Goal: Task Accomplishment & Management: Manage account settings

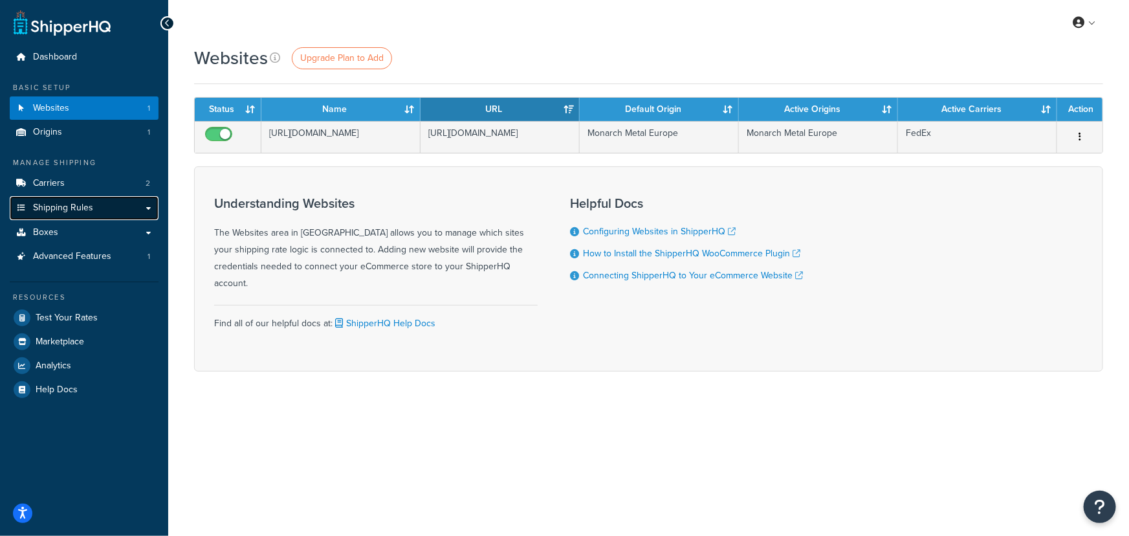
click at [67, 201] on link "Shipping Rules" at bounding box center [84, 208] width 149 height 24
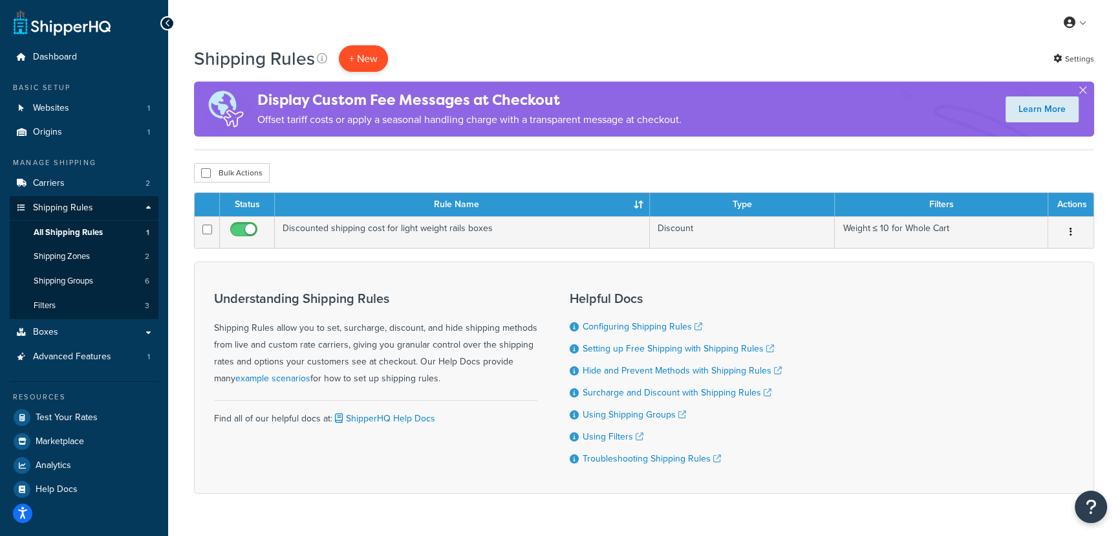
click at [358, 55] on p "+ New" at bounding box center [363, 58] width 49 height 27
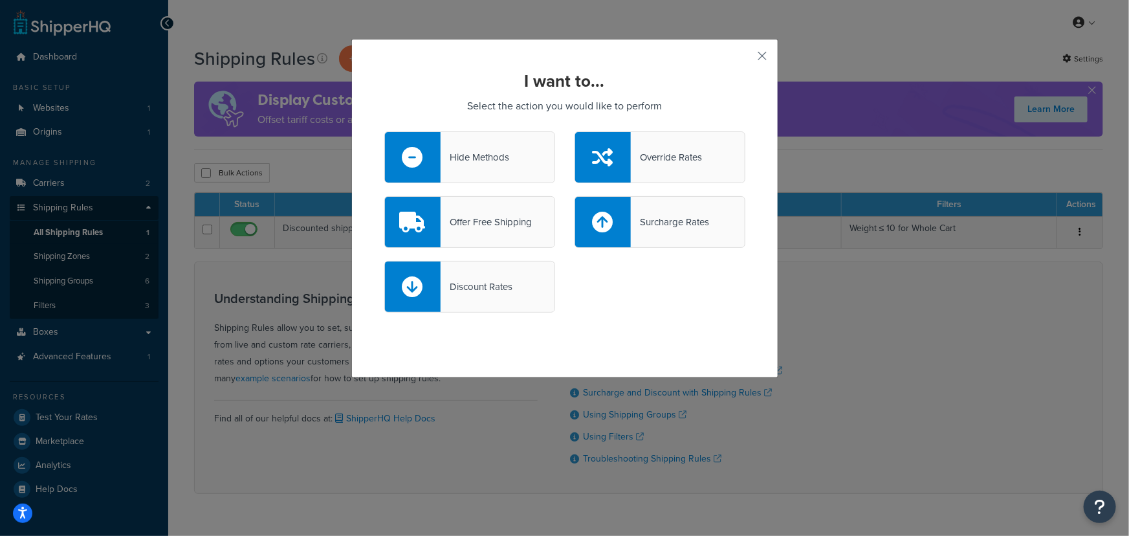
click at [414, 272] on div at bounding box center [413, 286] width 56 height 50
click at [0, 0] on input "Discount Rates" at bounding box center [0, 0] width 0 height 0
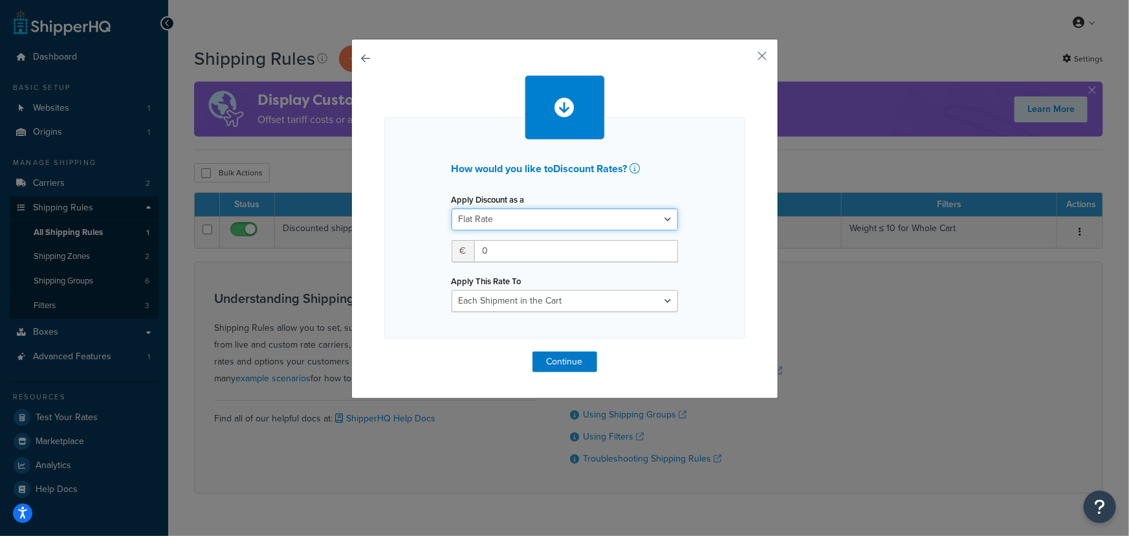
click at [500, 221] on select "Flat Rate Percentage Flat Rate & Percentage" at bounding box center [565, 219] width 226 height 22
select select "PERCENTAGE"
click at [452, 208] on select "Flat Rate Percentage Flat Rate & Percentage" at bounding box center [565, 219] width 226 height 22
click at [506, 248] on input "number" at bounding box center [492, 251] width 81 height 22
type input "50"
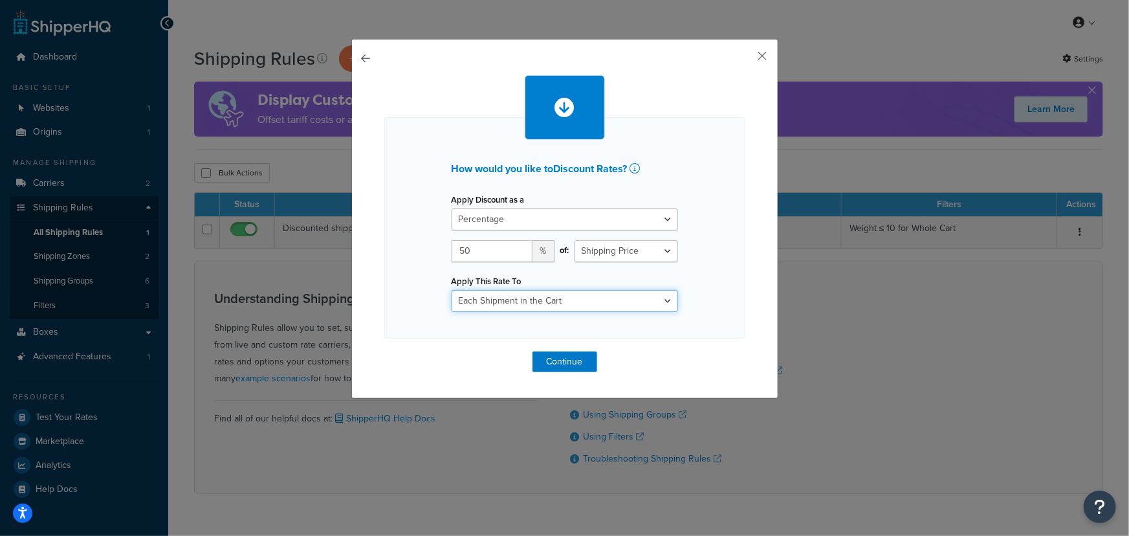
click at [543, 305] on select "Each Shipment in the Cart Each Shipping Group in the Cart Each Item within a Sh…" at bounding box center [565, 301] width 226 height 22
click at [452, 290] on select "Each Shipment in the Cart Each Shipping Group in the Cart Each Item within a Sh…" at bounding box center [565, 301] width 226 height 22
click at [640, 245] on select "Shipping Price Order Value" at bounding box center [625, 251] width 103 height 22
click at [574, 240] on select "Shipping Price Order Value" at bounding box center [625, 251] width 103 height 22
click at [613, 220] on select "Flat Rate Percentage Flat Rate & Percentage" at bounding box center [565, 219] width 226 height 22
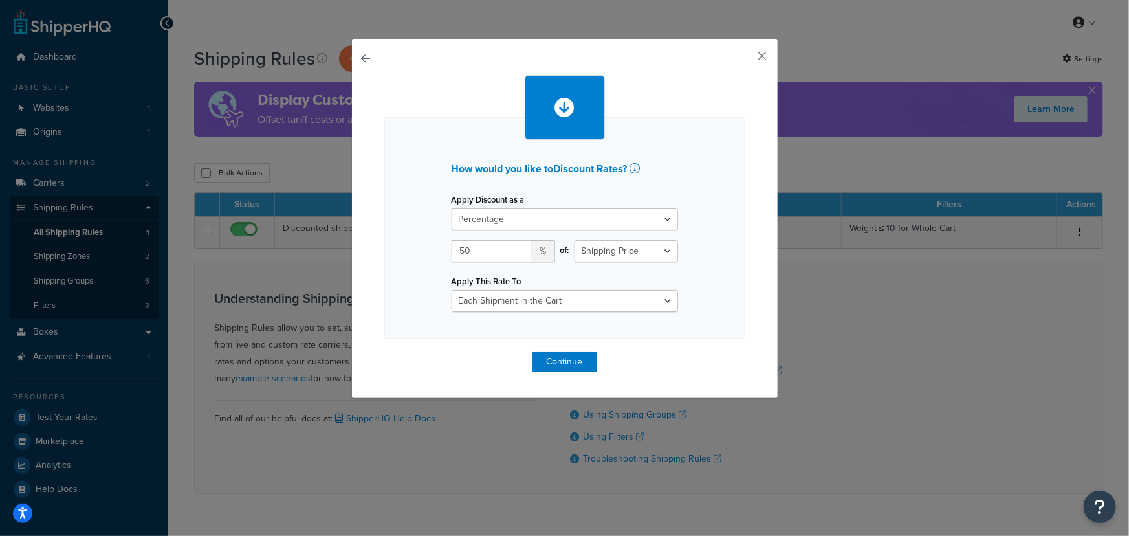
click at [713, 257] on div "How would you like to Discount Rates ? Apply Discount as a Flat Rate Percentage…" at bounding box center [564, 227] width 361 height 221
click at [652, 309] on select "Each Shipment in the Cart Each Shipping Group in the Cart Each Item within a Sh…" at bounding box center [565, 301] width 226 height 22
click at [452, 290] on select "Each Shipment in the Cart Each Shipping Group in the Cart Each Item within a Sh…" at bounding box center [565, 301] width 226 height 22
click at [556, 360] on button "Continue" at bounding box center [564, 361] width 65 height 21
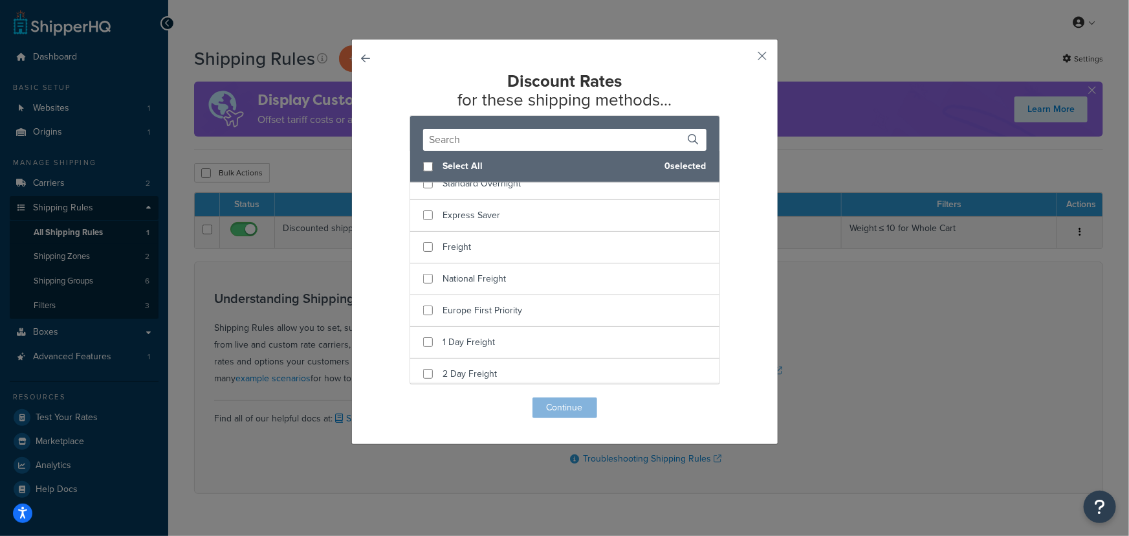
scroll to position [411, 0]
click at [427, 168] on input "checkbox" at bounding box center [428, 167] width 10 height 10
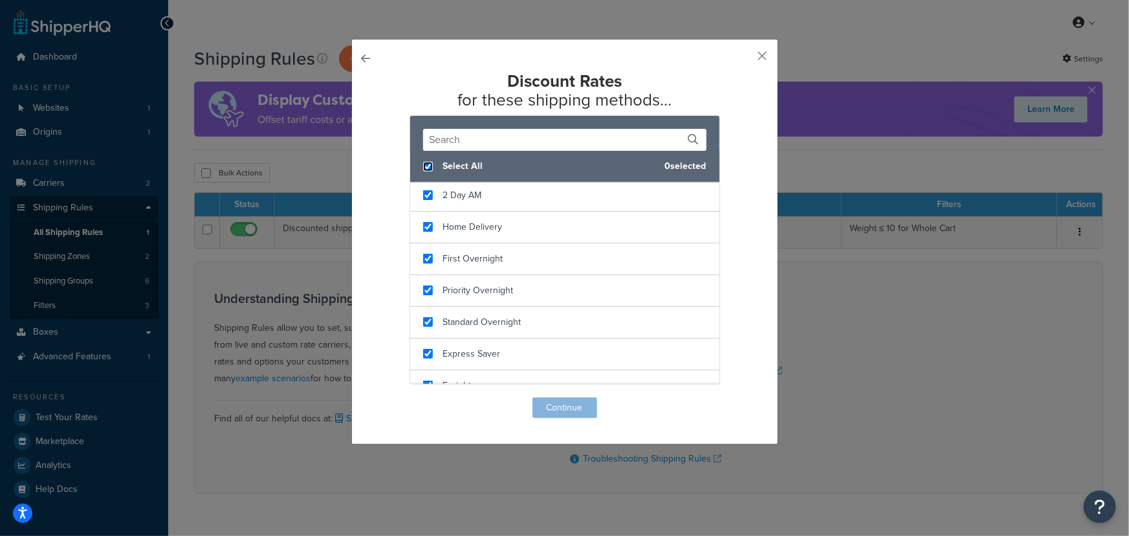
checkbox input "true"
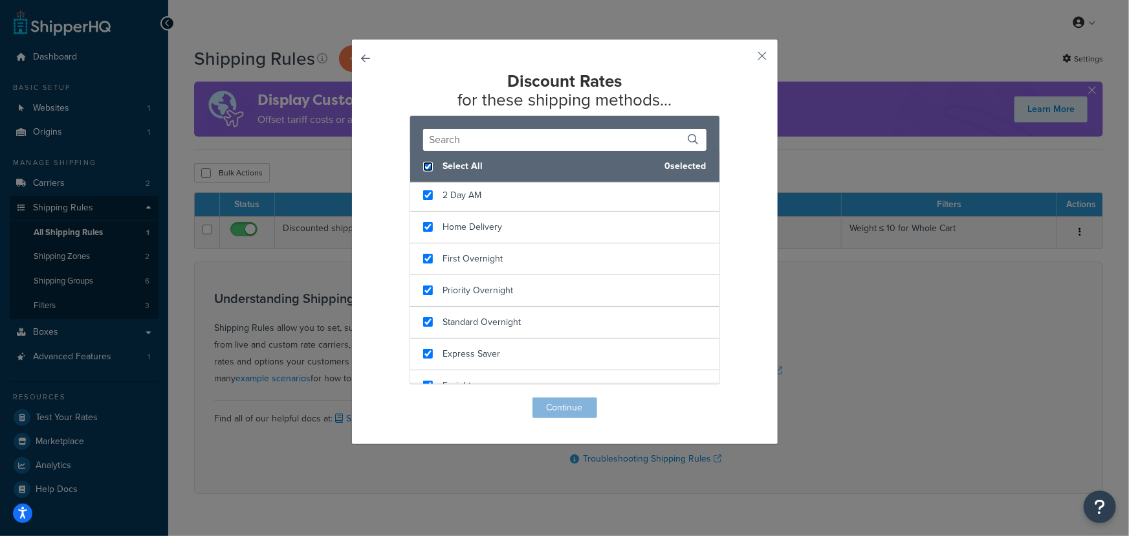
checkbox input "true"
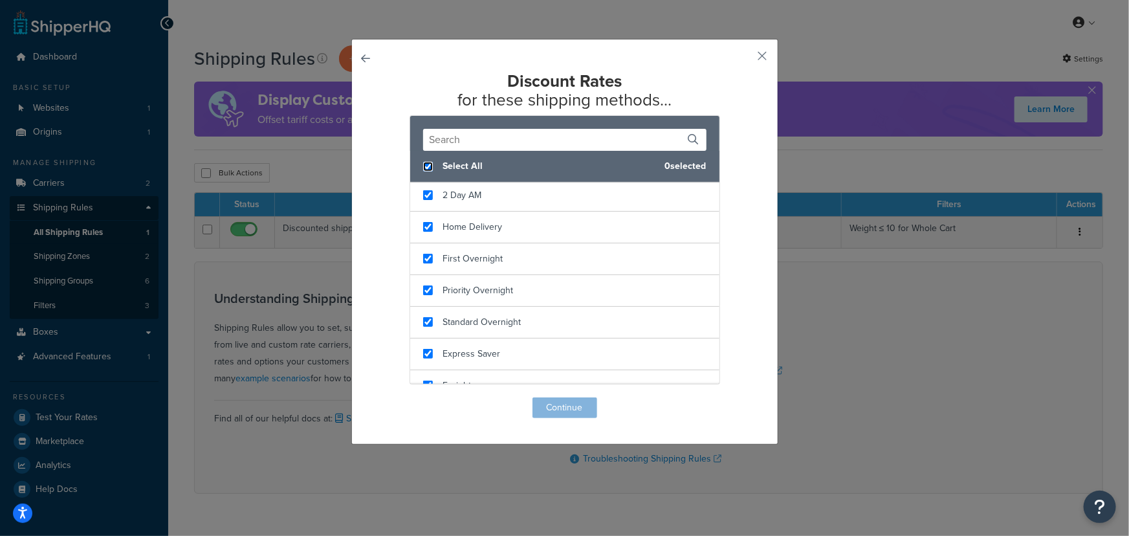
checkbox input "true"
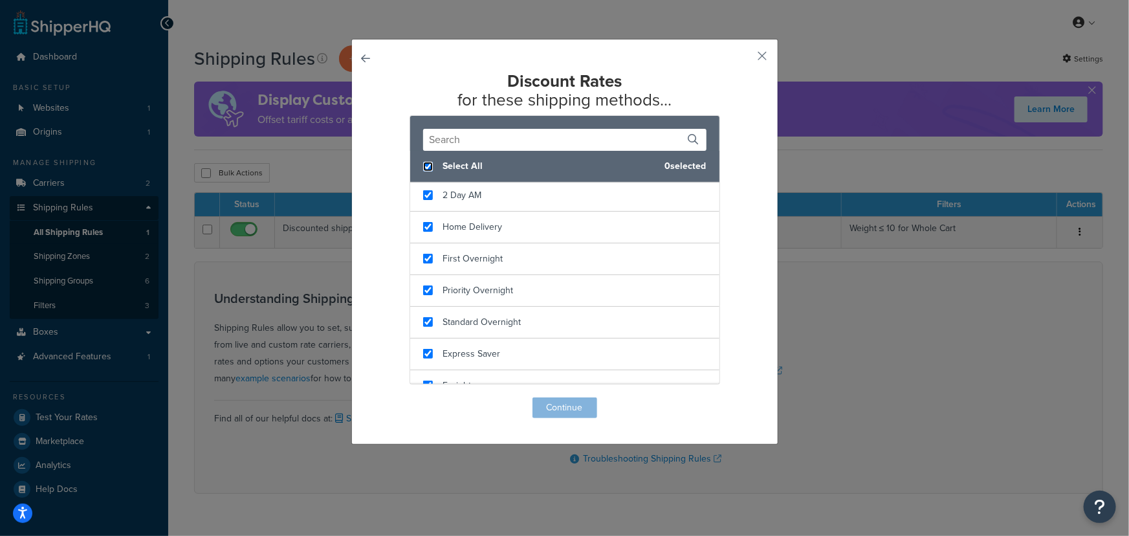
checkbox input "true"
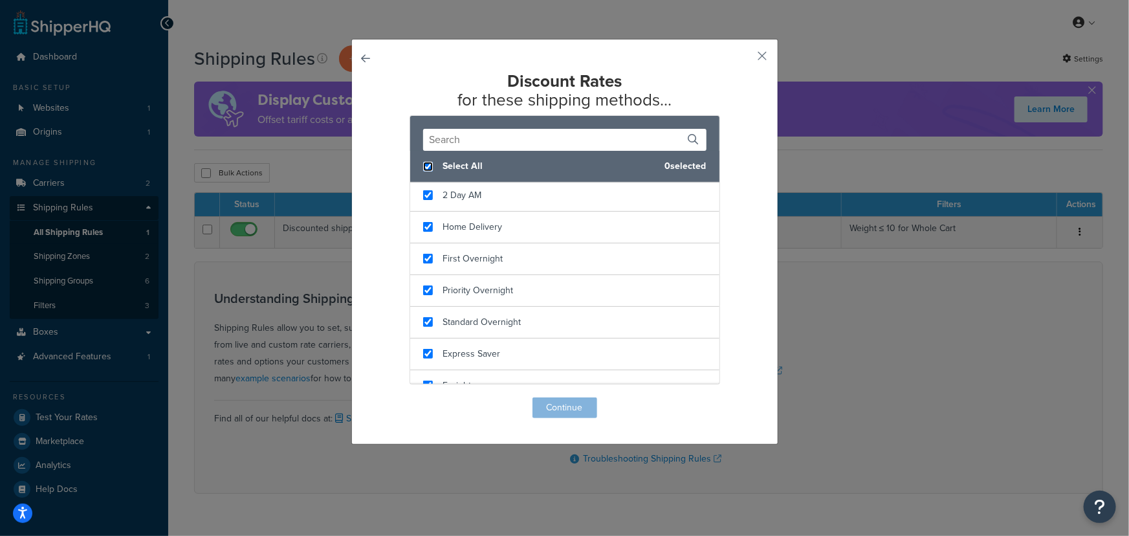
checkbox input "true"
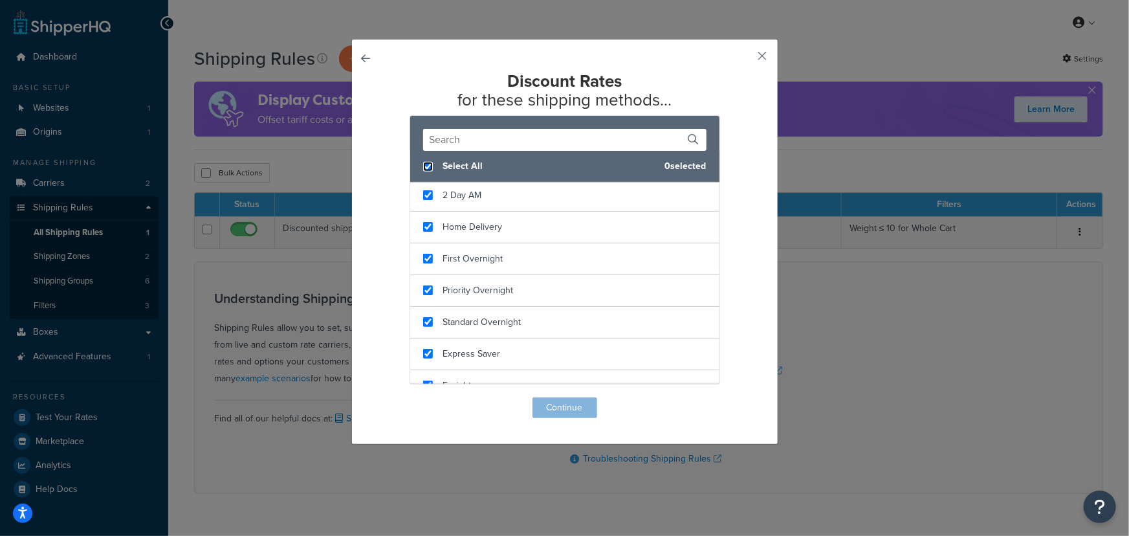
checkbox input "true"
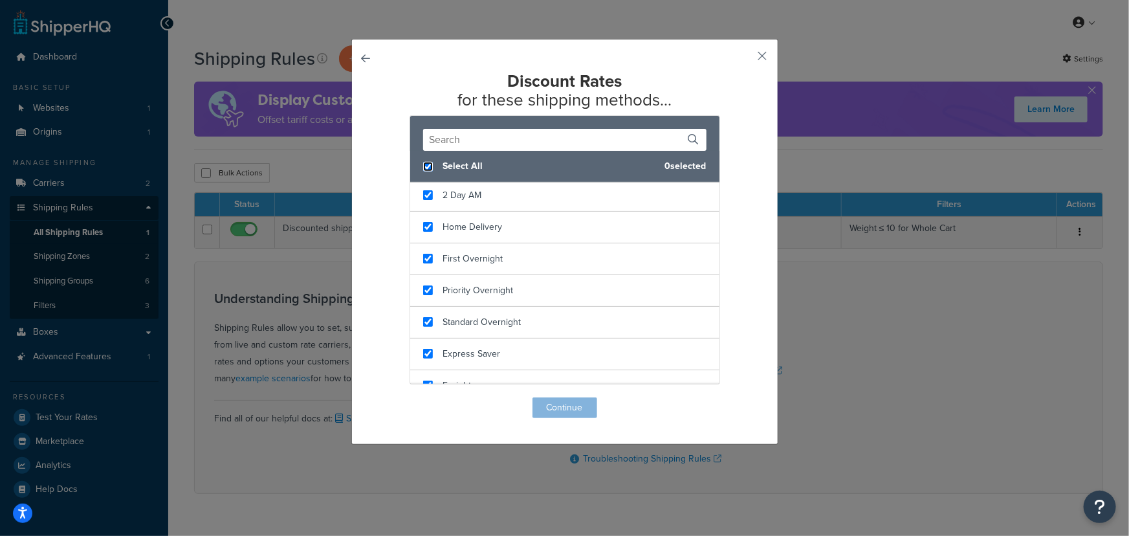
checkbox input "true"
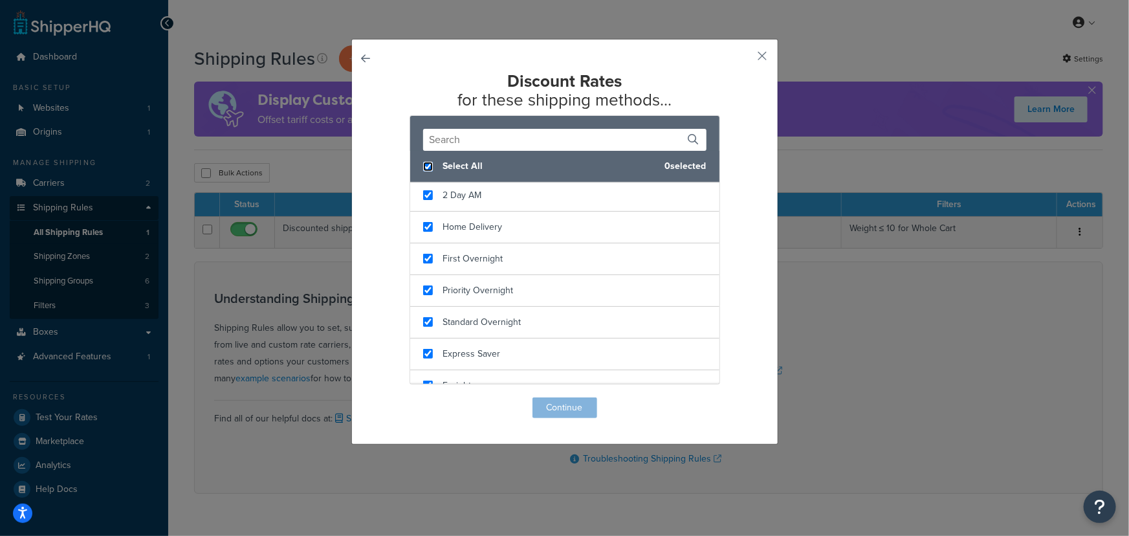
checkbox input "true"
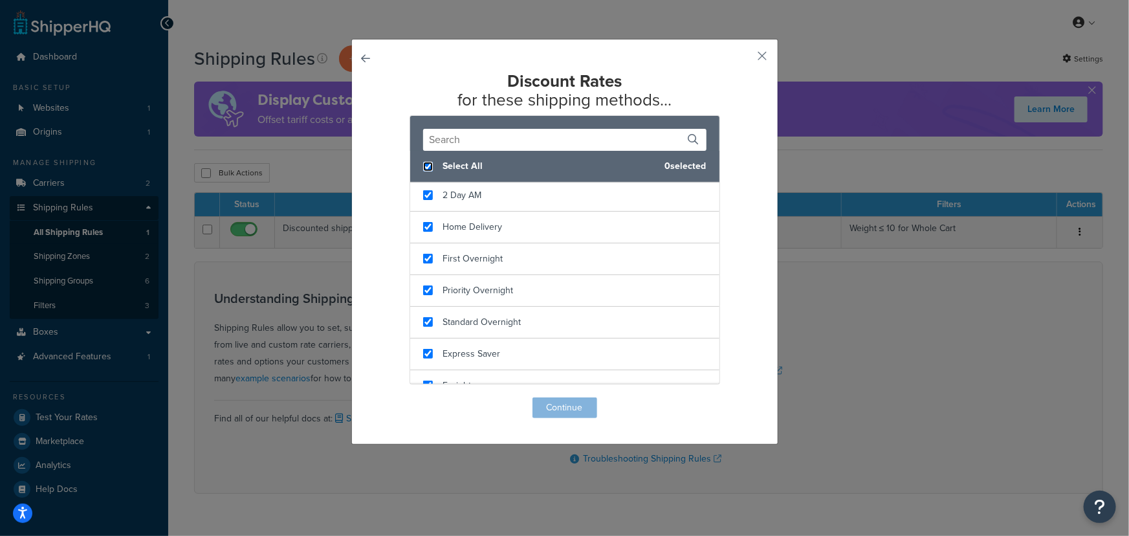
checkbox input "true"
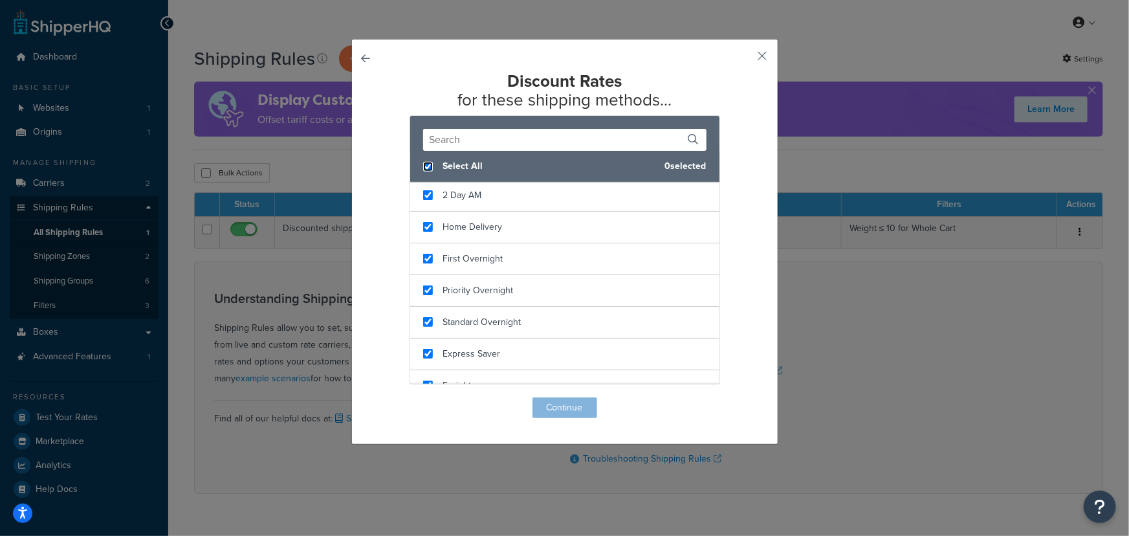
checkbox input "true"
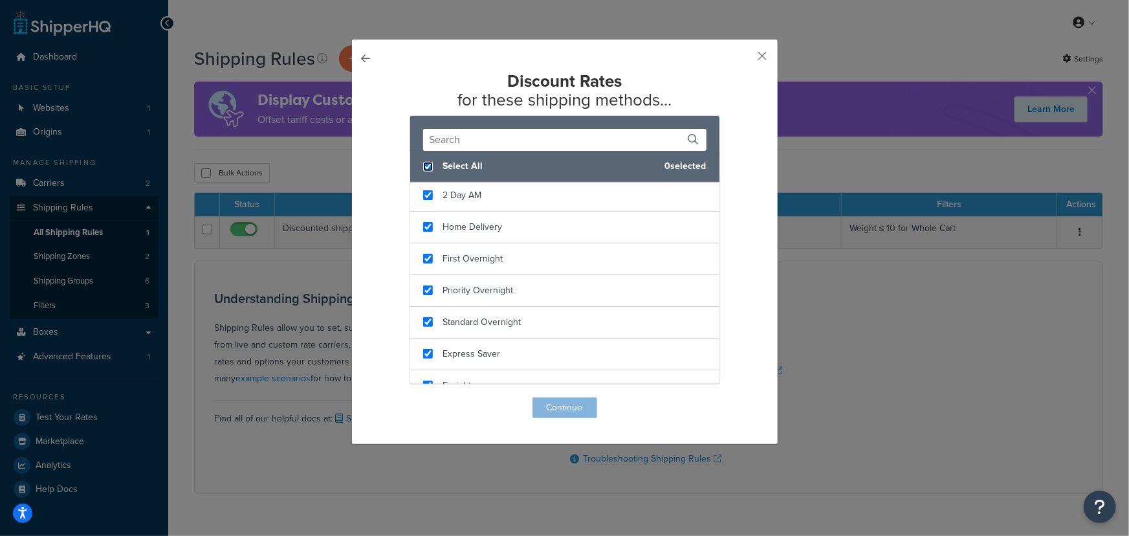
checkbox input "true"
click at [574, 411] on button "Continue" at bounding box center [564, 407] width 65 height 21
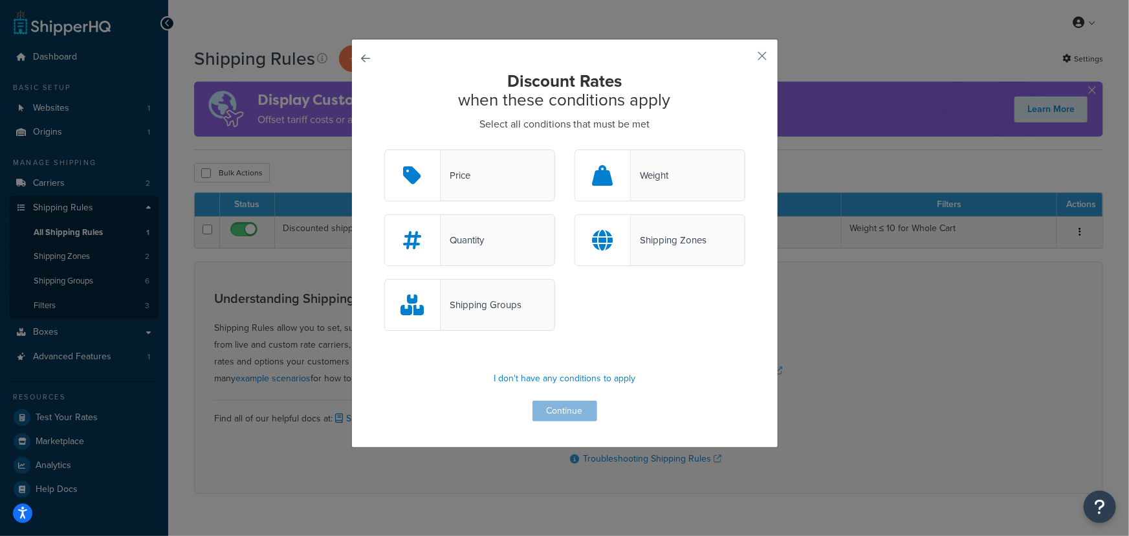
click at [653, 234] on div "Shipping Zones" at bounding box center [669, 240] width 76 height 18
click at [0, 0] on input "Shipping Zones" at bounding box center [0, 0] width 0 height 0
click at [574, 411] on button "Continue" at bounding box center [564, 410] width 65 height 21
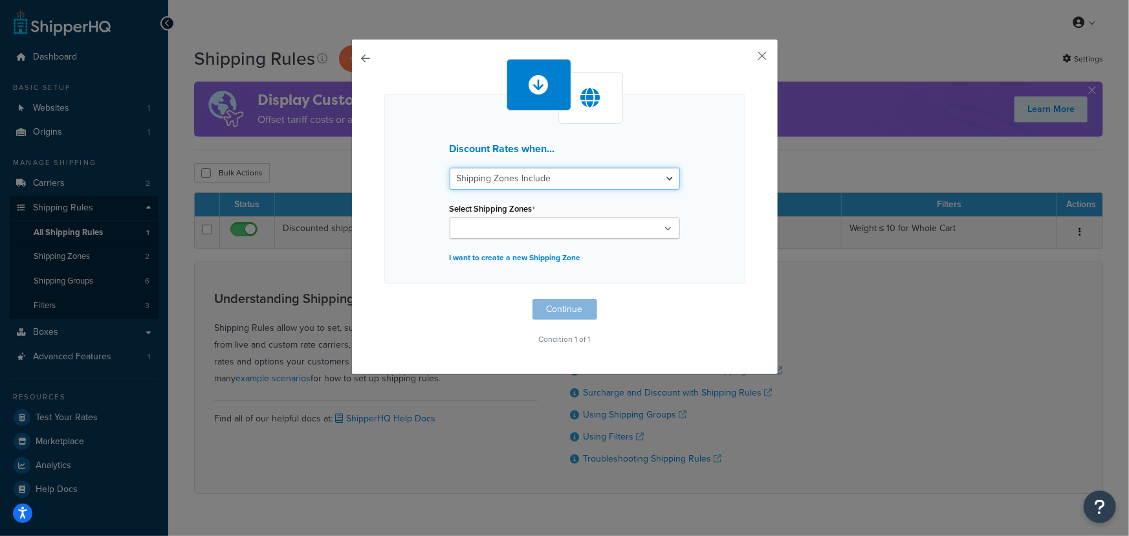
click at [527, 171] on select "Shipping Zones Include Shipping Zones Do Not Include" at bounding box center [565, 179] width 230 height 22
click at [450, 168] on select "Shipping Zones Include Shipping Zones Do Not Include" at bounding box center [565, 179] width 230 height 22
click at [521, 232] on input "Select Shipping Zones" at bounding box center [510, 229] width 114 height 14
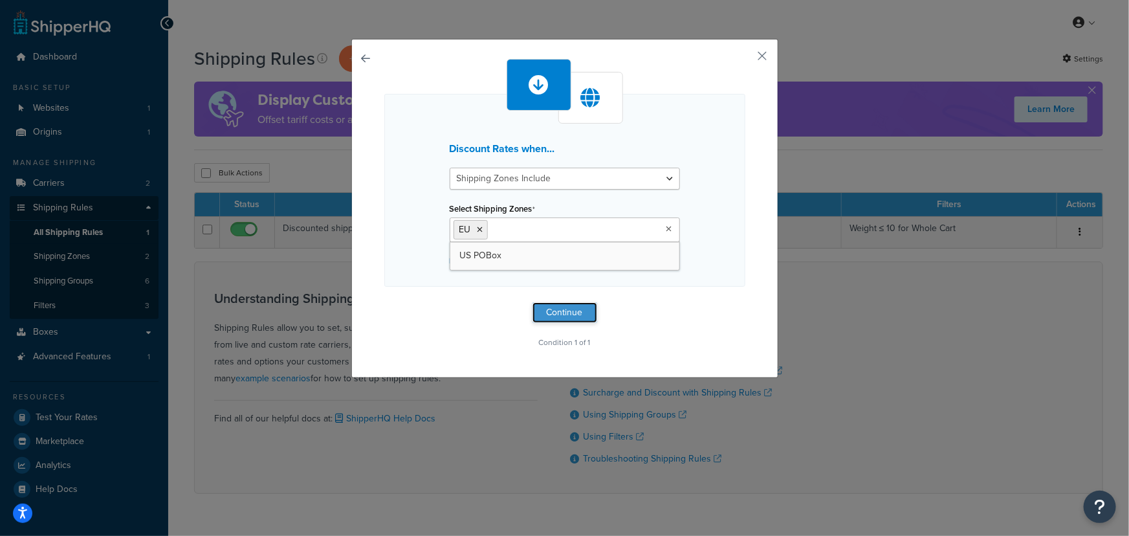
click at [572, 304] on button "Continue" at bounding box center [564, 312] width 65 height 21
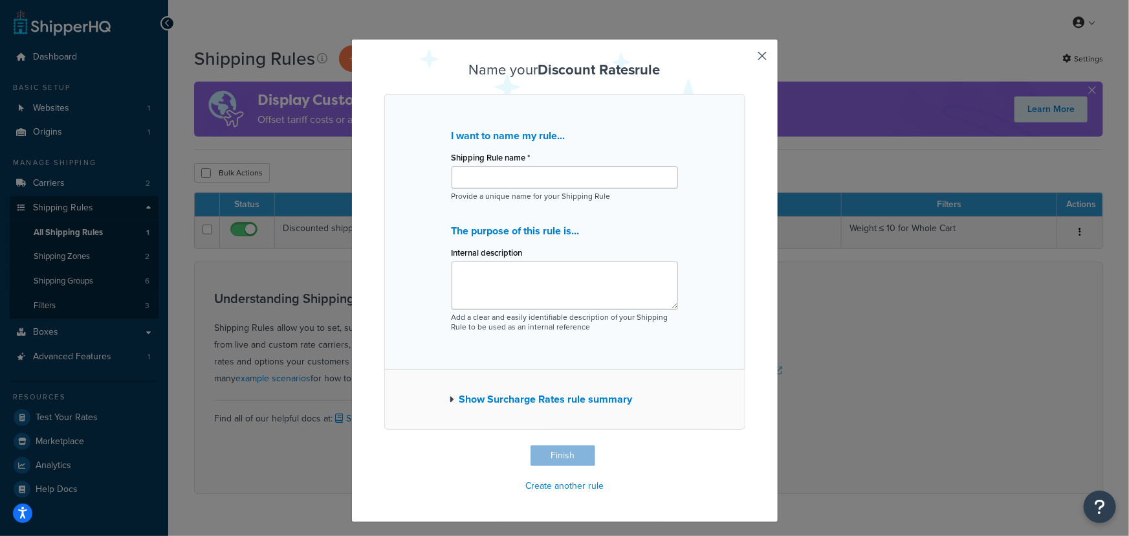
click at [549, 401] on button "Show Surcharge Rates rule summary" at bounding box center [541, 399] width 183 height 18
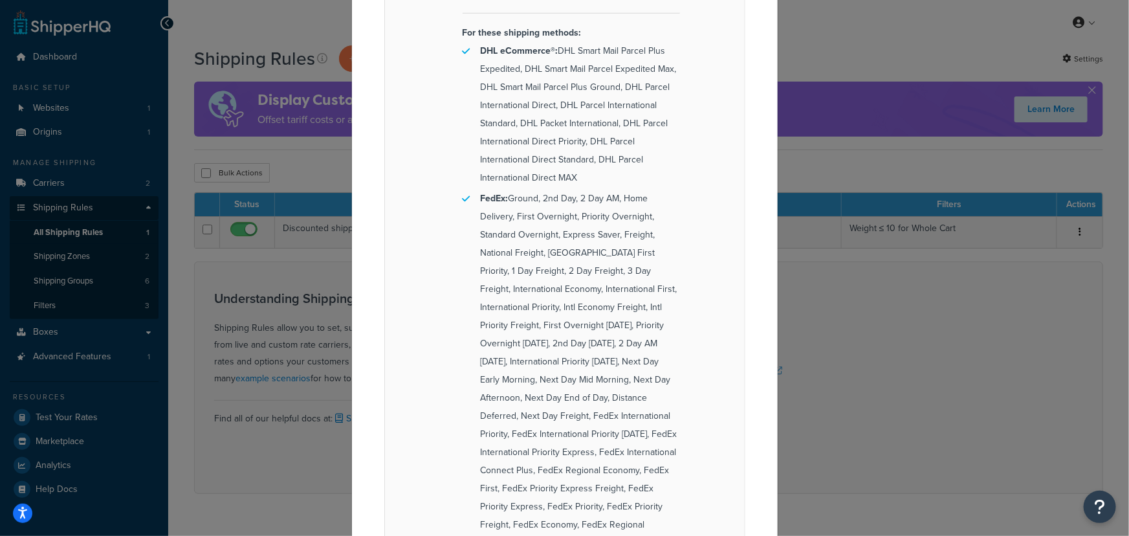
scroll to position [679, 0]
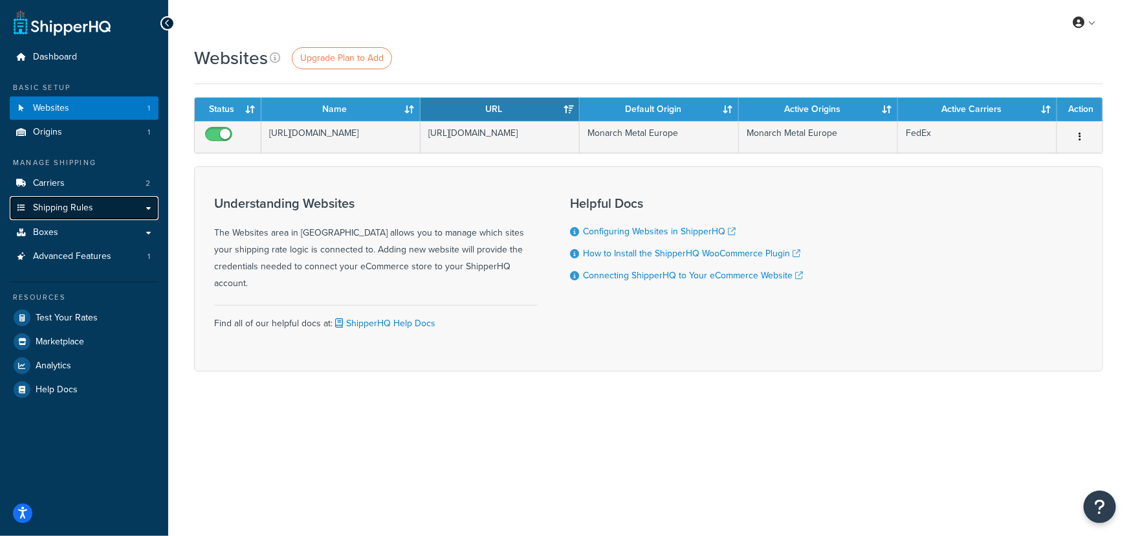
click at [89, 208] on span "Shipping Rules" at bounding box center [63, 207] width 60 height 11
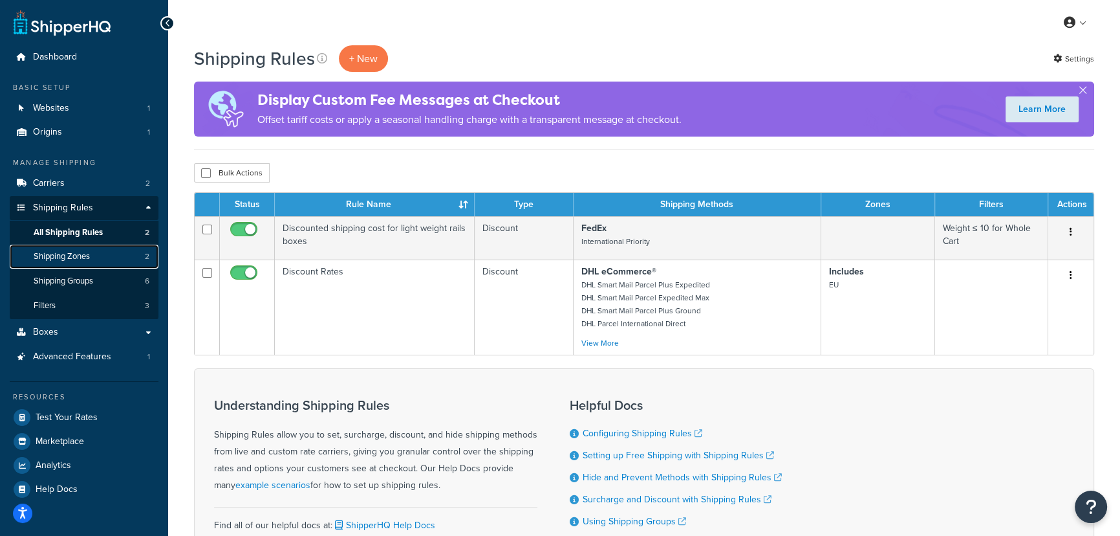
click at [72, 257] on span "Shipping Zones" at bounding box center [62, 256] width 56 height 11
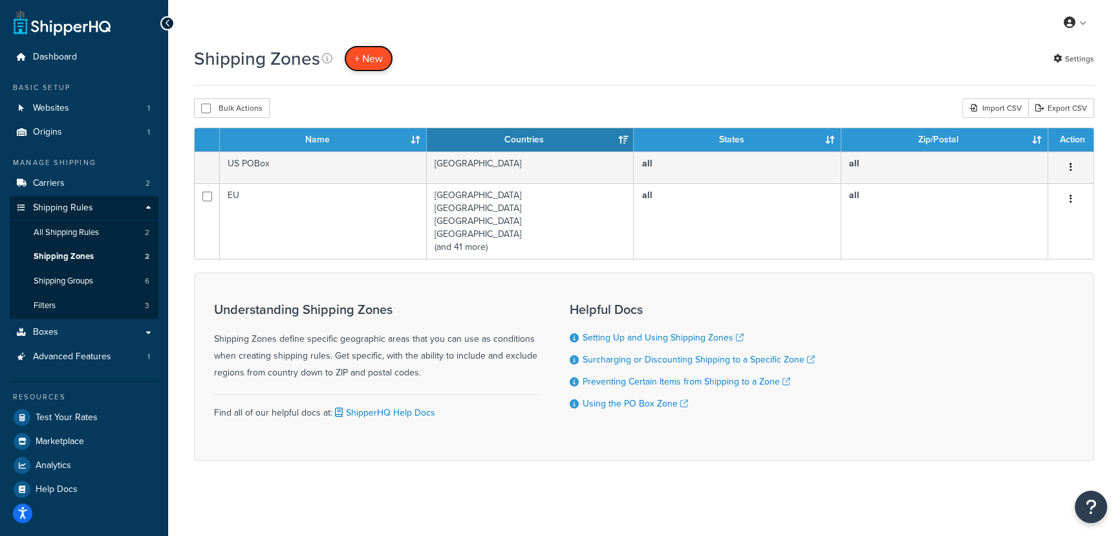
click at [361, 63] on span "+ New" at bounding box center [368, 58] width 28 height 15
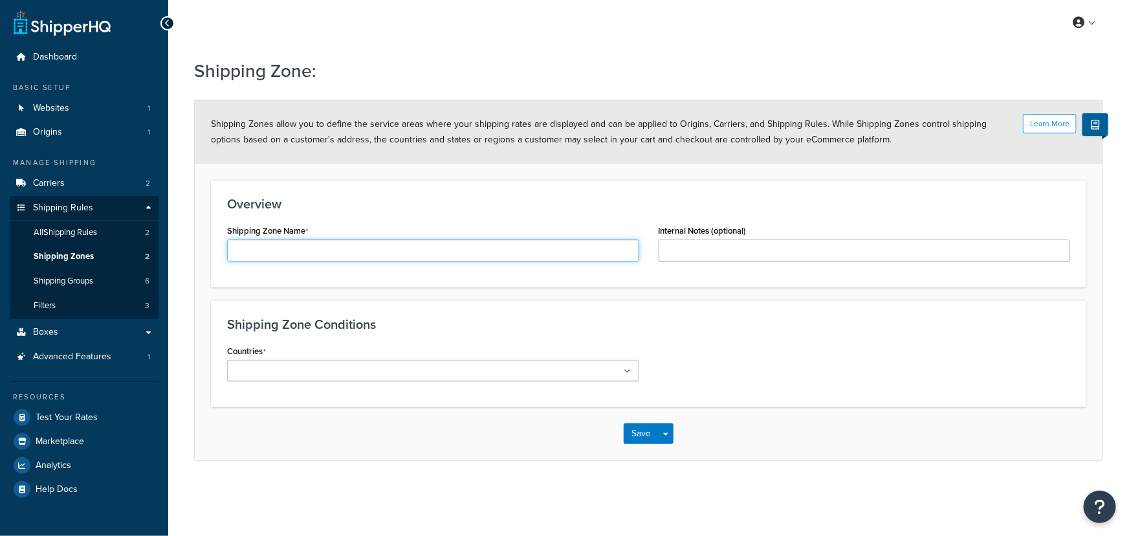
click at [256, 248] on input "Shipping Zone Name" at bounding box center [433, 250] width 412 height 22
type input "Regional Shipping (NL, BE, LX)"
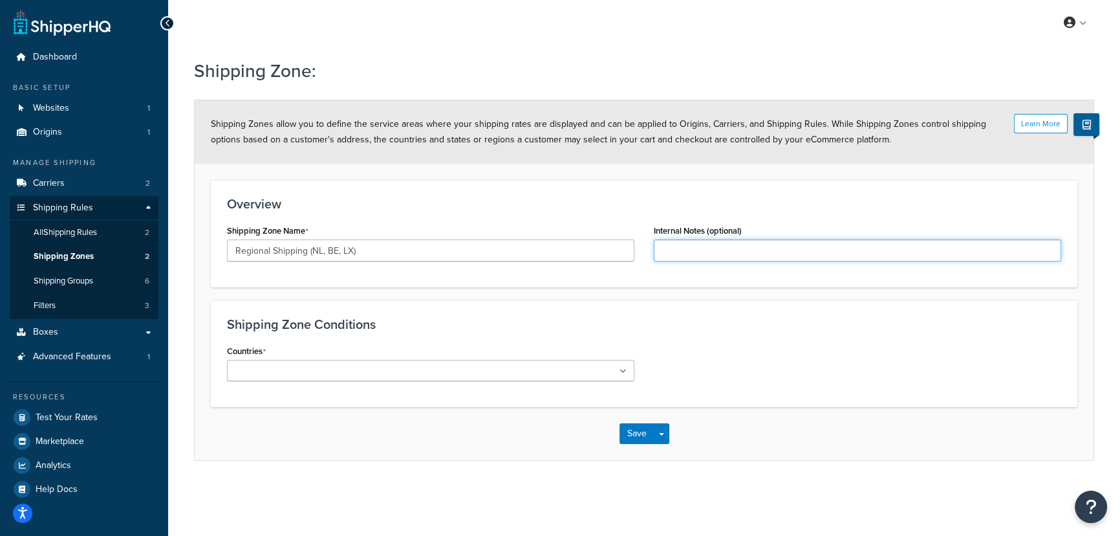
click at [712, 257] on input "Internal Notes (optional)" at bounding box center [858, 250] width 408 height 22
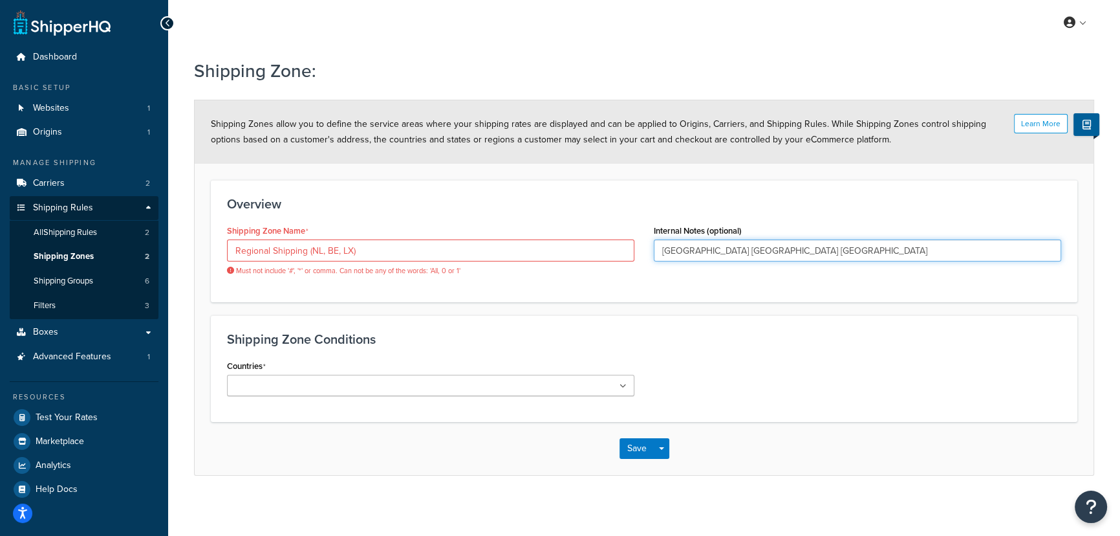
type input "Netherlands Belgium Luxembourg"
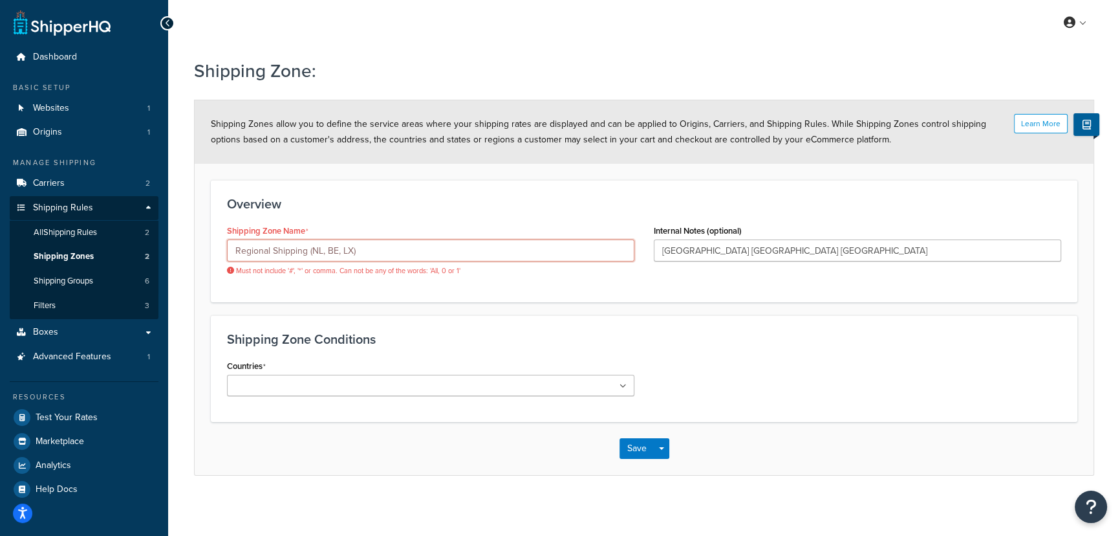
click at [327, 246] on input "Regional Shipping (NL, BE, LX)" at bounding box center [431, 250] width 408 height 22
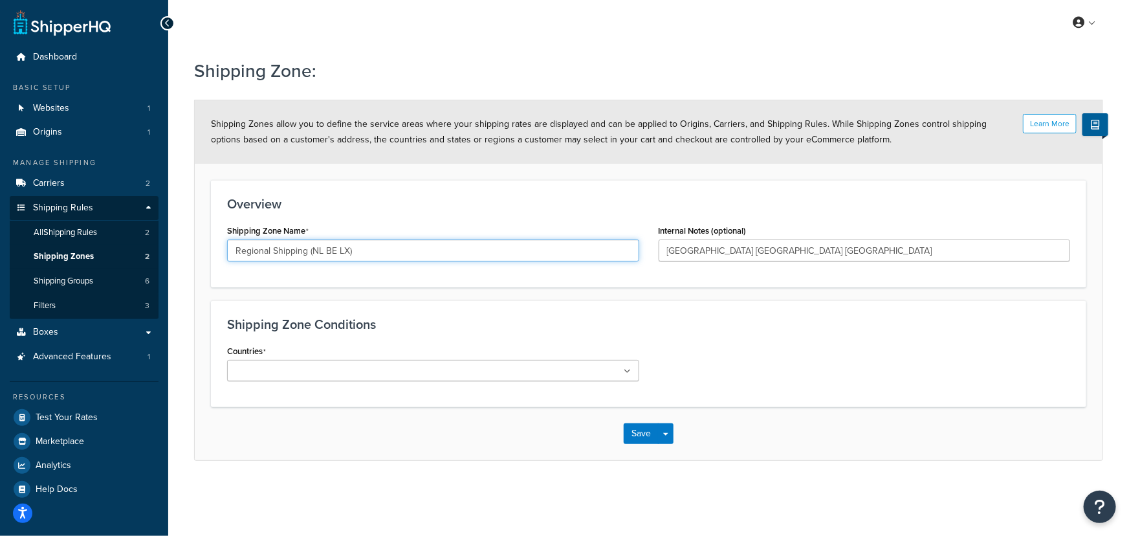
type input "Regional Shipping (NL BE LX)"
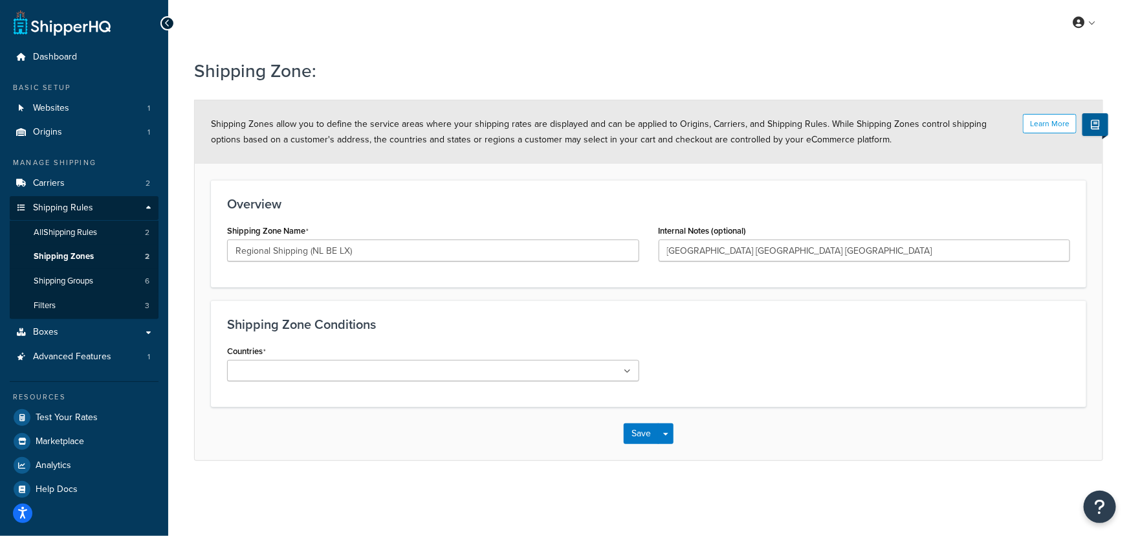
click at [404, 367] on ul at bounding box center [433, 370] width 412 height 21
type input "neth"
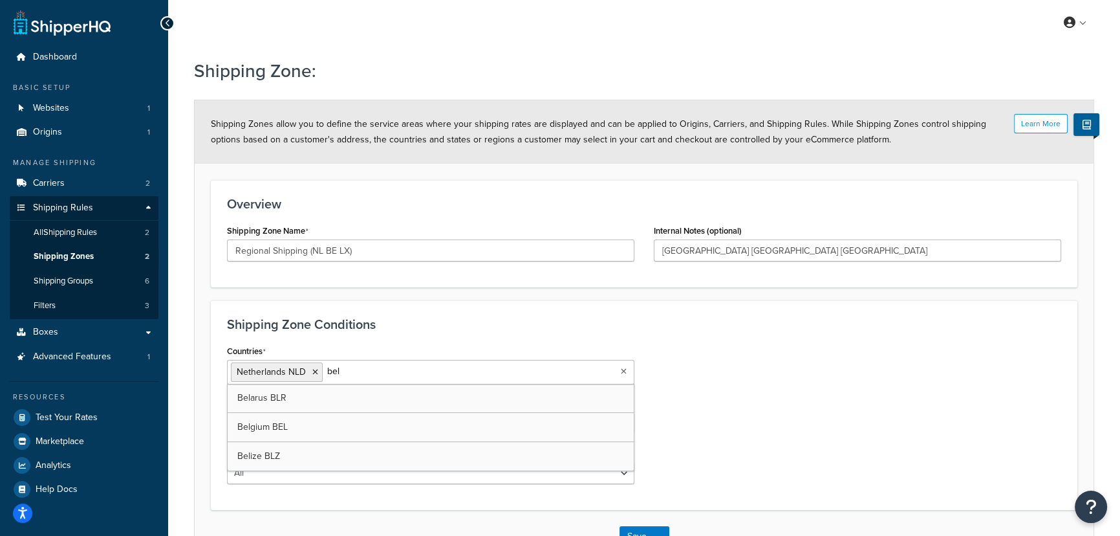
type input "belg"
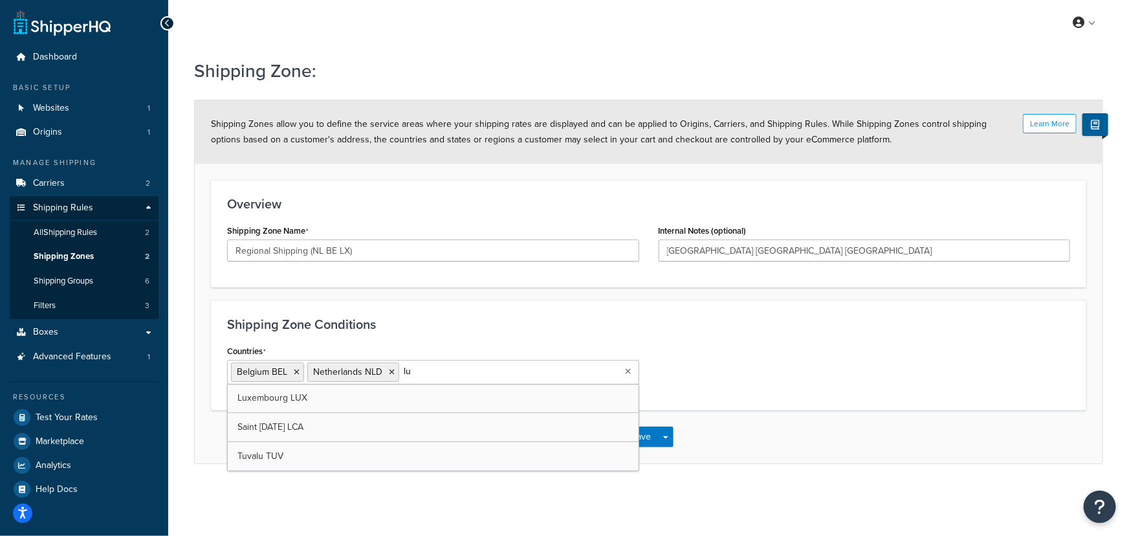
type input "lux"
click at [816, 336] on div "Shipping Zone Conditions Countries Belgium BEL Luxembourg LUX Netherlands NLD A…" at bounding box center [648, 355] width 875 height 110
click at [641, 439] on button "Save" at bounding box center [641, 436] width 35 height 21
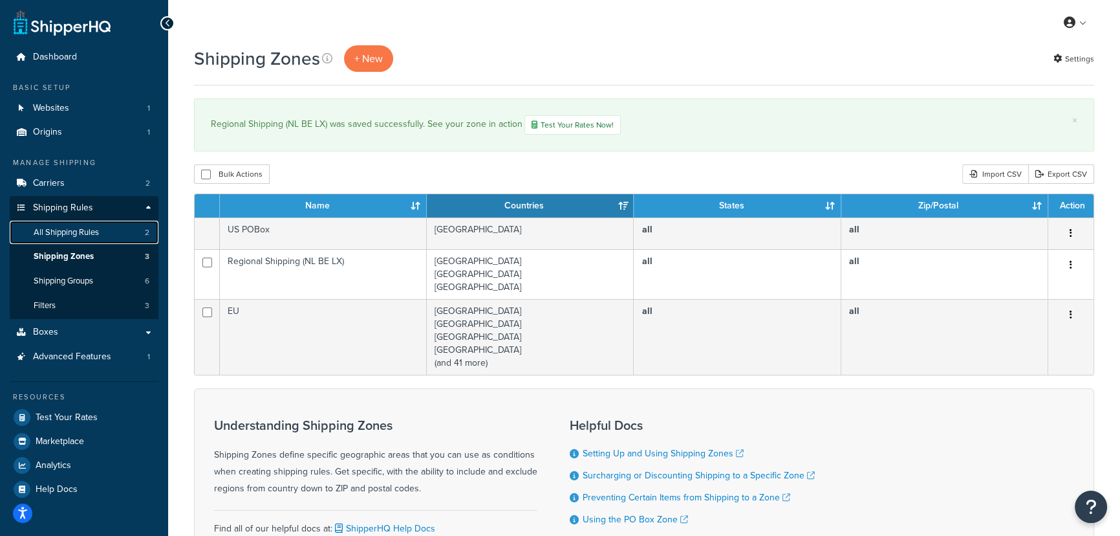
click at [64, 231] on span "All Shipping Rules" at bounding box center [66, 232] width 65 height 11
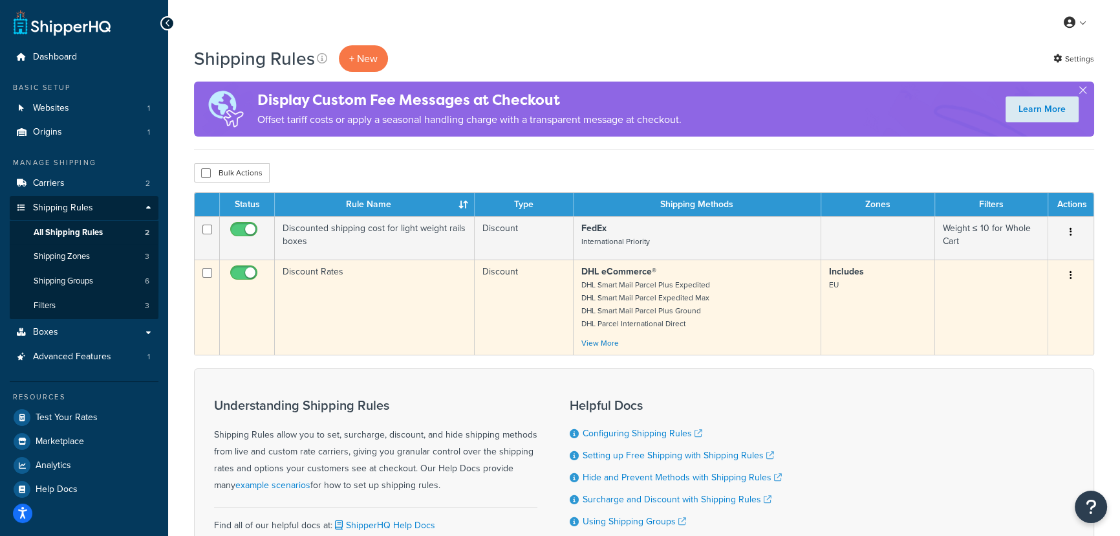
click at [1012, 283] on td at bounding box center [991, 306] width 113 height 95
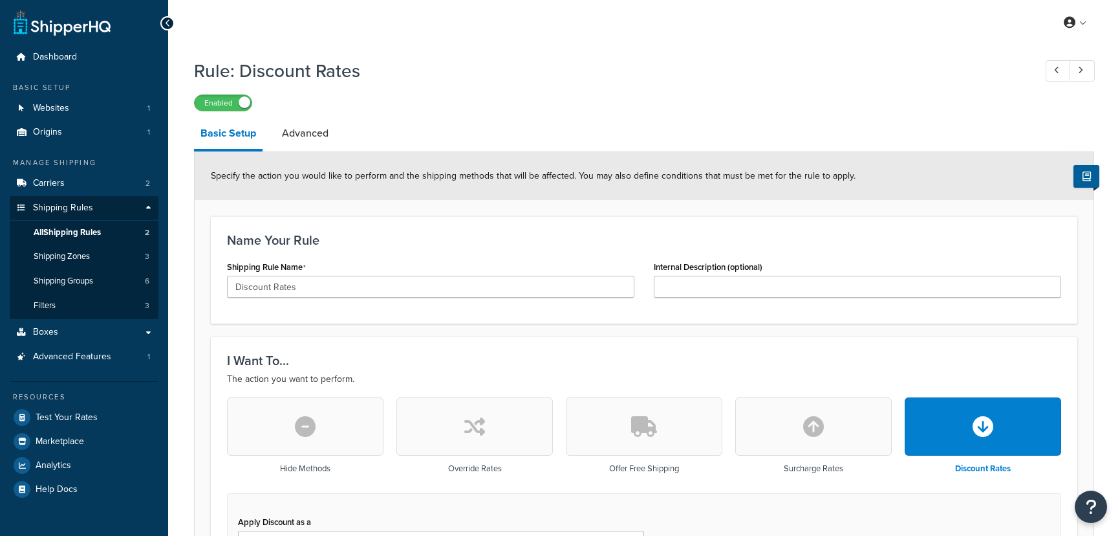
select select "PERCENTAGE"
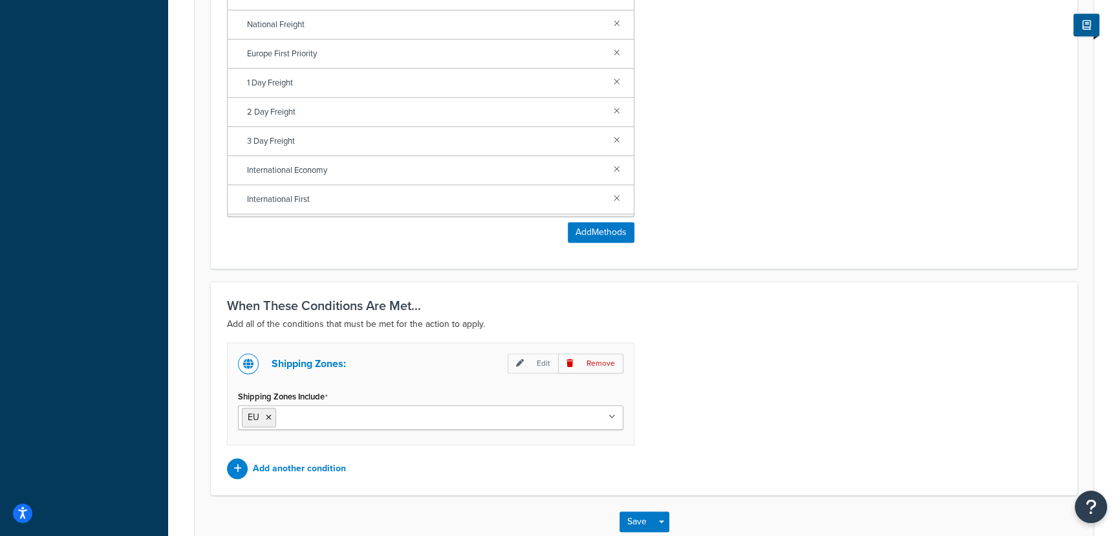
scroll to position [919, 0]
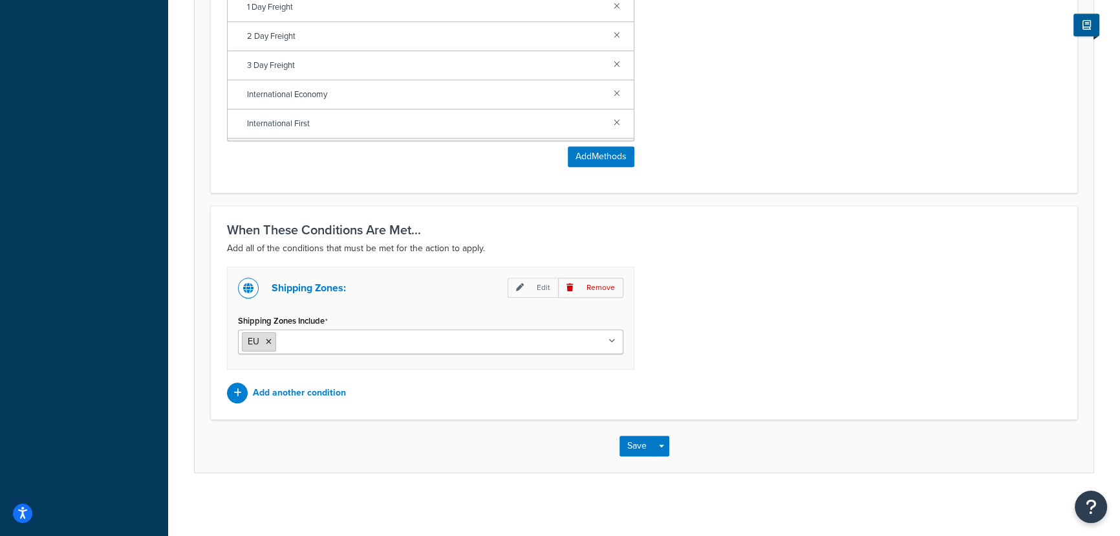
click at [267, 339] on icon at bounding box center [269, 342] width 6 height 8
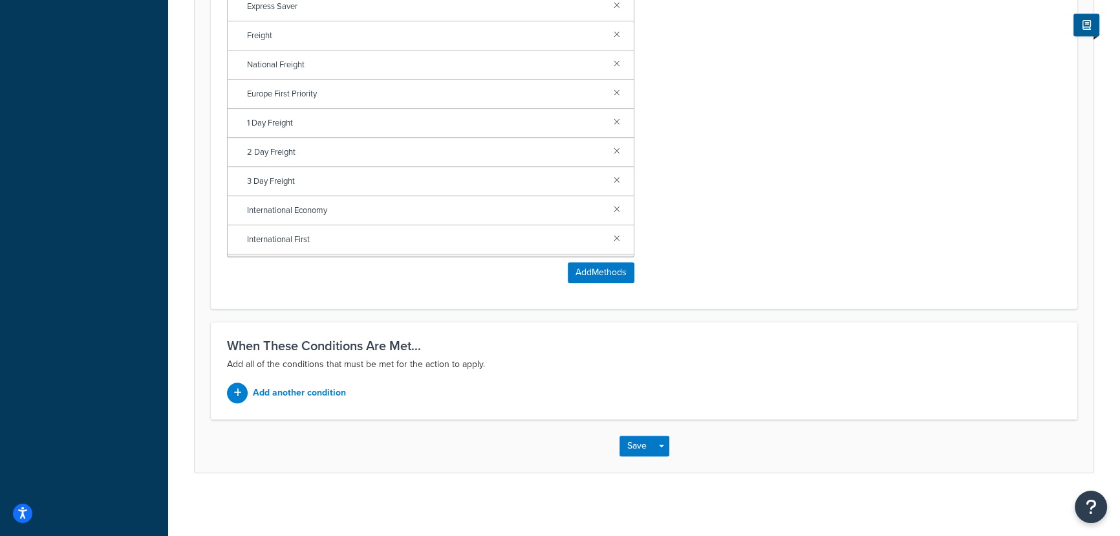
click at [933, 281] on div "Shipping Methods to Be Affected Selected Methods clear all DHL eCommerce® DHL S…" at bounding box center [644, 121] width 854 height 343
click at [780, 205] on div "Shipping Methods to Be Affected Selected Methods clear all DHL eCommerce® DHL S…" at bounding box center [644, 121] width 854 height 343
click at [637, 437] on button "Save" at bounding box center [637, 445] width 35 height 21
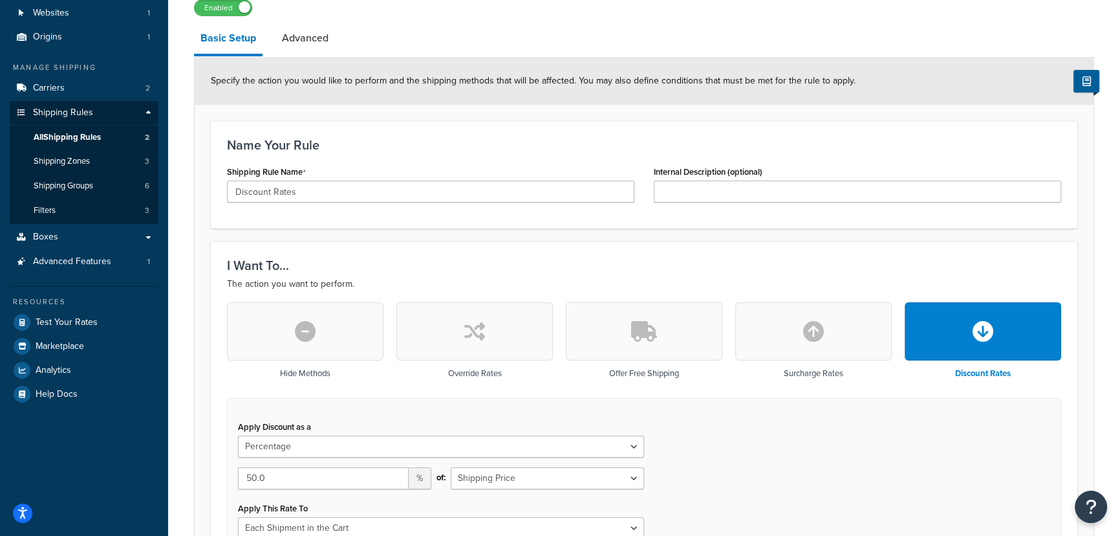
scroll to position [294, 0]
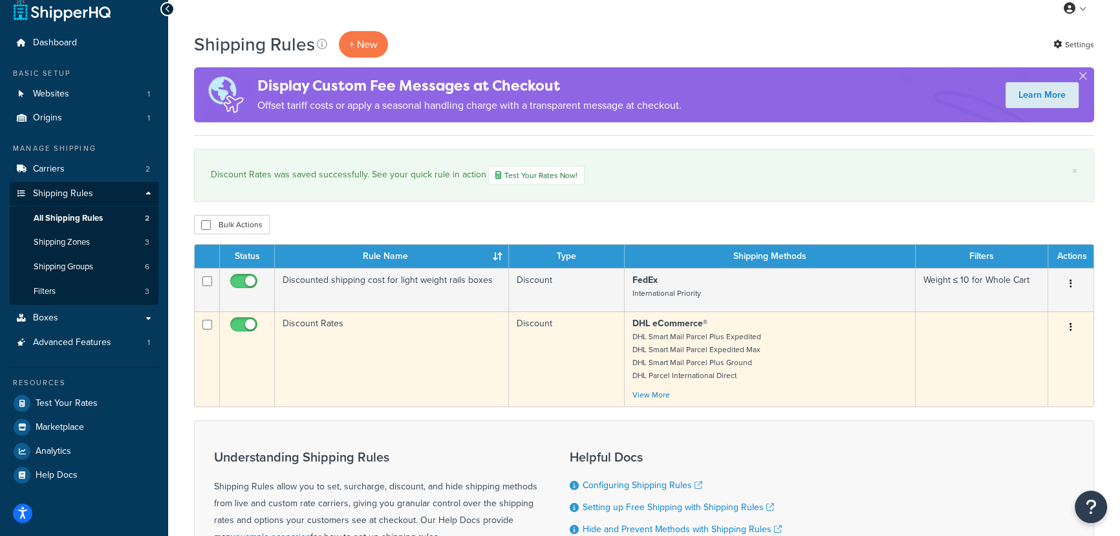
click at [1067, 324] on button "button" at bounding box center [1071, 327] width 18 height 21
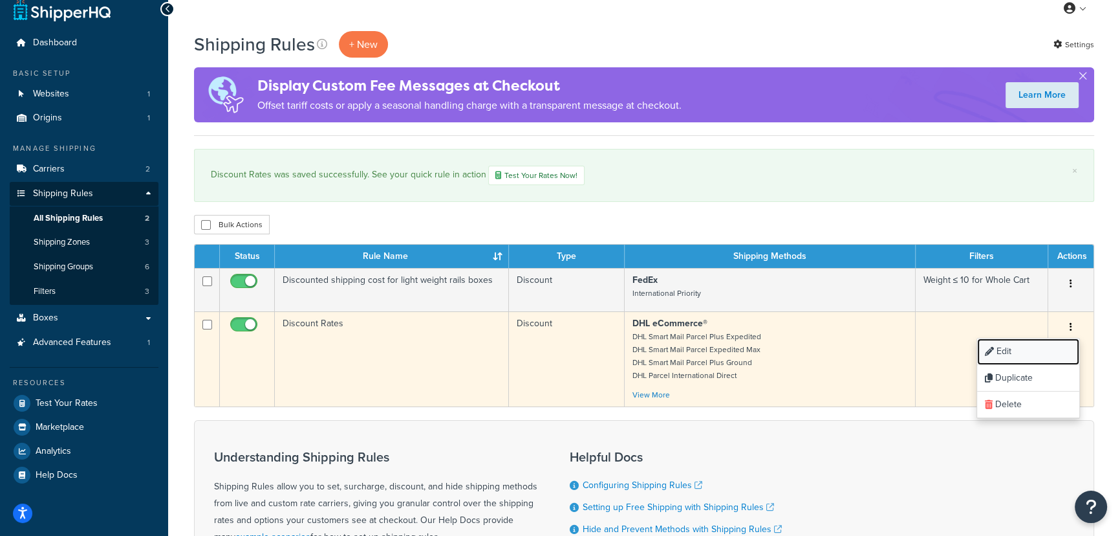
click at [1037, 356] on link "Edit" at bounding box center [1028, 351] width 102 height 27
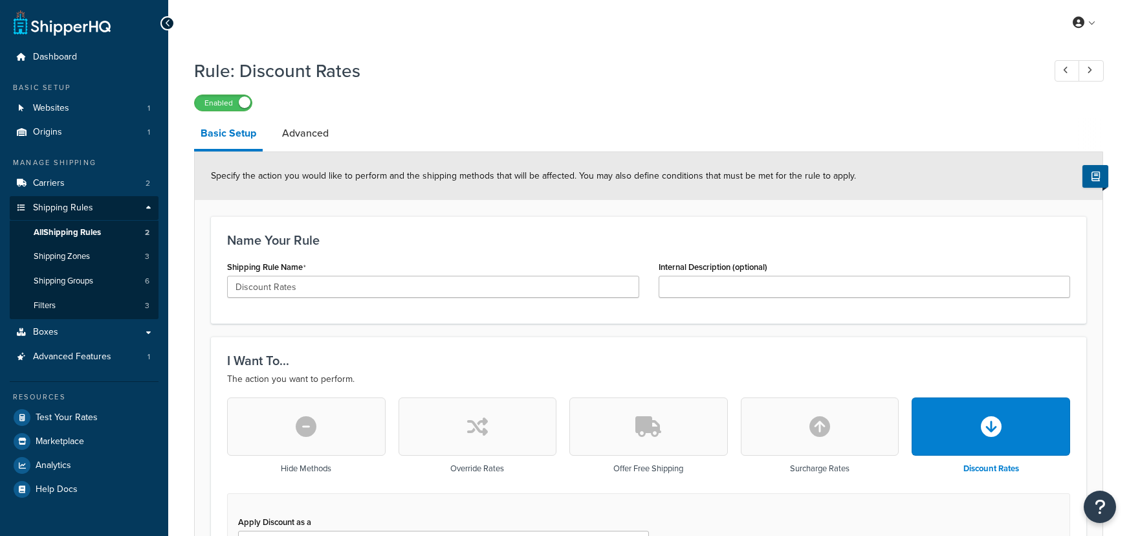
select select "PERCENTAGE"
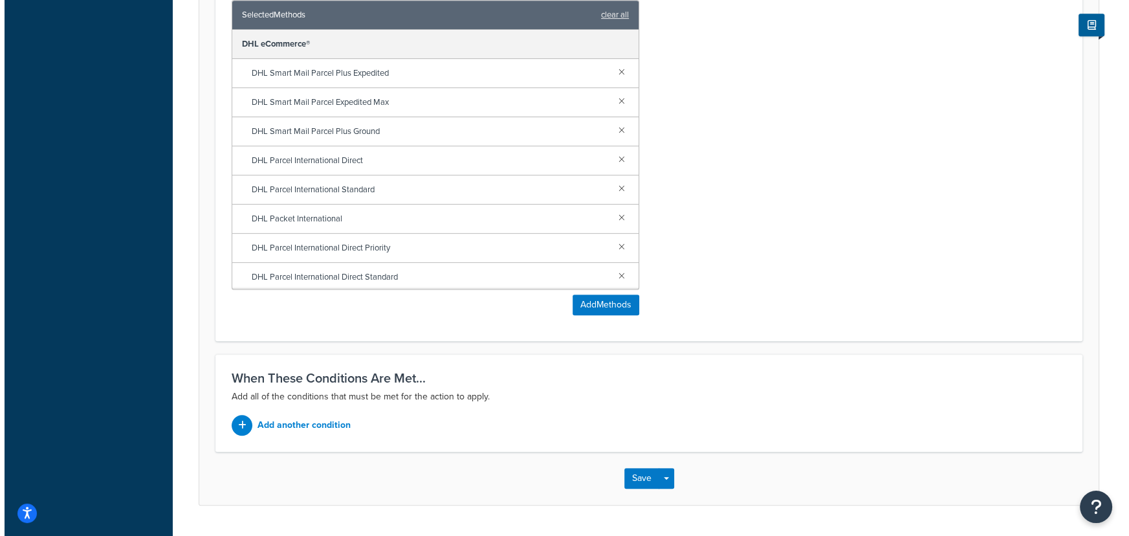
scroll to position [803, 0]
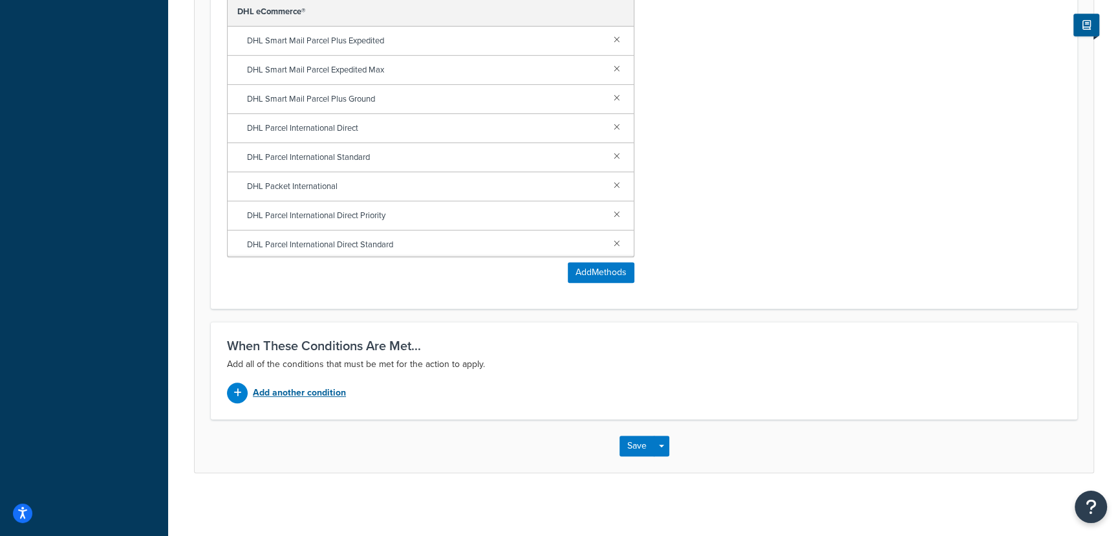
click at [309, 388] on p "Add another condition" at bounding box center [299, 393] width 93 height 18
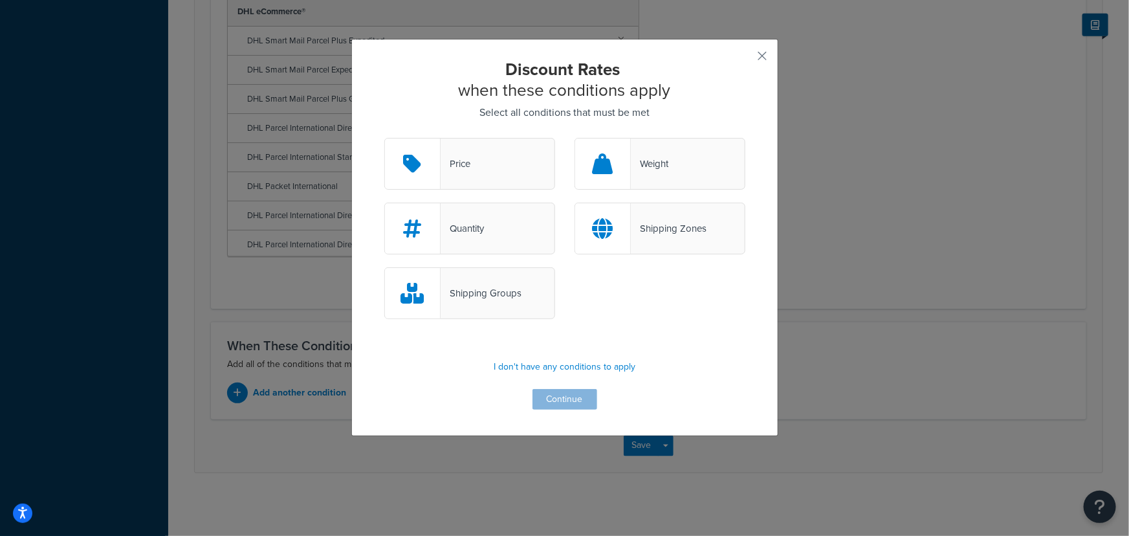
click at [516, 289] on div "Shipping Groups" at bounding box center [469, 293] width 171 height 52
click at [0, 0] on input "Shipping Groups" at bounding box center [0, 0] width 0 height 0
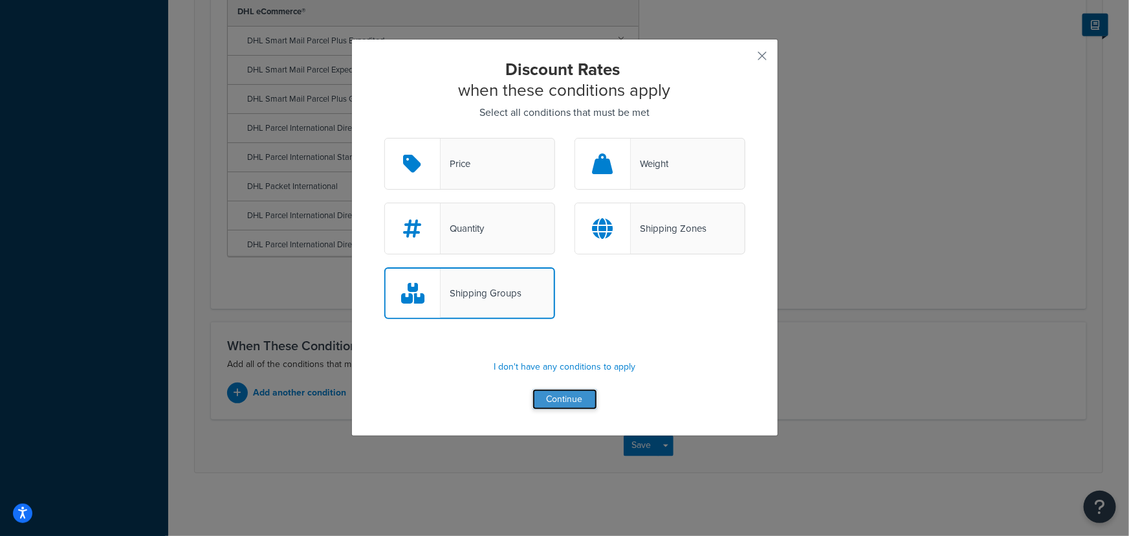
click at [550, 408] on button "Continue" at bounding box center [564, 399] width 65 height 21
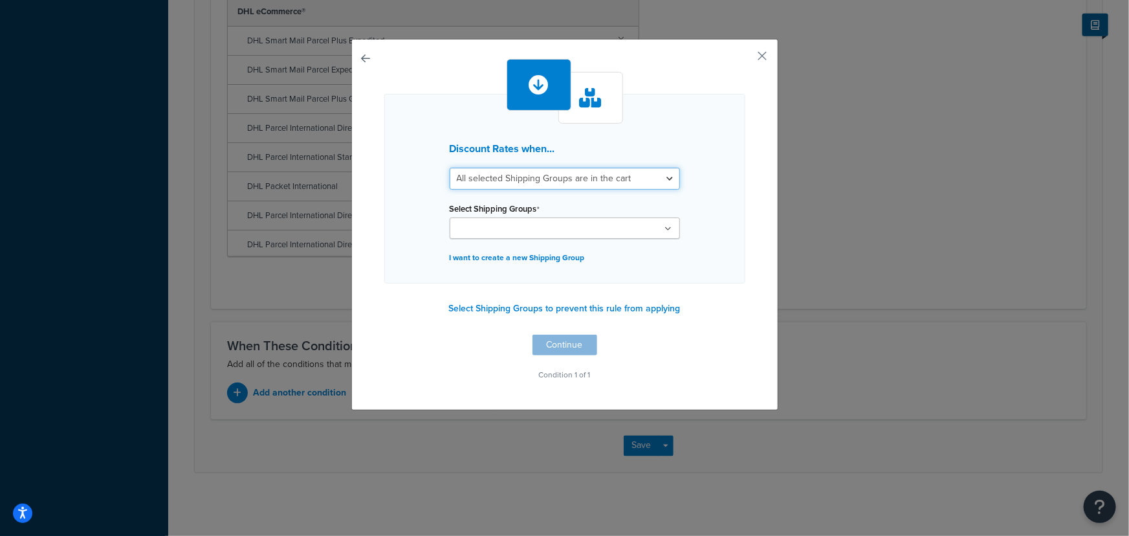
click at [543, 173] on select "All selected Shipping Groups are in the cart Any selected Shipping Groups are i…" at bounding box center [565, 179] width 230 height 22
select select "any"
click at [450, 168] on select "All selected Shipping Groups are in the cart Any selected Shipping Groups are i…" at bounding box center [565, 179] width 230 height 22
click at [526, 222] on input "Select Shipping Groups" at bounding box center [510, 229] width 114 height 14
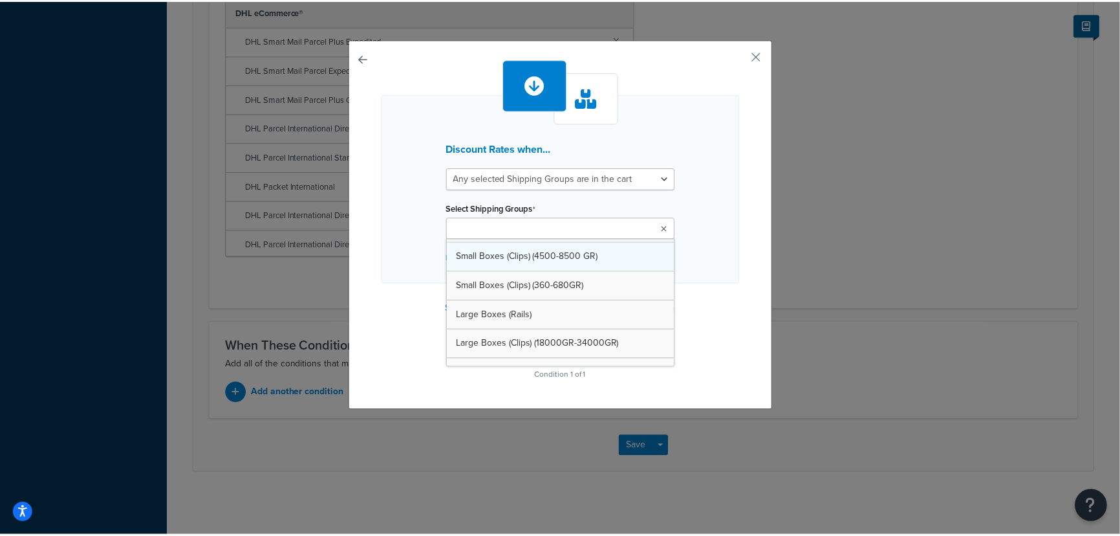
scroll to position [45, 0]
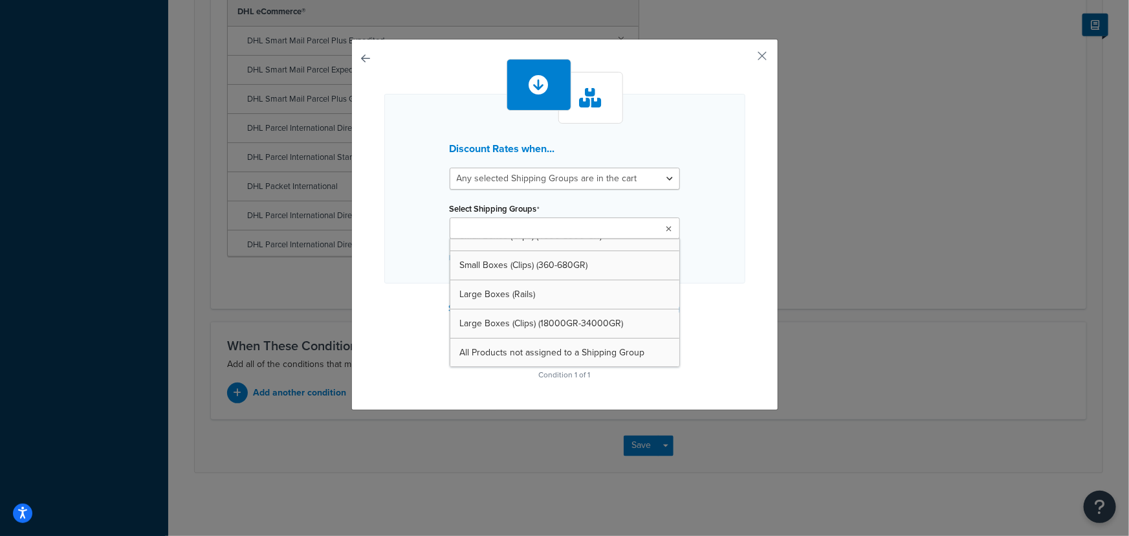
click at [690, 210] on div "Discount Rates when... All selected Shipping Groups are in the cart Any selecte…" at bounding box center [564, 189] width 361 height 190
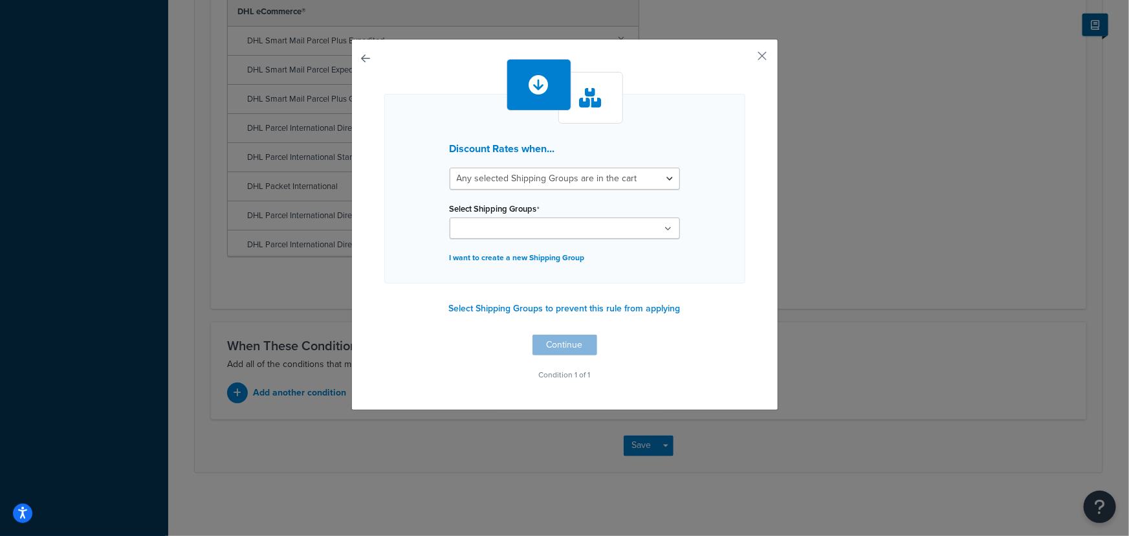
click at [752, 56] on div "Discount Rates when... All selected Shipping Groups are in the cart Any selecte…" at bounding box center [564, 224] width 427 height 371
click at [745, 59] on button "button" at bounding box center [743, 60] width 3 height 3
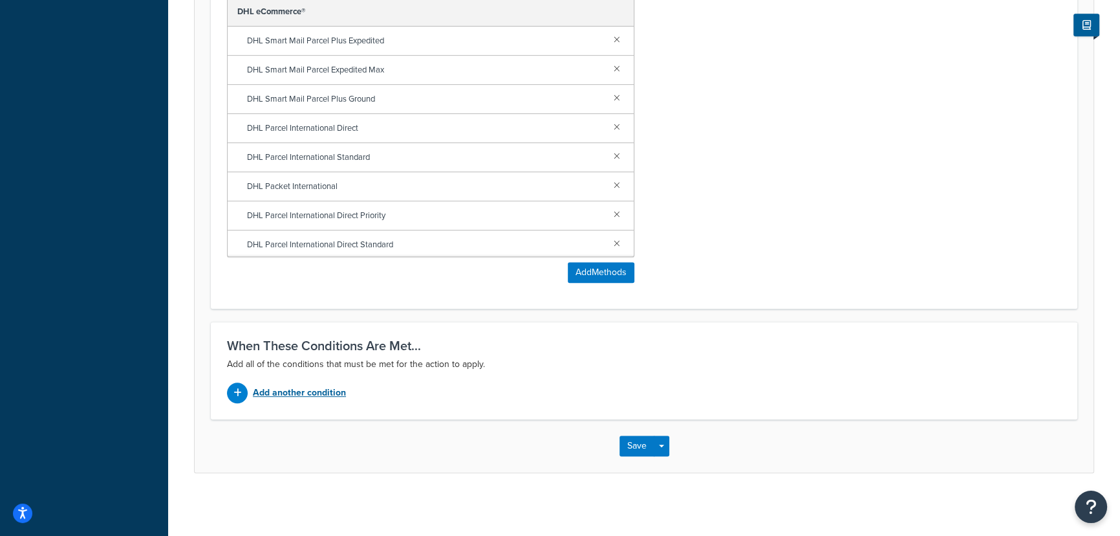
click at [315, 393] on p "Add another condition" at bounding box center [299, 393] width 93 height 18
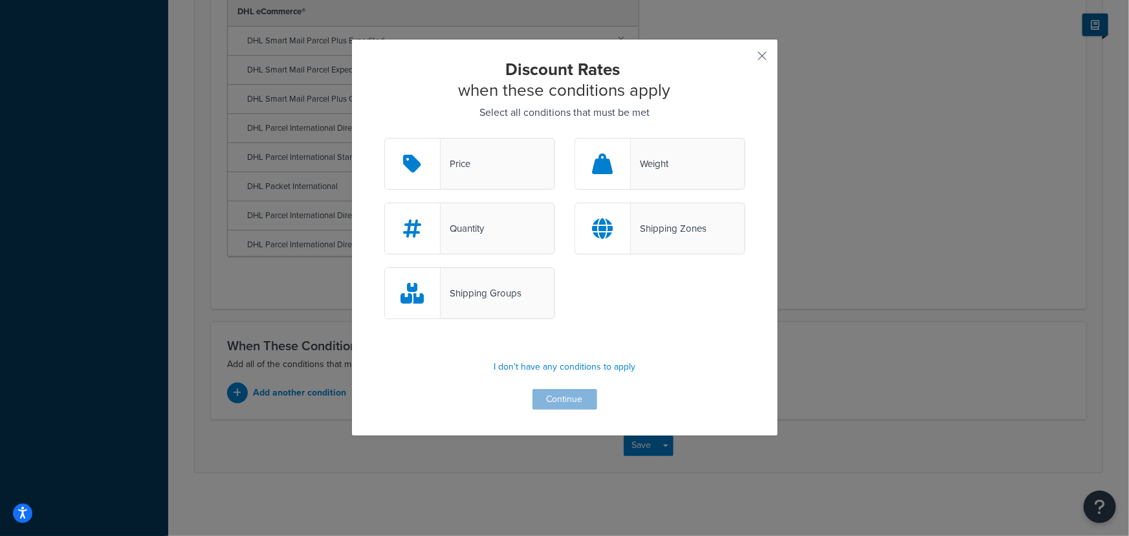
click at [631, 226] on div "Shipping Zones" at bounding box center [669, 228] width 76 height 18
click at [0, 0] on input "Shipping Zones" at bounding box center [0, 0] width 0 height 0
click at [572, 402] on button "Continue" at bounding box center [564, 399] width 65 height 21
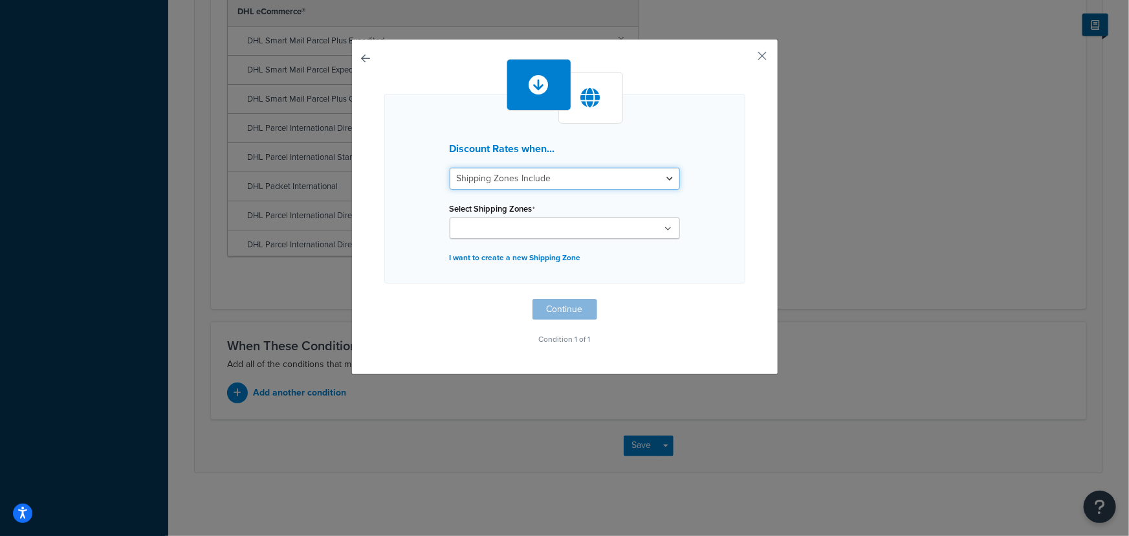
click at [488, 168] on select "Shipping Zones Include Shipping Zones Do Not Include" at bounding box center [565, 179] width 230 height 22
click at [450, 168] on select "Shipping Zones Include Shipping Zones Do Not Include" at bounding box center [565, 179] width 230 height 22
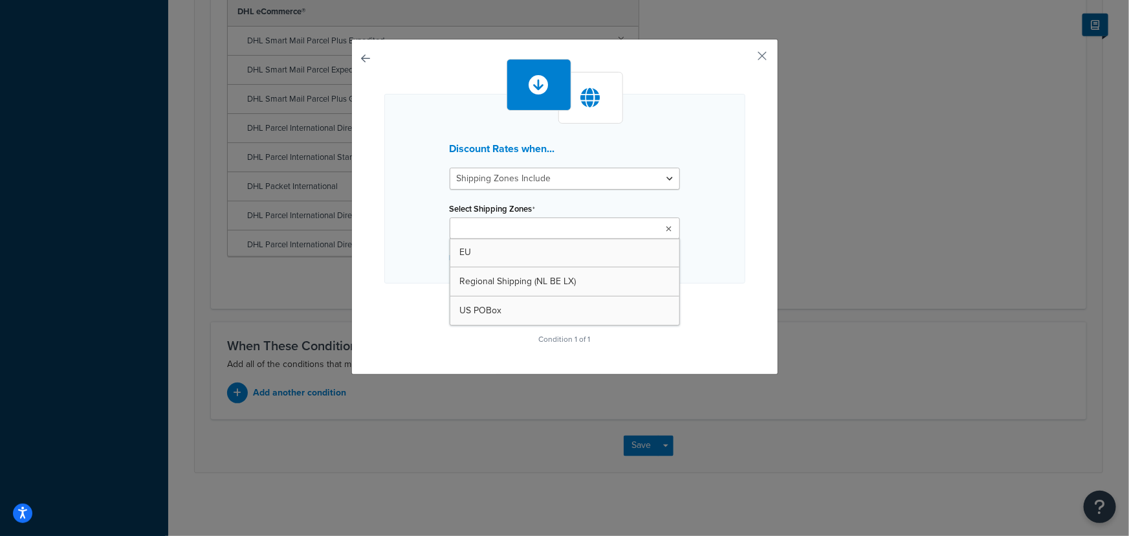
click at [496, 231] on input "Select Shipping Zones" at bounding box center [510, 229] width 114 height 14
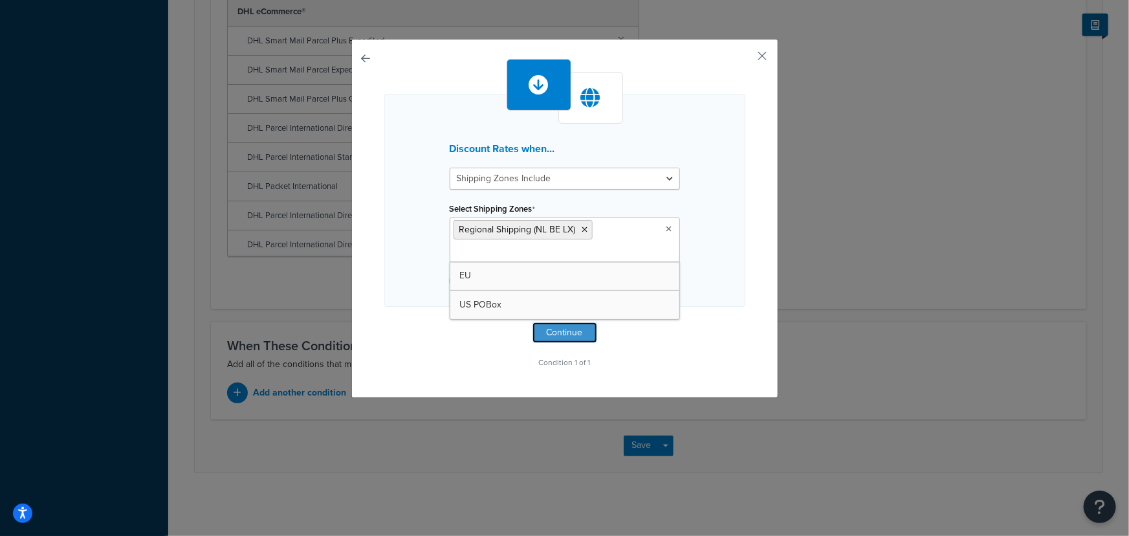
click at [545, 332] on button "Continue" at bounding box center [564, 332] width 65 height 21
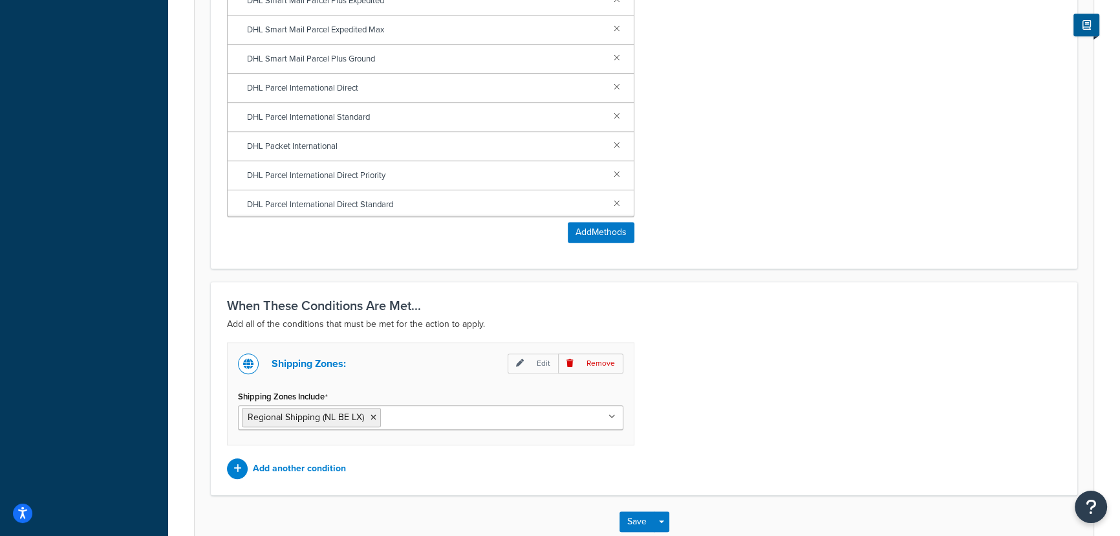
scroll to position [919, 0]
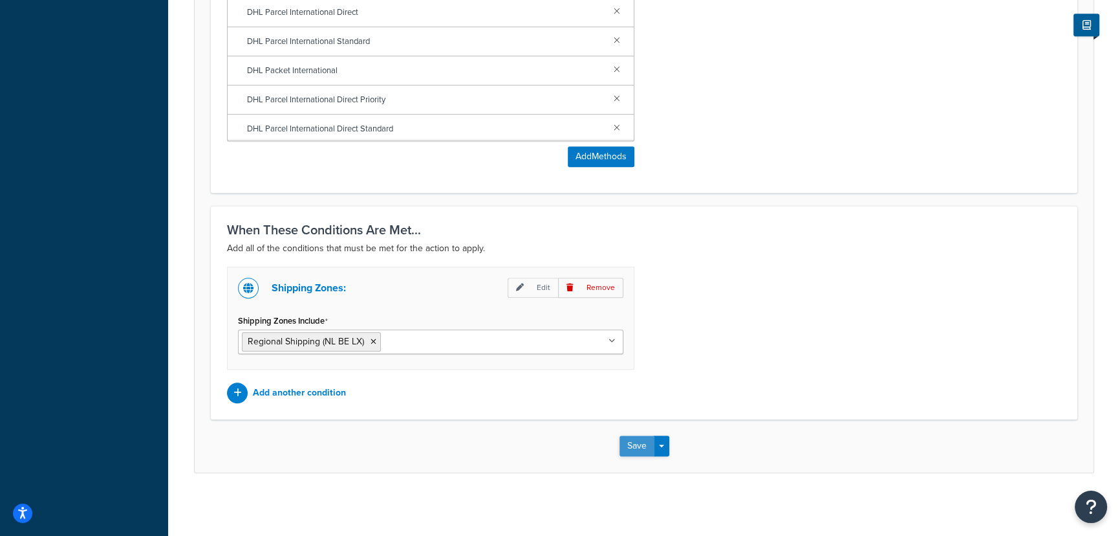
click at [631, 448] on button "Save" at bounding box center [637, 445] width 35 height 21
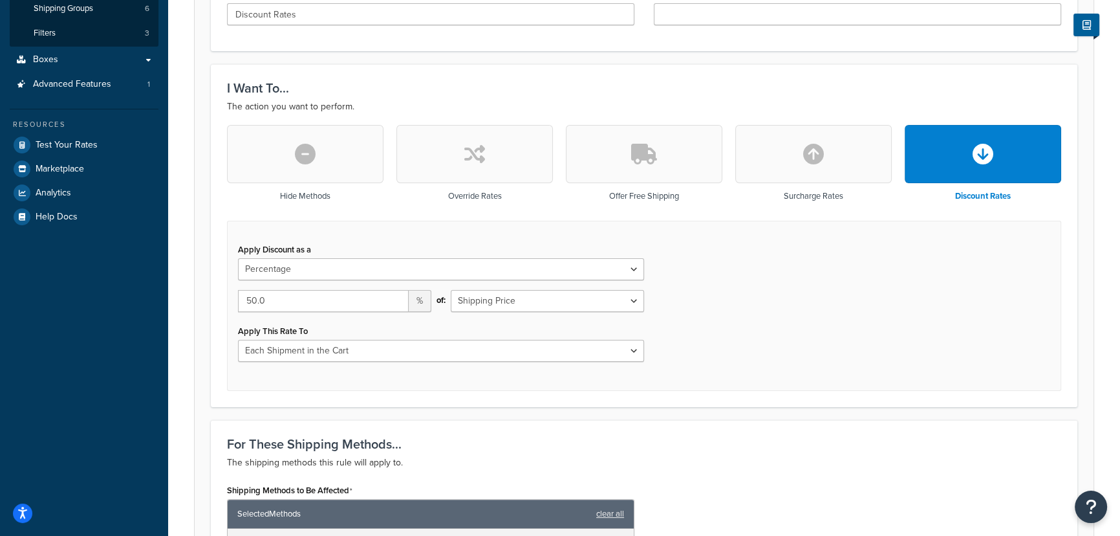
scroll to position [294, 0]
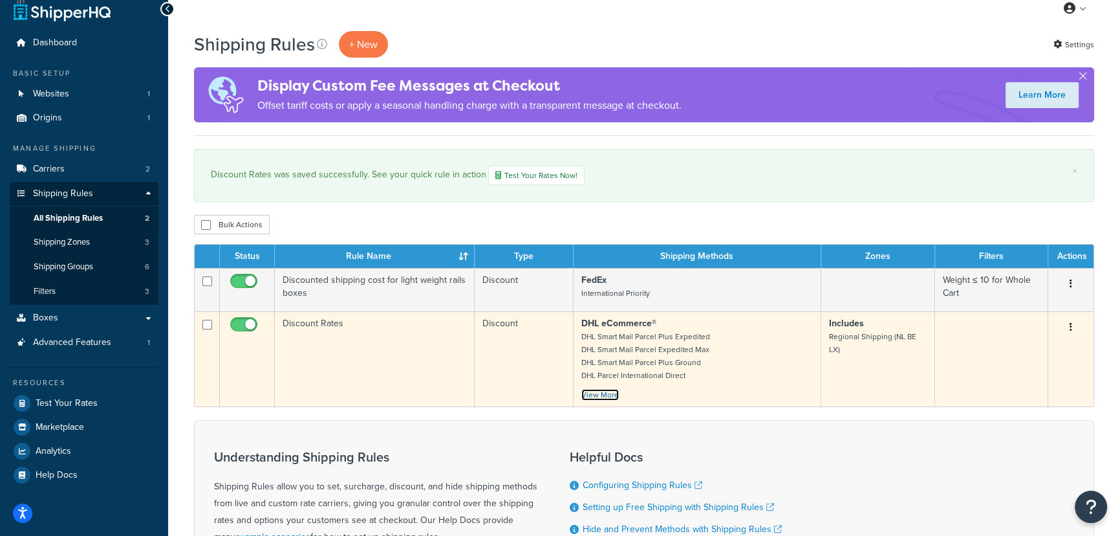
click at [602, 400] on link "View More" at bounding box center [601, 395] width 38 height 12
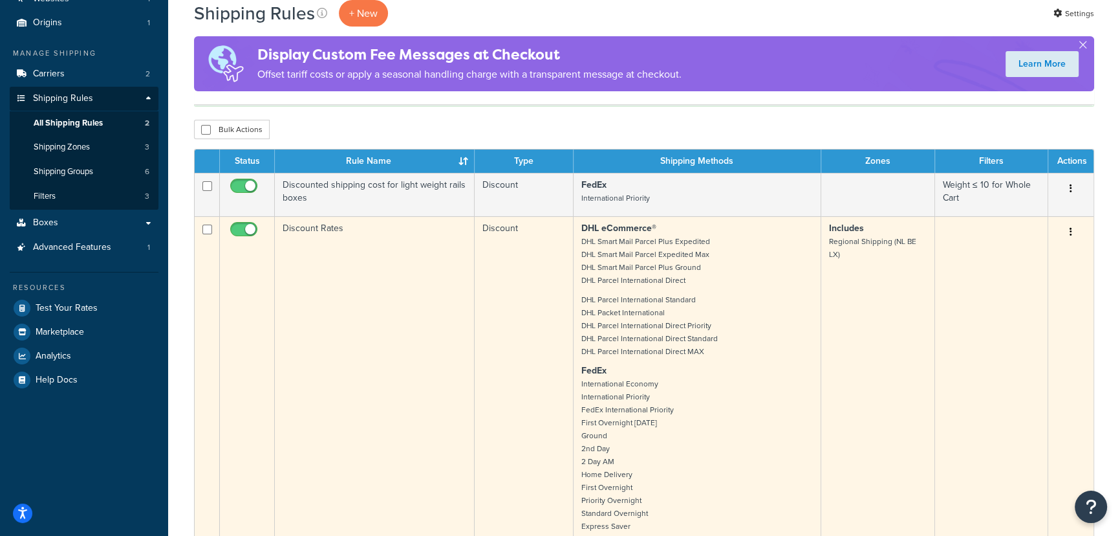
scroll to position [132, 0]
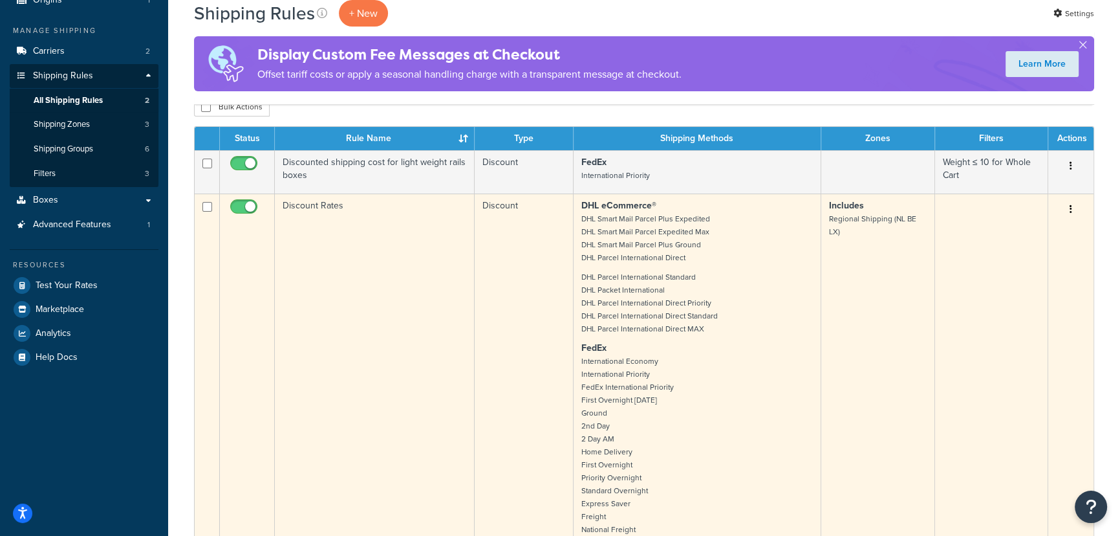
click at [1067, 213] on button "button" at bounding box center [1071, 209] width 18 height 21
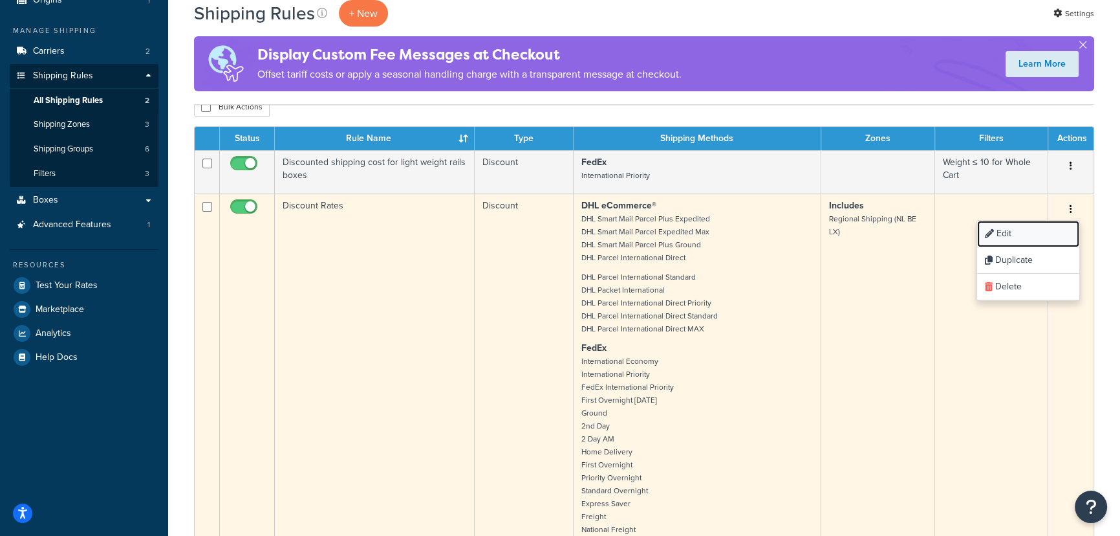
click at [1035, 241] on link "Edit" at bounding box center [1028, 234] width 102 height 27
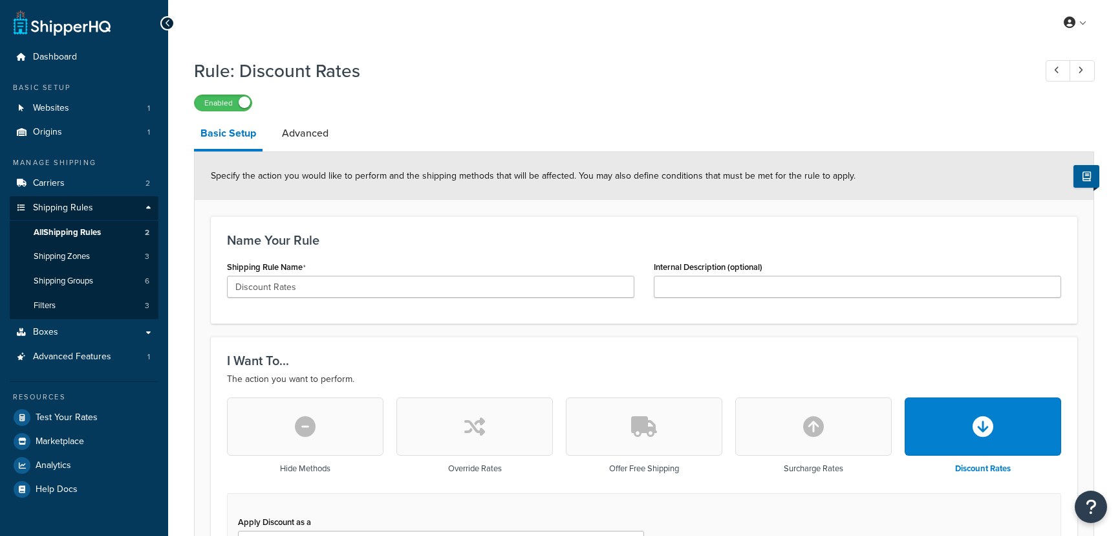
select select "PERCENTAGE"
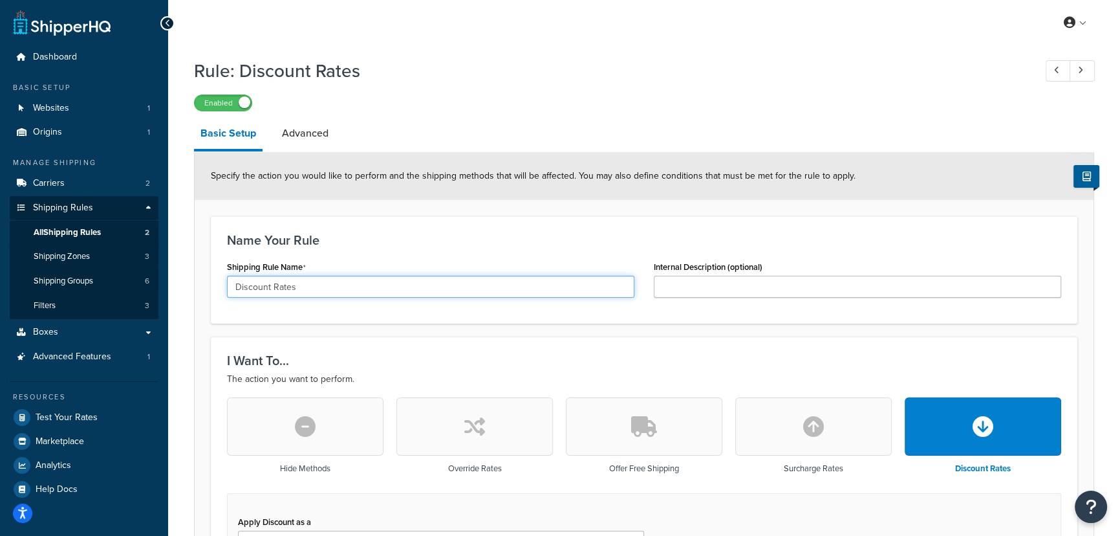
click at [290, 285] on input "Discount Rates" at bounding box center [431, 287] width 408 height 22
click at [296, 284] on input "Discount Rates" at bounding box center [431, 287] width 408 height 22
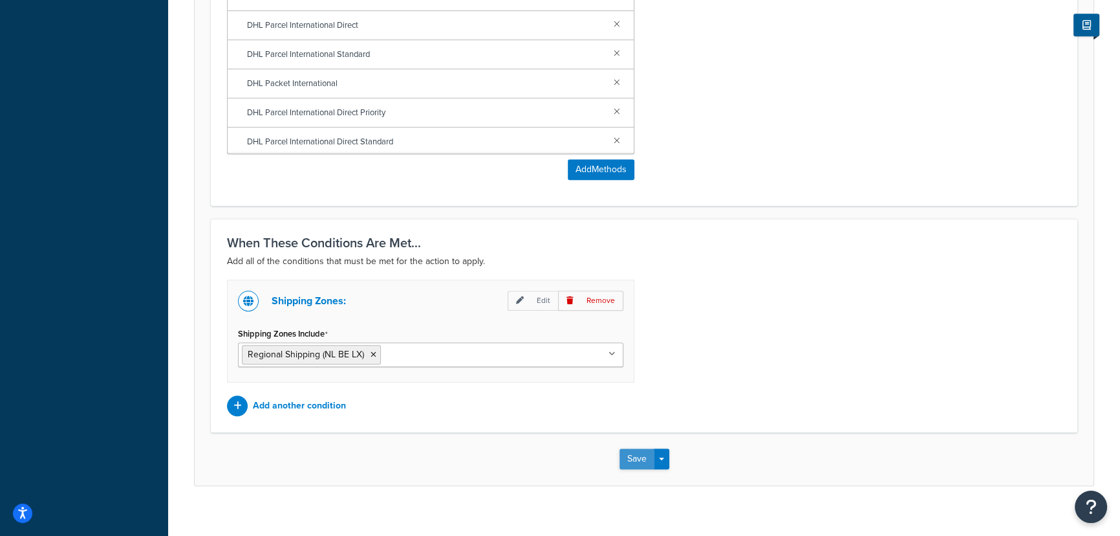
scroll to position [919, 0]
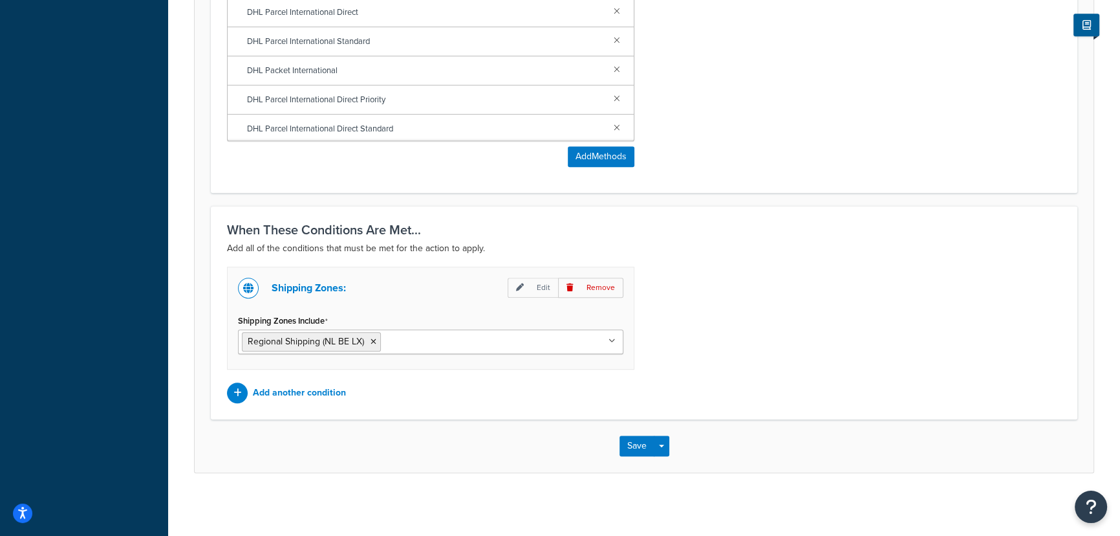
type input "Discount Rates Benelux"
click at [627, 447] on button "Save" at bounding box center [637, 445] width 35 height 21
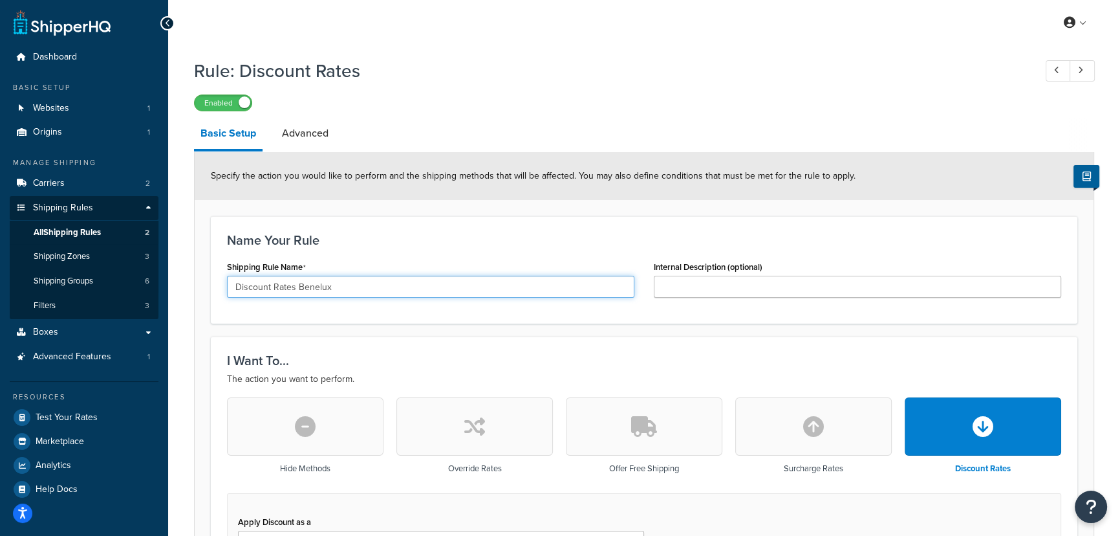
click at [311, 283] on input "Discount Rates Benelux" at bounding box center [431, 287] width 408 height 22
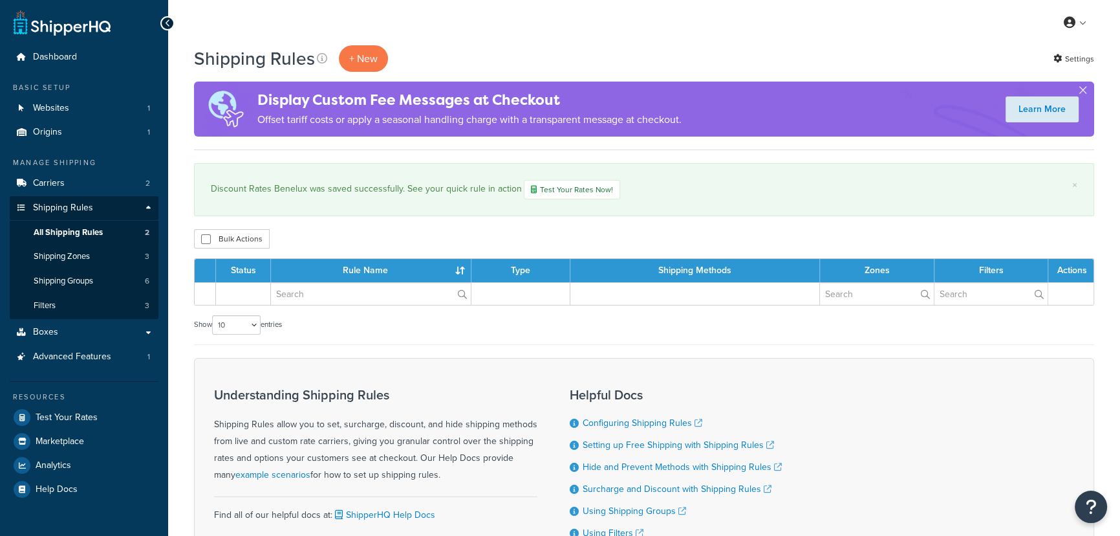
click at [302, 307] on div "Status Rule Name Type Shipping Methods Zones Filters Actions Show 10 15 25 50 1…" at bounding box center [644, 301] width 900 height 87
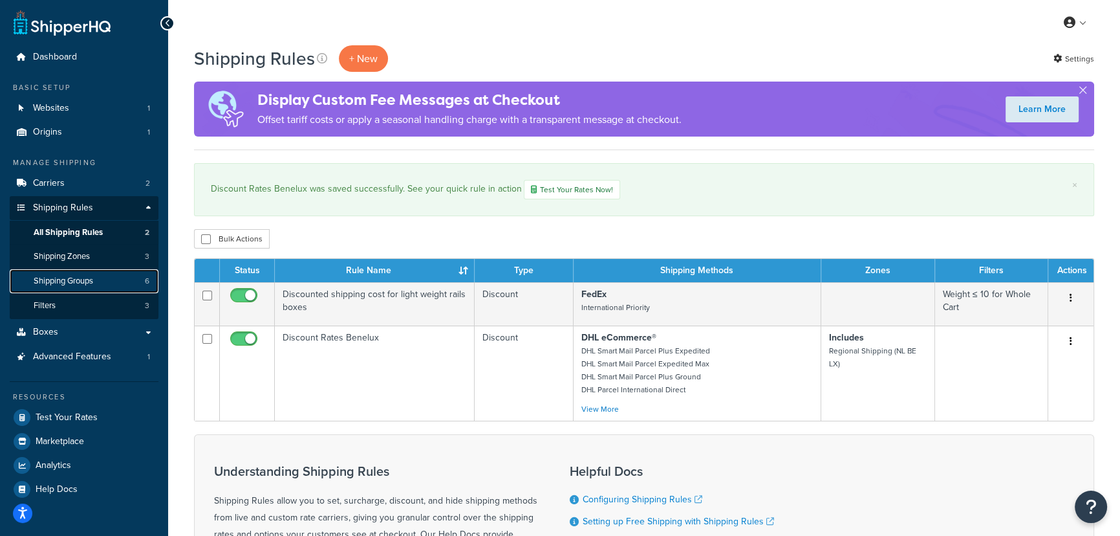
click at [57, 277] on span "Shipping Groups" at bounding box center [64, 281] width 60 height 11
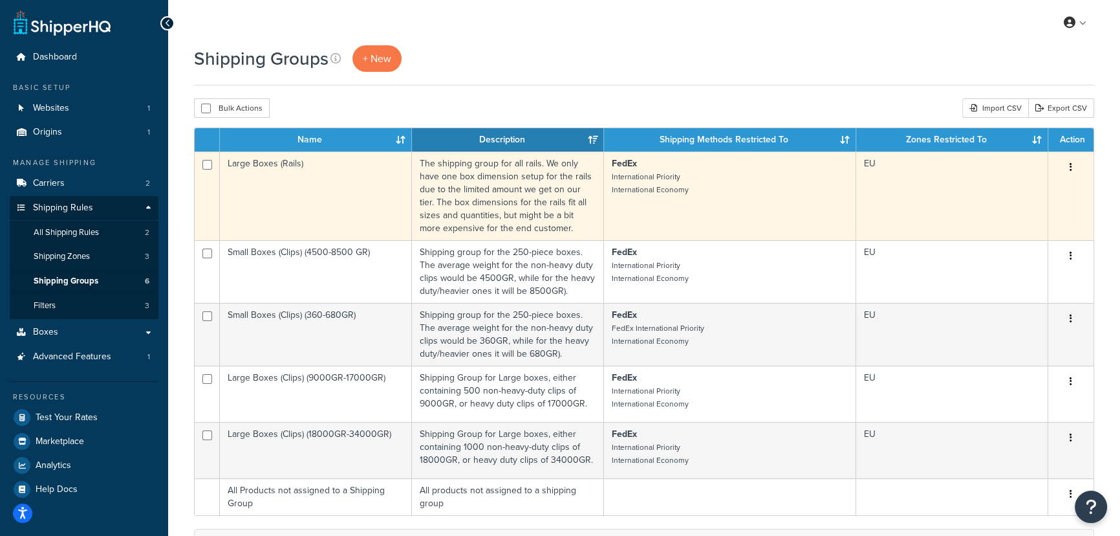
click at [1067, 173] on button "button" at bounding box center [1071, 167] width 18 height 21
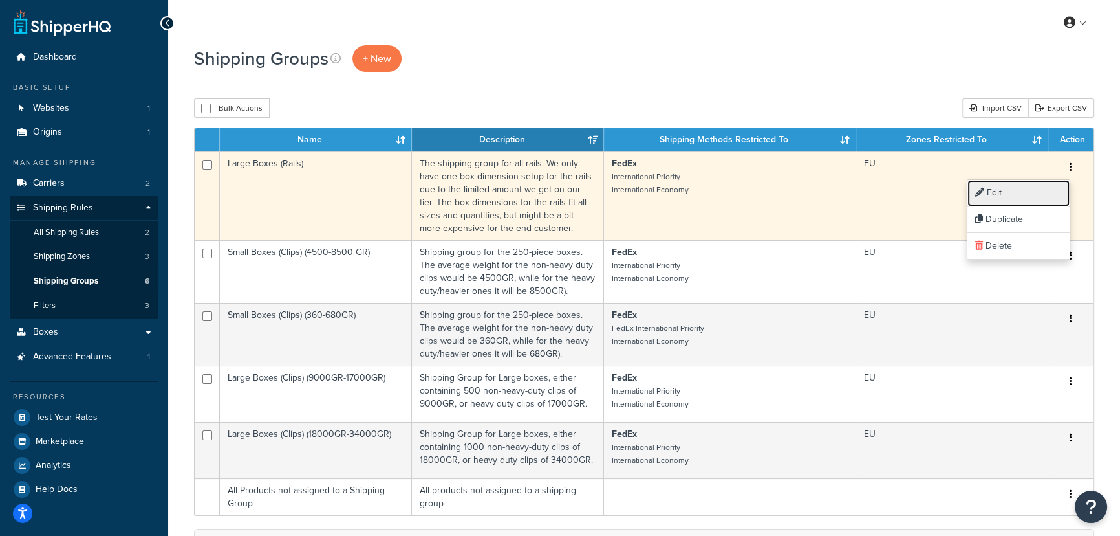
click at [1036, 195] on link "Edit" at bounding box center [1019, 193] width 102 height 27
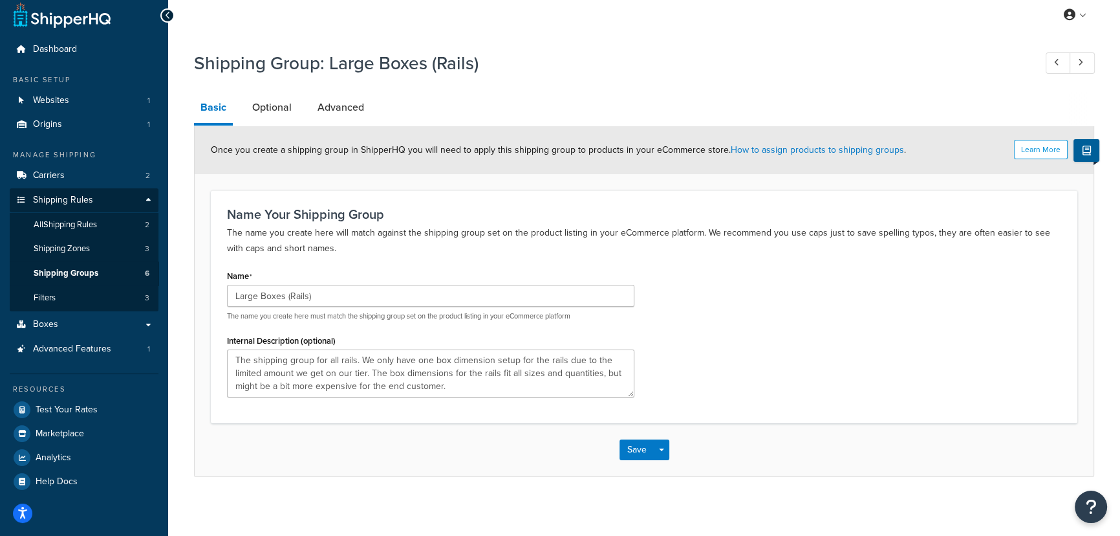
scroll to position [12, 0]
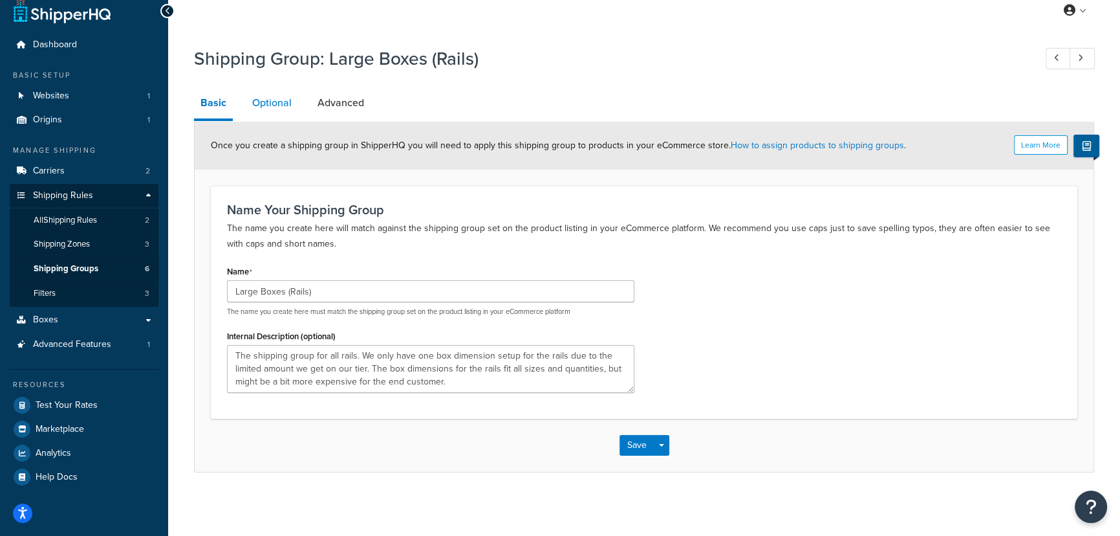
click at [270, 100] on link "Optional" at bounding box center [272, 102] width 52 height 31
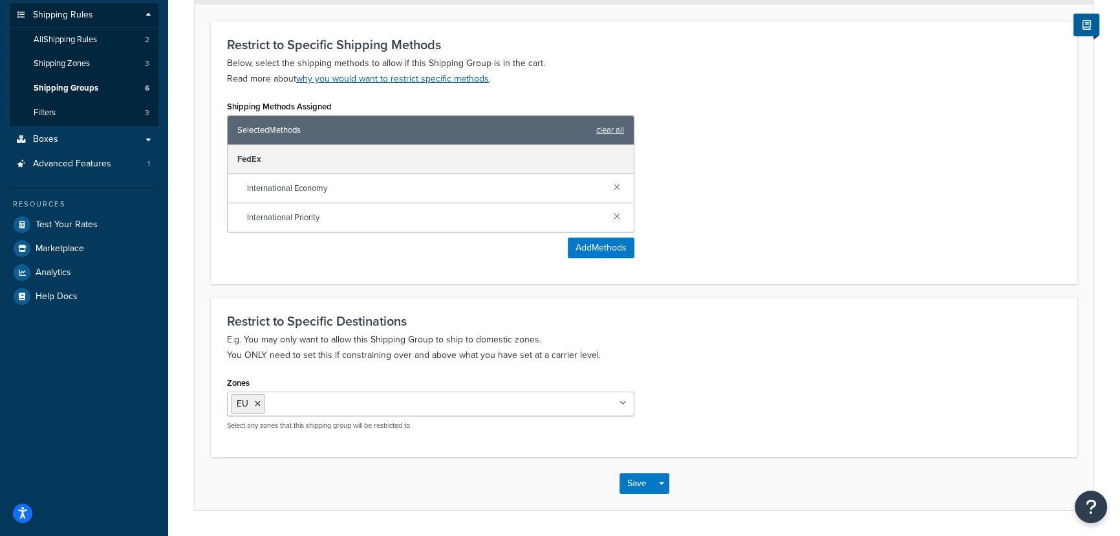
scroll to position [231, 0]
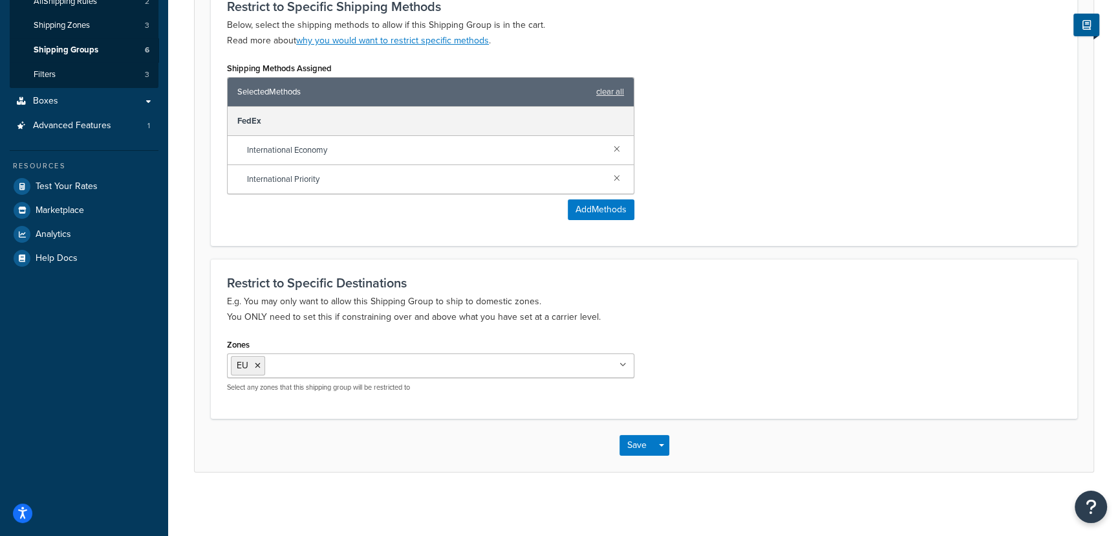
click at [523, 368] on ul "EU" at bounding box center [431, 365] width 408 height 25
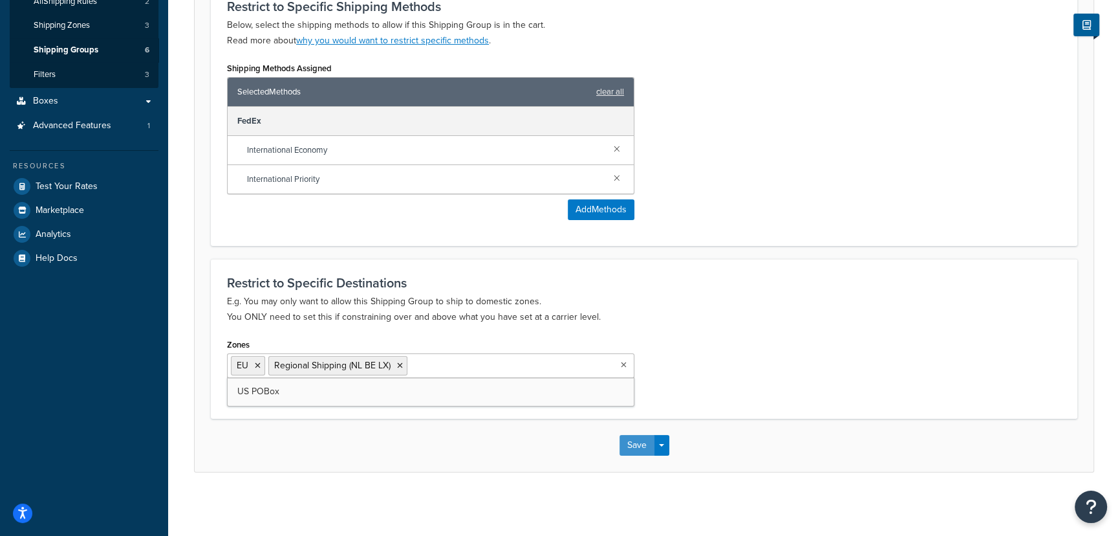
click at [642, 444] on button "Save" at bounding box center [637, 445] width 35 height 21
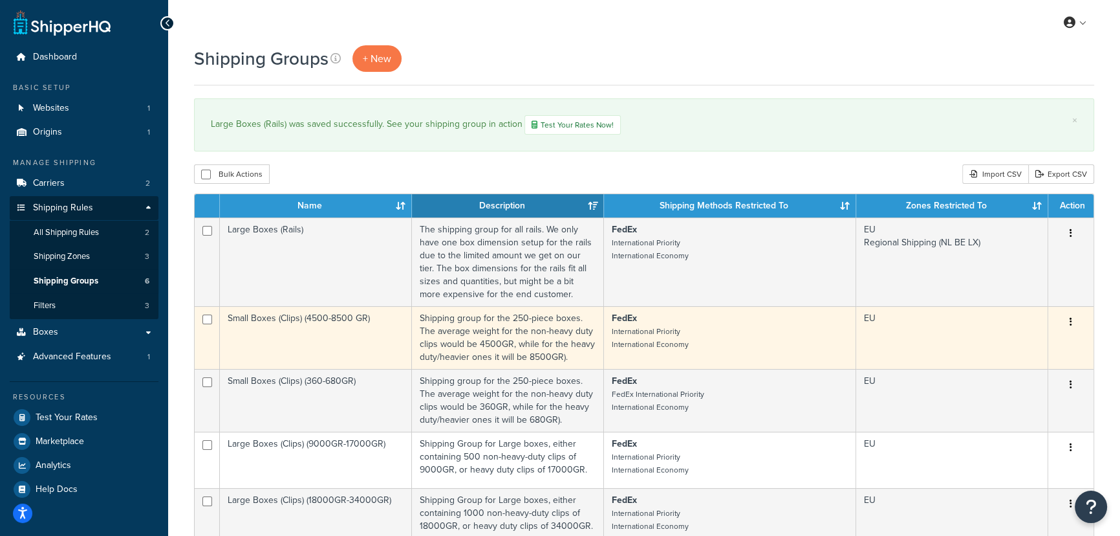
click at [1072, 321] on icon "button" at bounding box center [1071, 321] width 3 height 9
click at [1031, 342] on link "Edit" at bounding box center [1019, 347] width 102 height 27
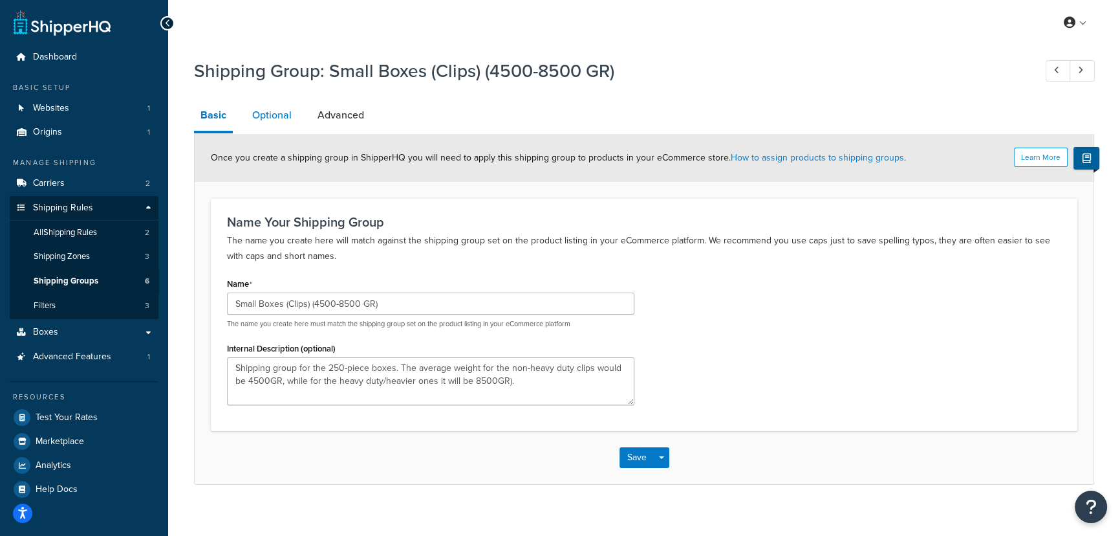
click at [290, 122] on link "Optional" at bounding box center [272, 115] width 52 height 31
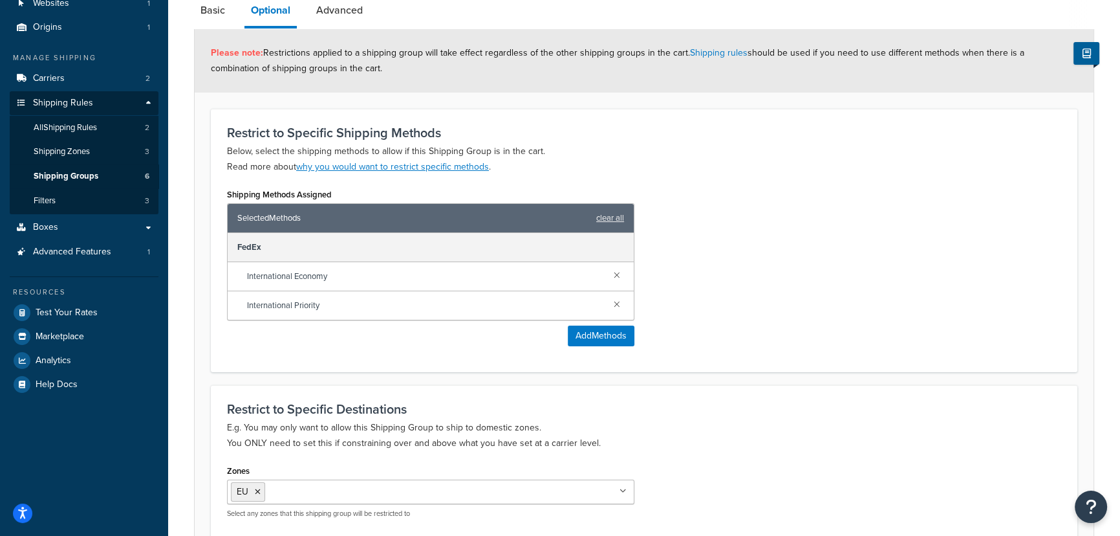
scroll to position [231, 0]
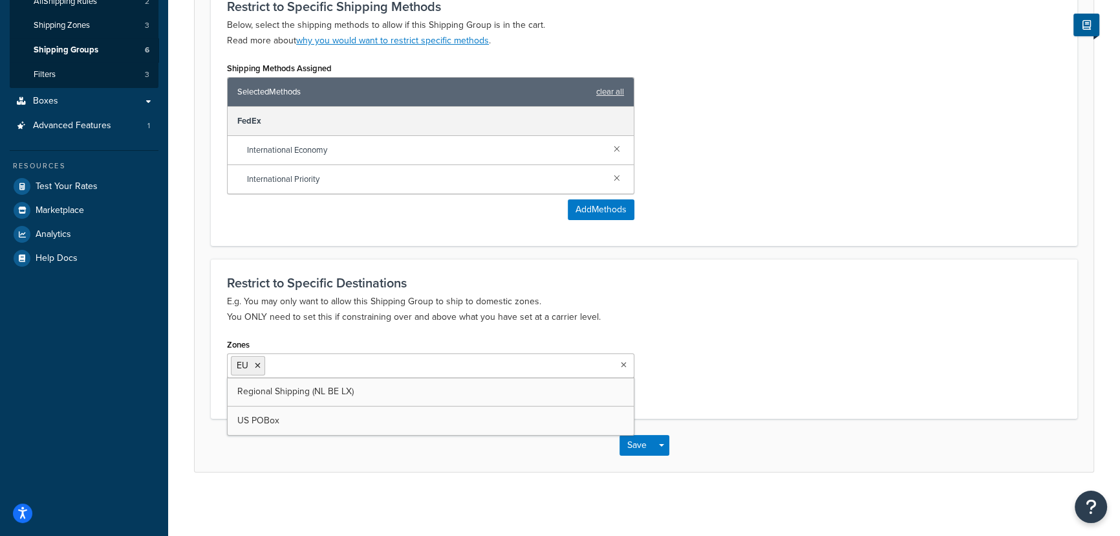
click at [450, 356] on ul "EU" at bounding box center [431, 365] width 408 height 25
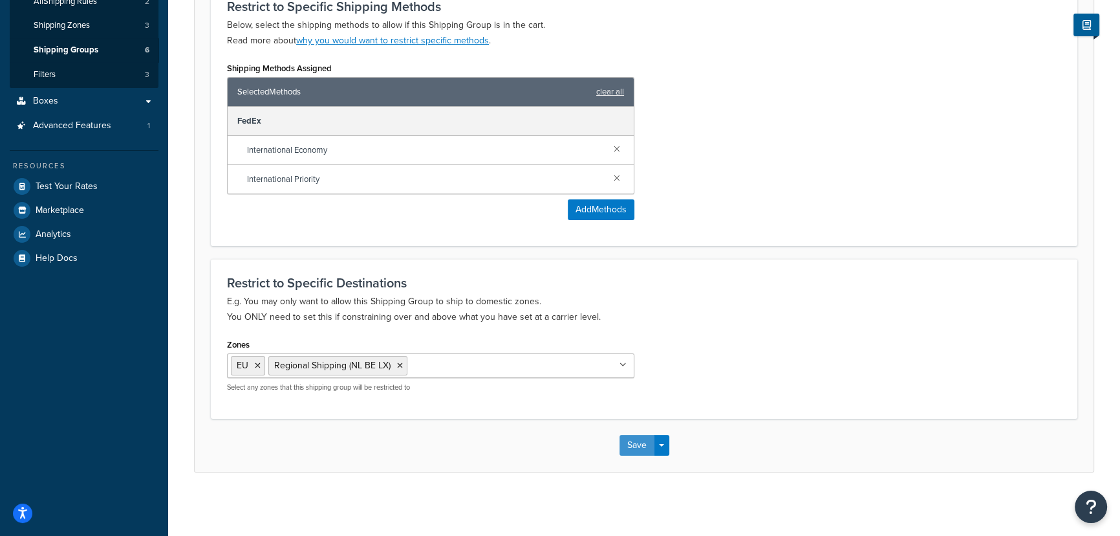
drag, startPoint x: 642, startPoint y: 449, endPoint x: 635, endPoint y: 452, distance: 7.0
click at [637, 452] on button "Save" at bounding box center [637, 445] width 35 height 21
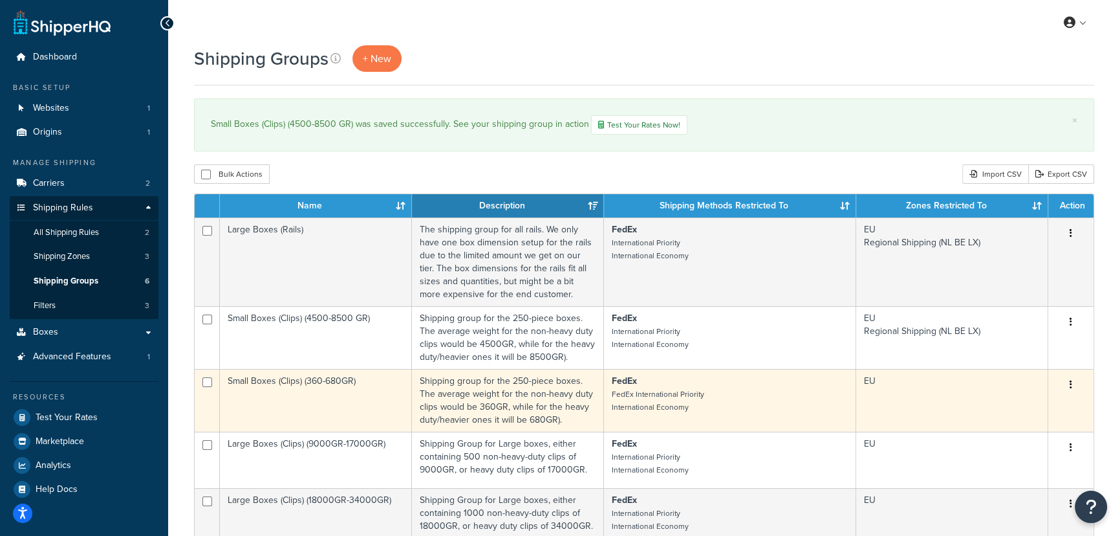
click at [1071, 384] on icon "button" at bounding box center [1071, 384] width 3 height 9
click at [1021, 406] on link "Edit" at bounding box center [1019, 410] width 102 height 27
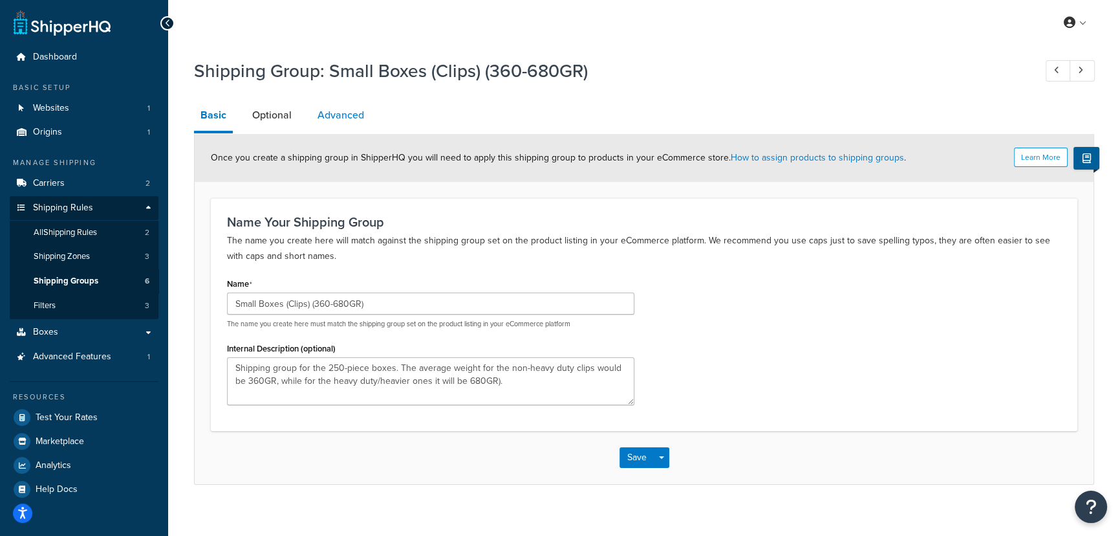
click at [329, 107] on link "Advanced" at bounding box center [341, 115] width 60 height 31
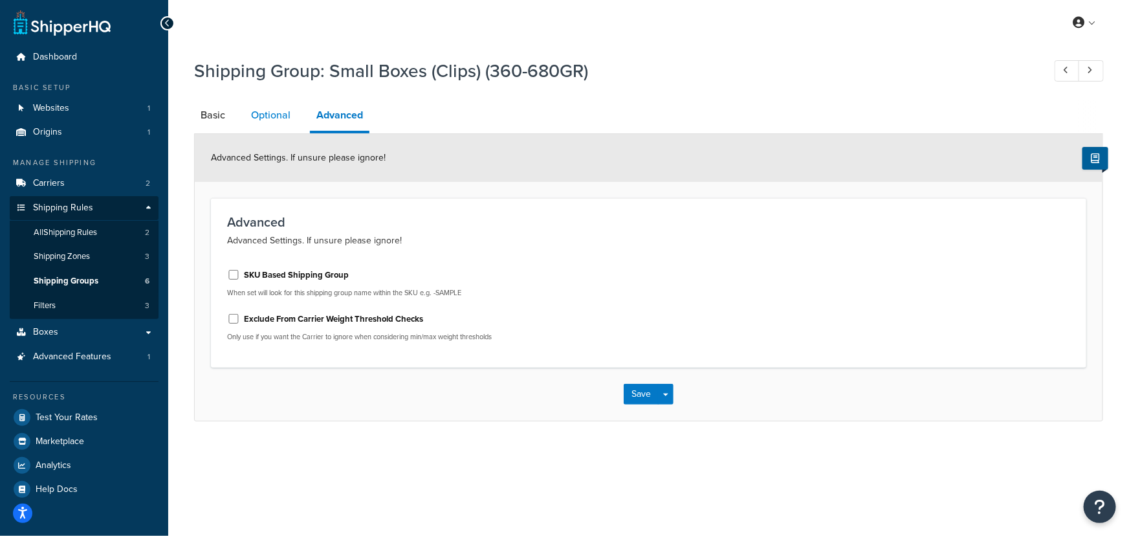
click at [276, 114] on link "Optional" at bounding box center [271, 115] width 52 height 31
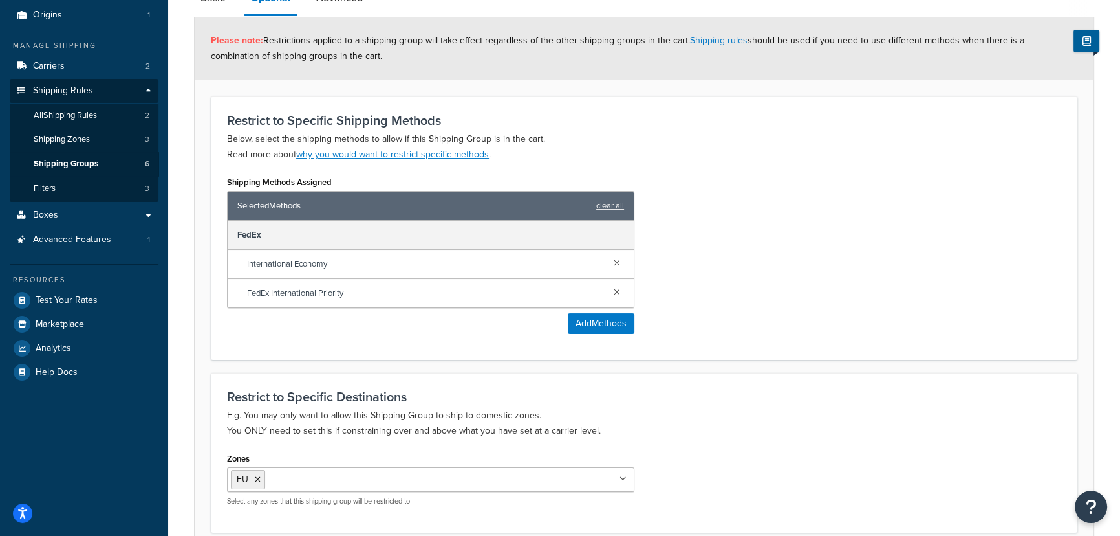
scroll to position [231, 0]
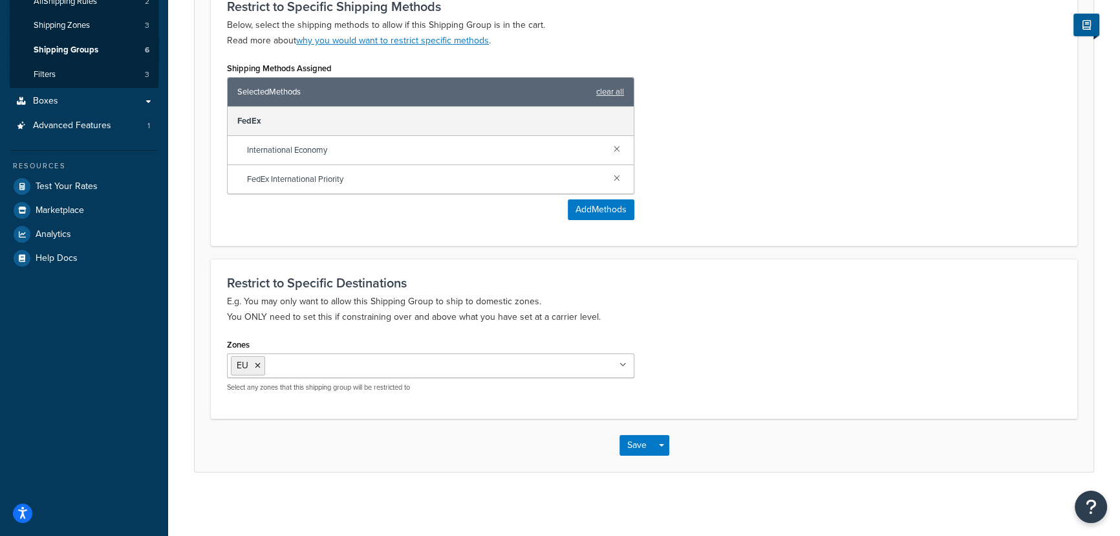
click at [320, 367] on input "Zones" at bounding box center [325, 365] width 114 height 14
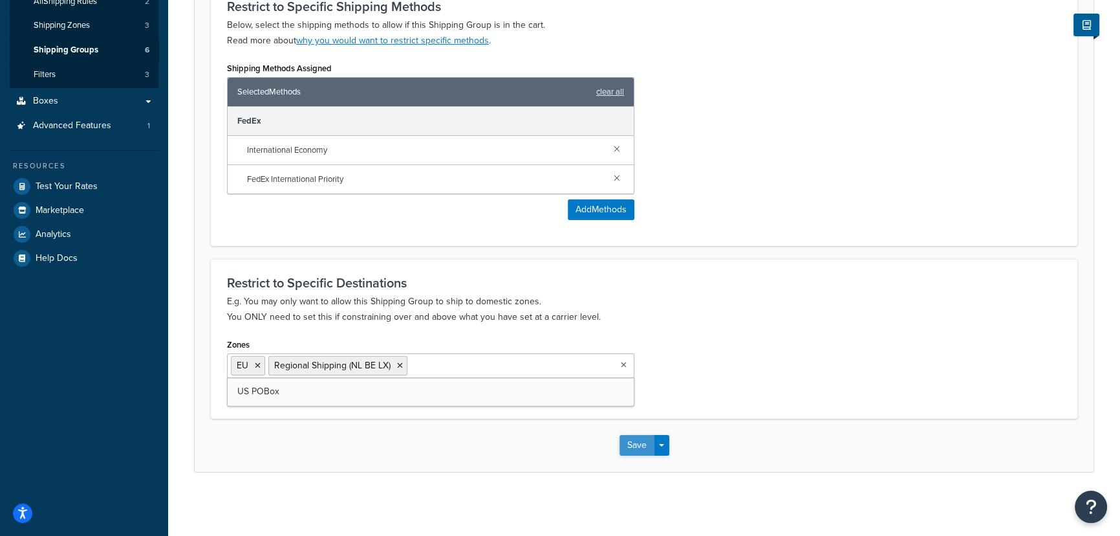
click at [646, 444] on button "Save" at bounding box center [637, 445] width 35 height 21
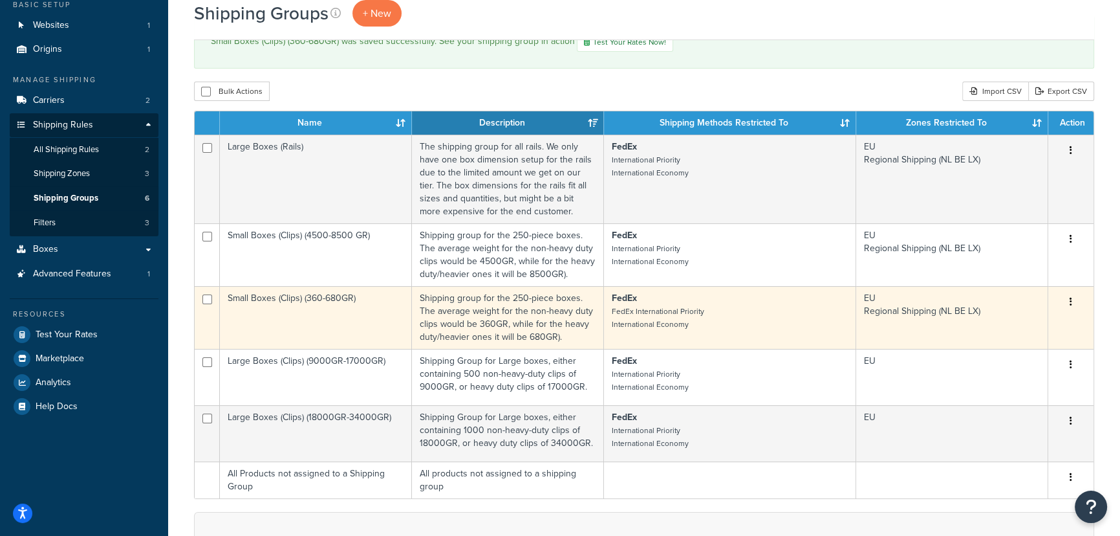
scroll to position [176, 0]
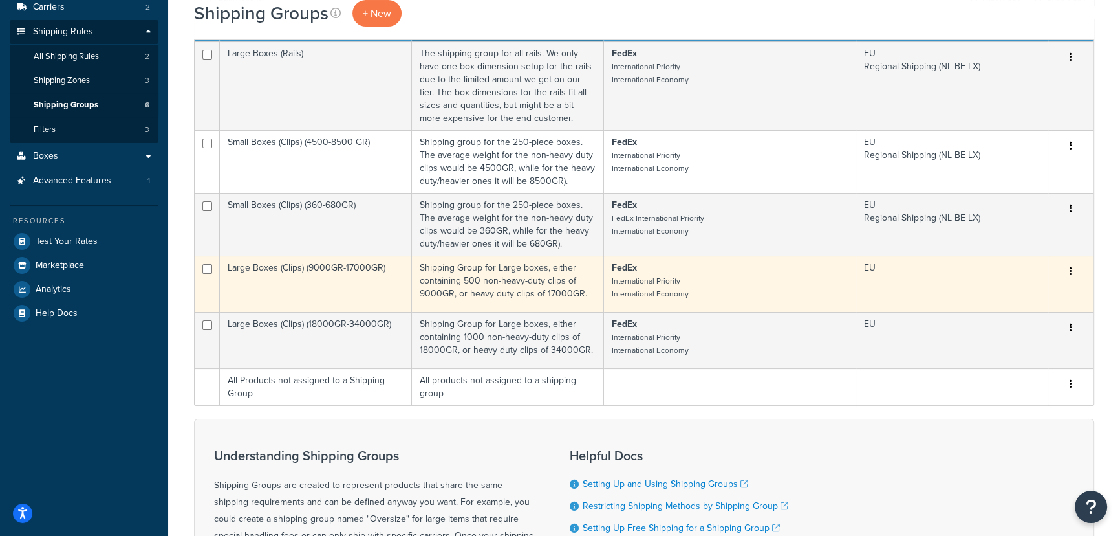
click at [1067, 271] on button "button" at bounding box center [1071, 271] width 18 height 21
click at [1010, 289] on link "Edit" at bounding box center [1019, 297] width 102 height 27
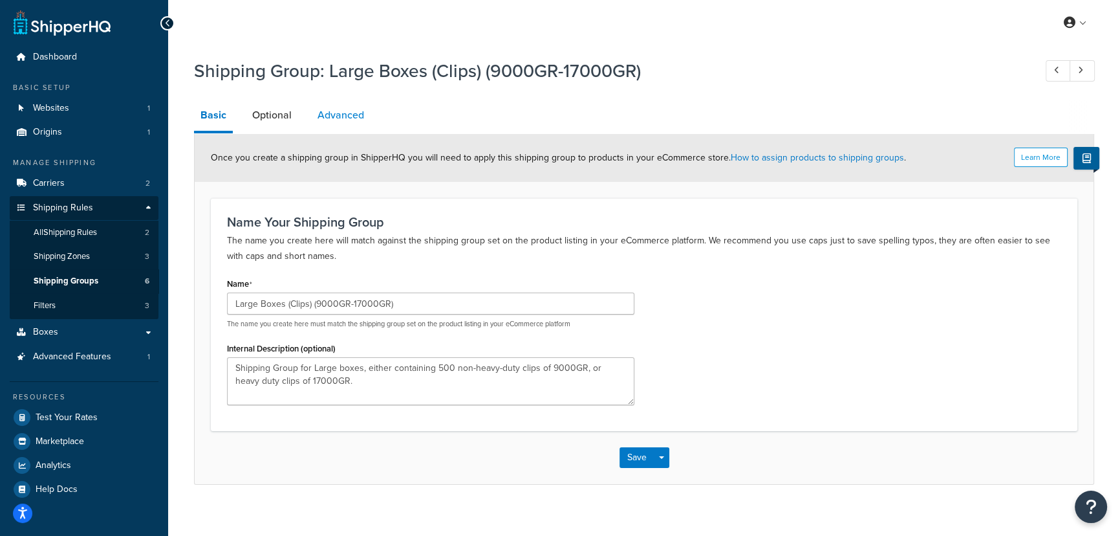
click at [314, 114] on link "Advanced" at bounding box center [341, 115] width 60 height 31
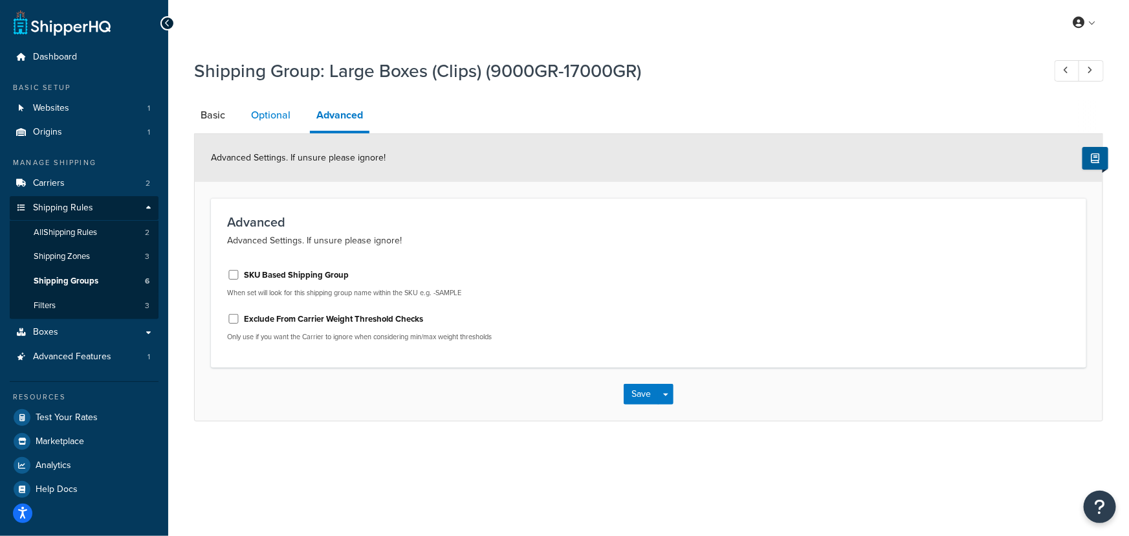
click at [284, 118] on link "Optional" at bounding box center [271, 115] width 52 height 31
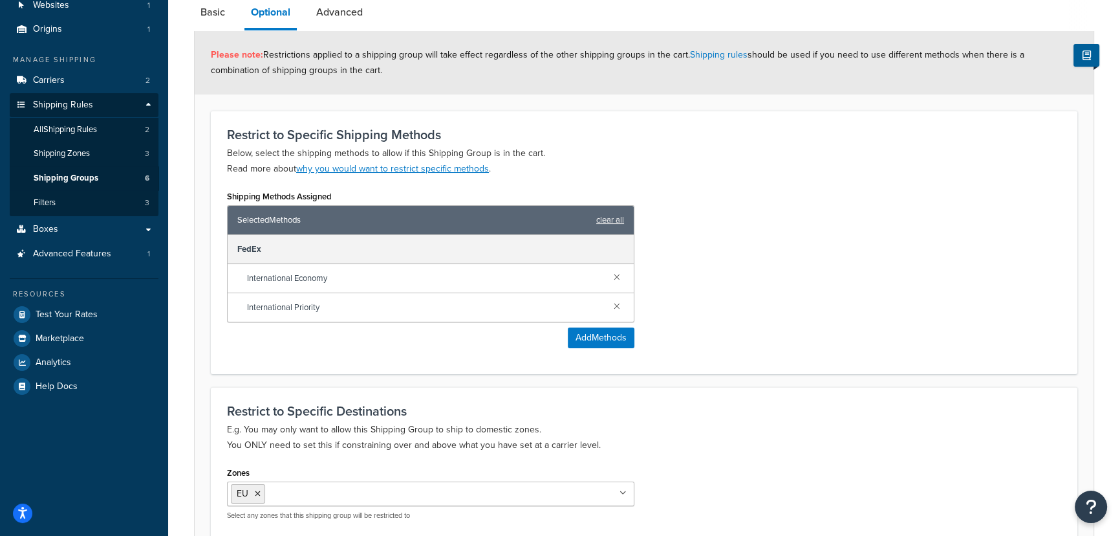
scroll to position [231, 0]
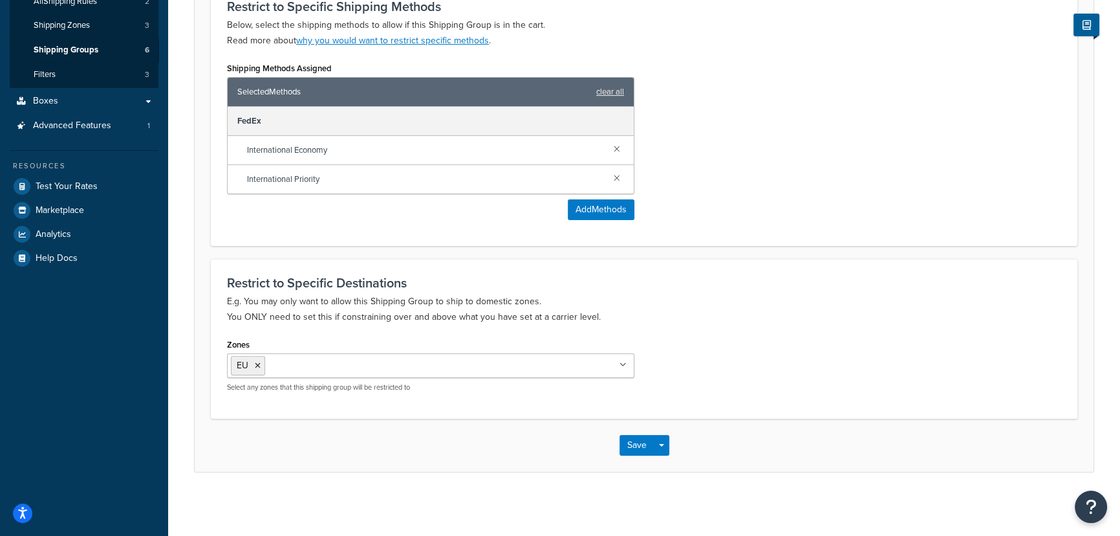
click at [528, 371] on ul "EU" at bounding box center [431, 365] width 408 height 25
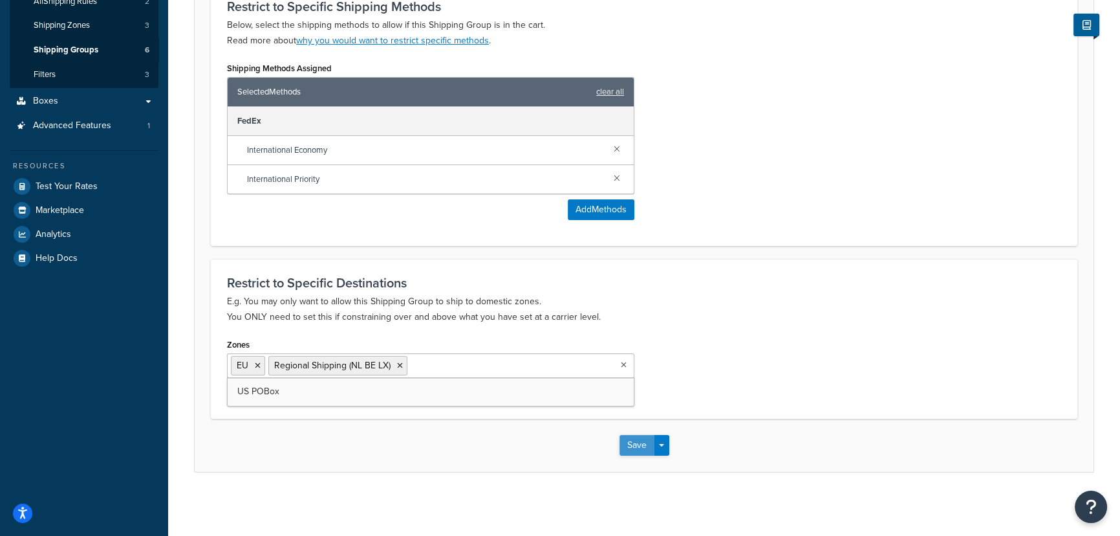
click at [631, 446] on button "Save" at bounding box center [637, 445] width 35 height 21
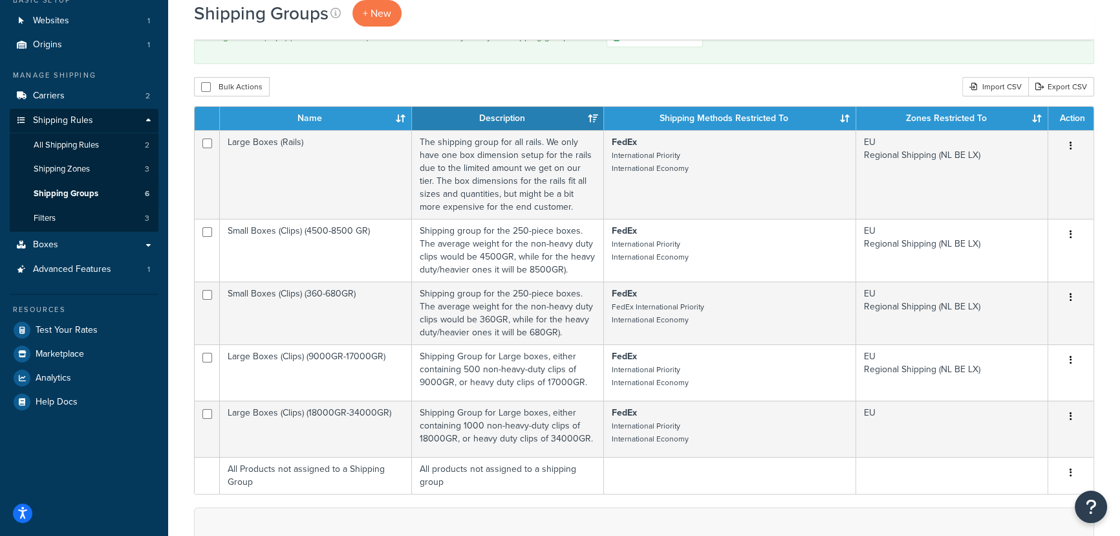
scroll to position [176, 0]
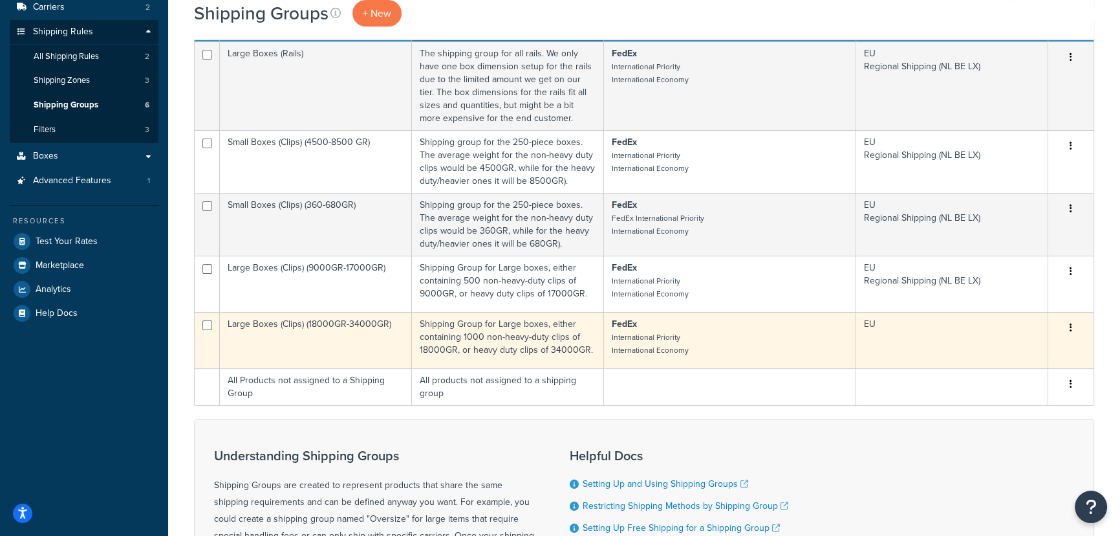
click at [1017, 329] on td "EU" at bounding box center [952, 340] width 192 height 56
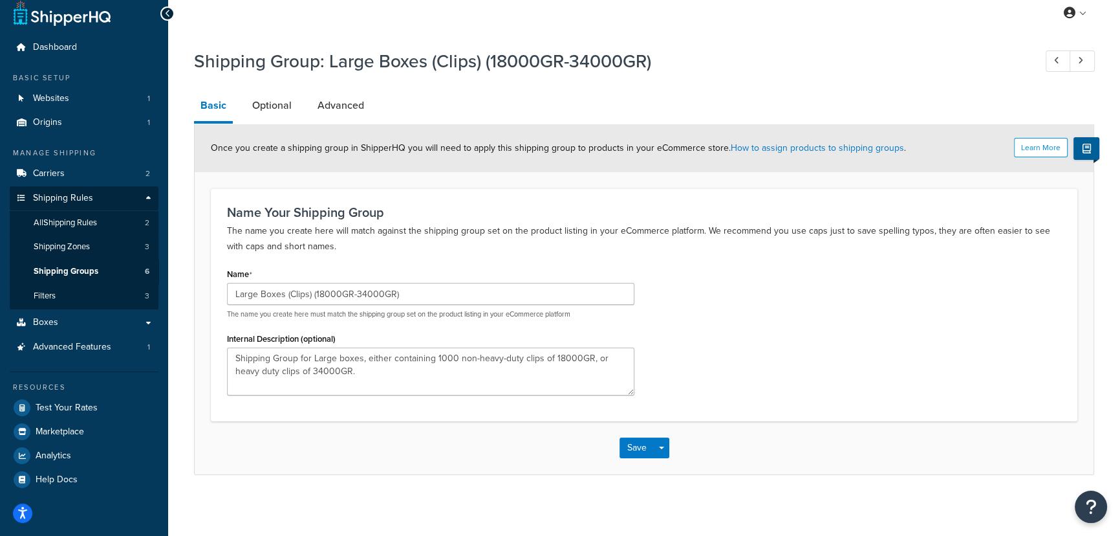
scroll to position [12, 0]
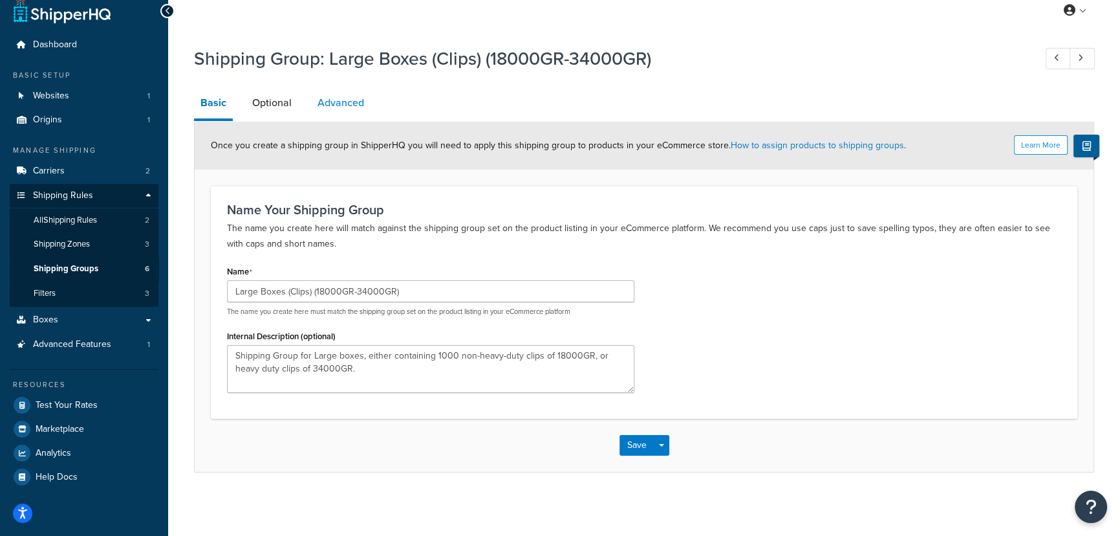
click at [312, 108] on link "Advanced" at bounding box center [341, 102] width 60 height 31
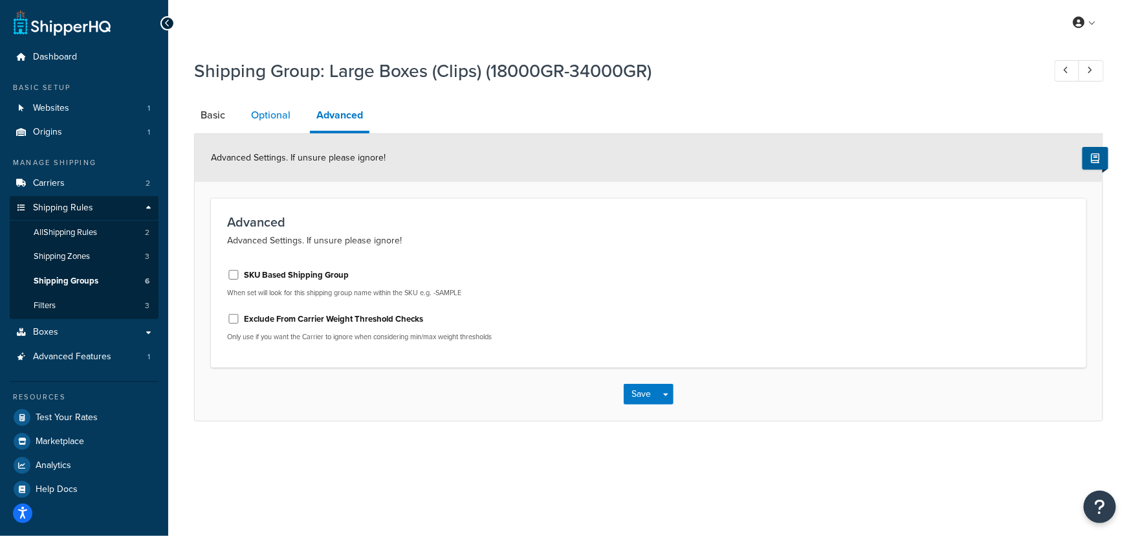
click at [285, 116] on link "Optional" at bounding box center [271, 115] width 52 height 31
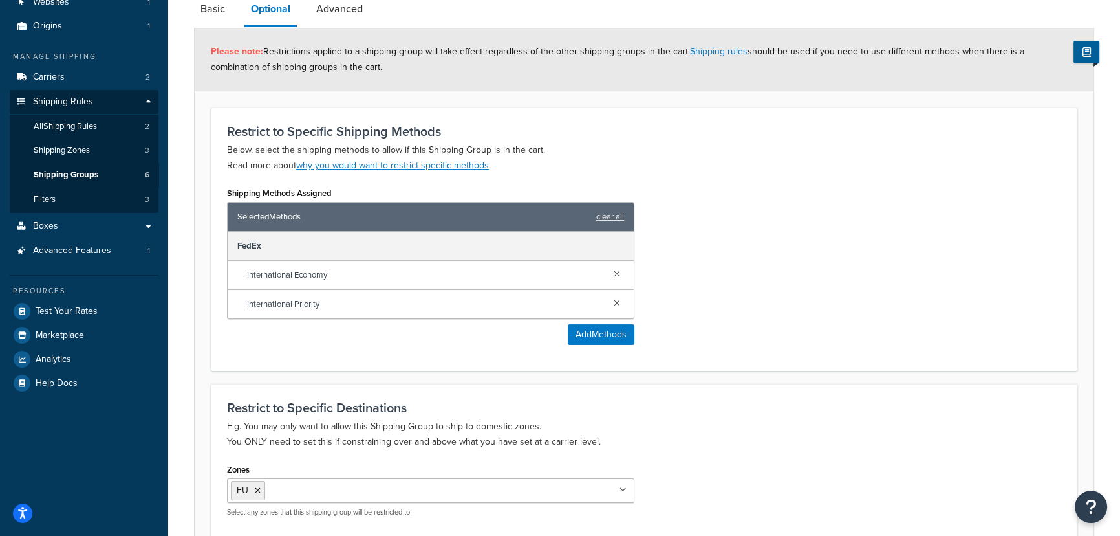
scroll to position [231, 0]
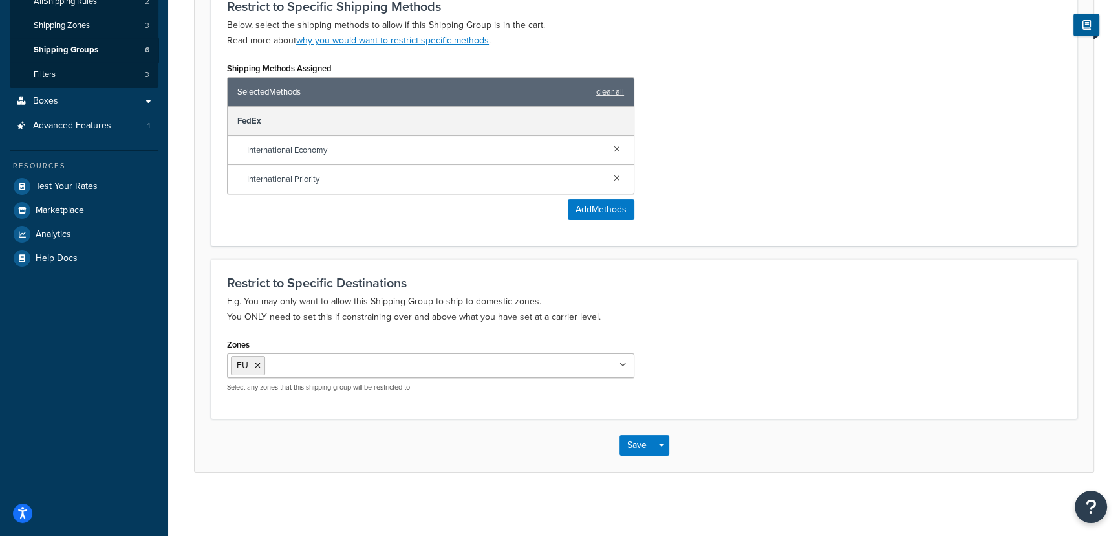
click at [543, 372] on ul "EU" at bounding box center [431, 365] width 408 height 25
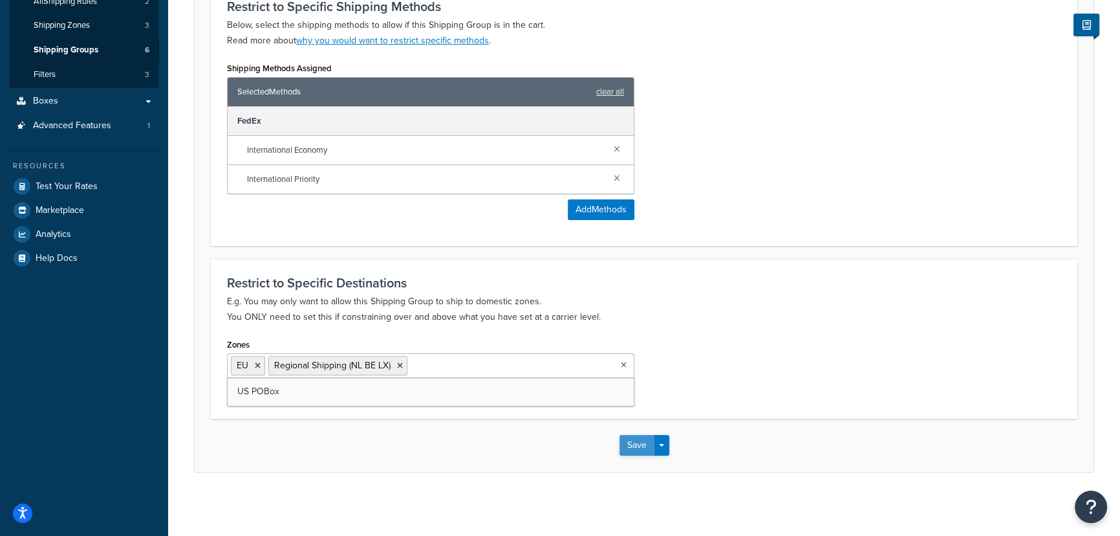
click at [640, 446] on button "Save" at bounding box center [637, 445] width 35 height 21
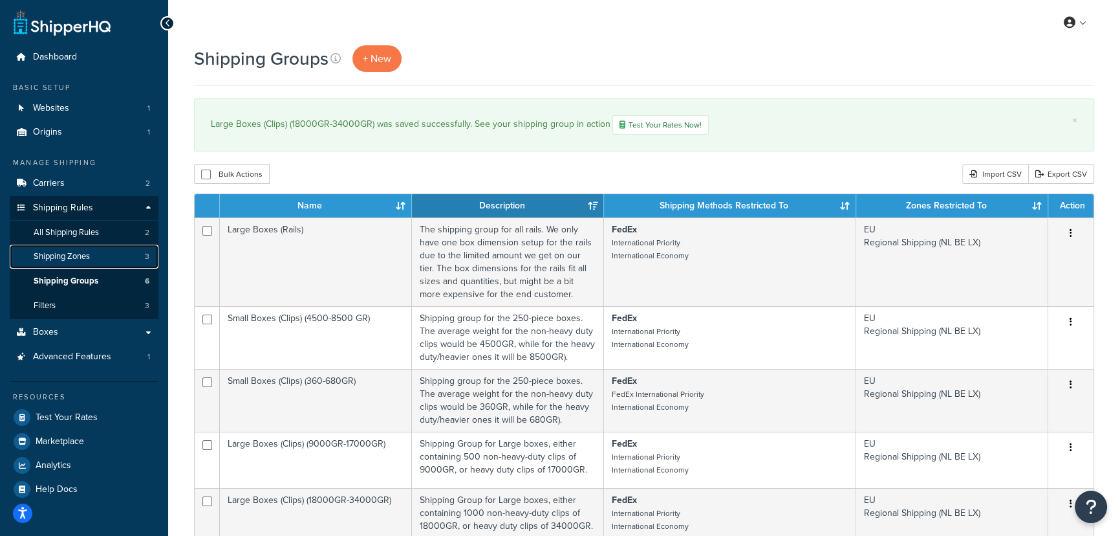
click at [61, 256] on span "Shipping Zones" at bounding box center [62, 256] width 56 height 11
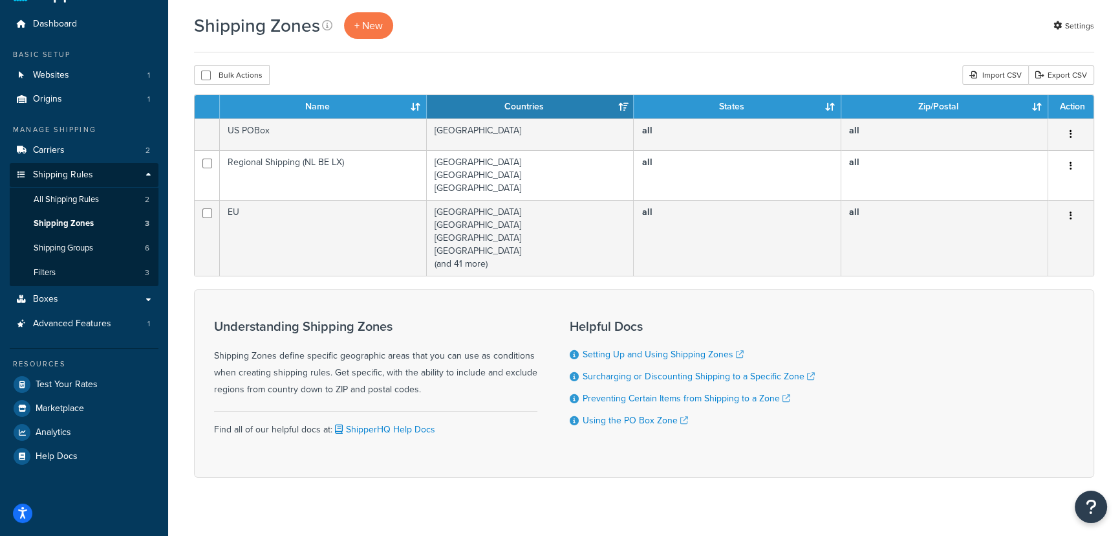
scroll to position [52, 0]
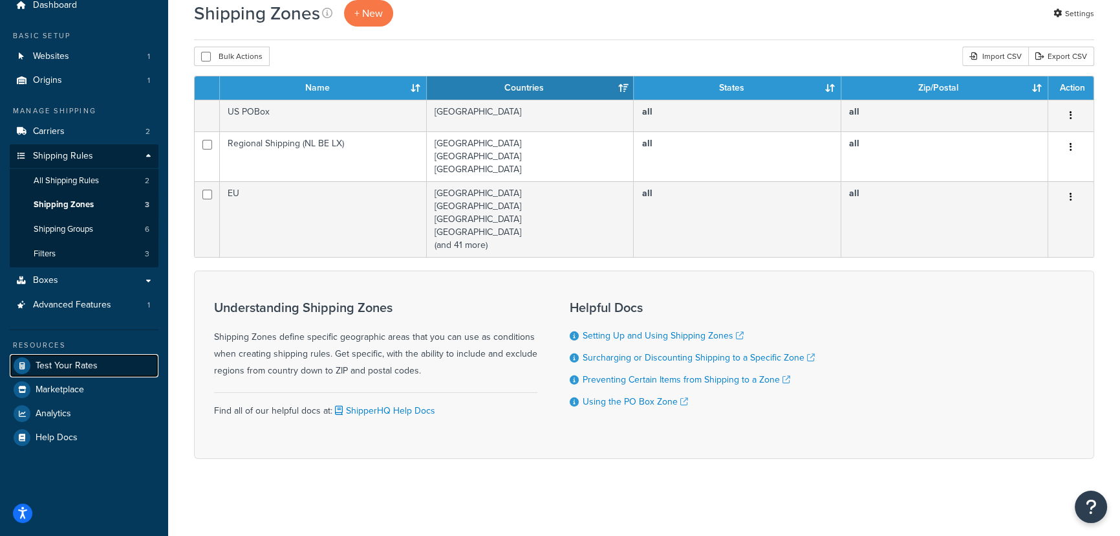
click at [74, 360] on span "Test Your Rates" at bounding box center [67, 365] width 62 height 11
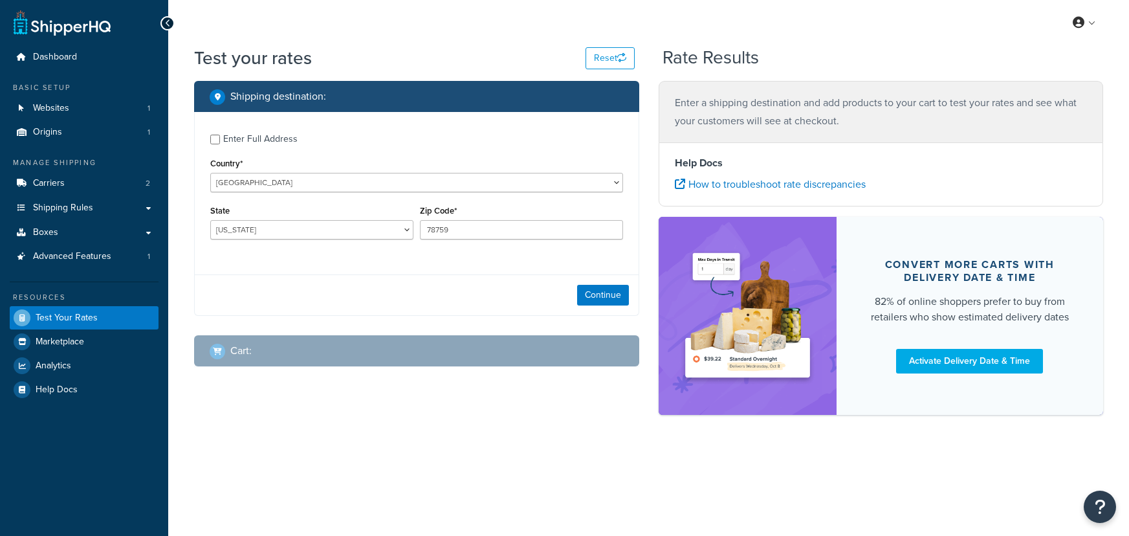
select select "[GEOGRAPHIC_DATA]"
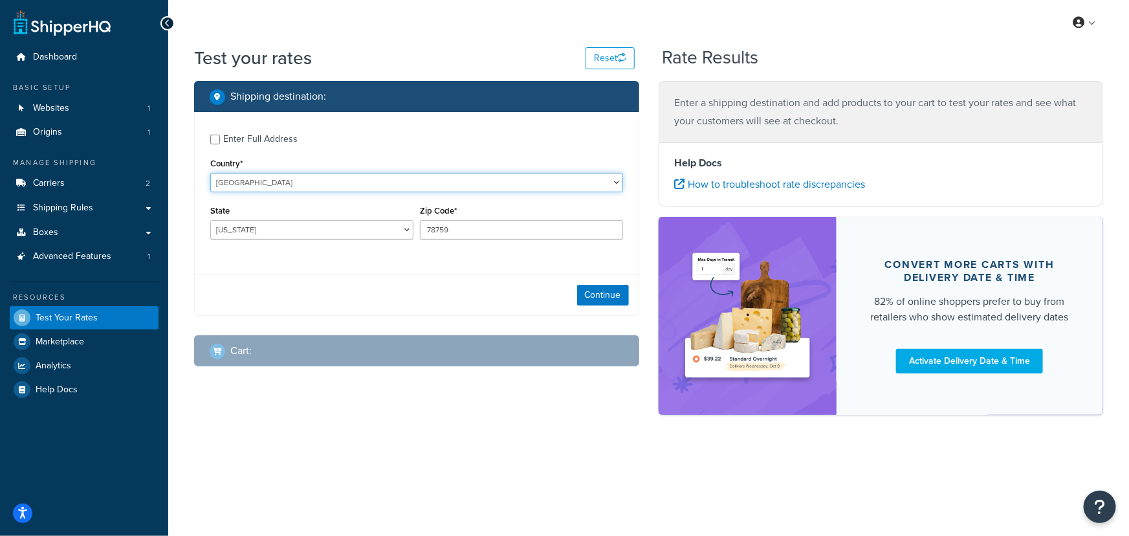
click at [257, 181] on select "[GEOGRAPHIC_DATA] [GEOGRAPHIC_DATA] [GEOGRAPHIC_DATA] [GEOGRAPHIC_DATA] [GEOGRA…" at bounding box center [416, 182] width 413 height 19
select select "NL"
click at [210, 173] on select "[GEOGRAPHIC_DATA] [GEOGRAPHIC_DATA] [GEOGRAPHIC_DATA] [GEOGRAPHIC_DATA] [GEOGRA…" at bounding box center [416, 182] width 413 height 19
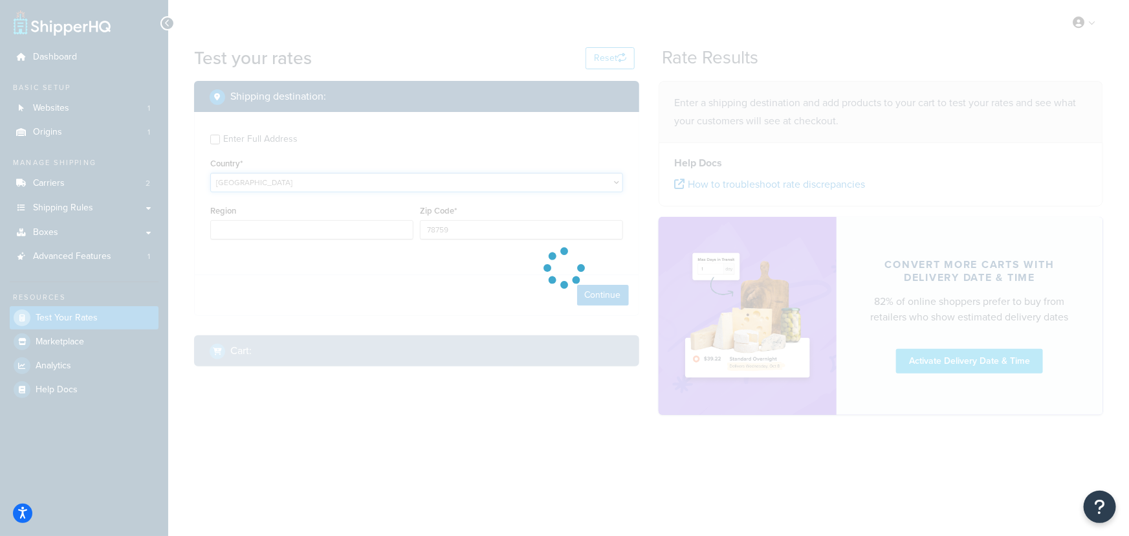
type input "[GEOGRAPHIC_DATA]"
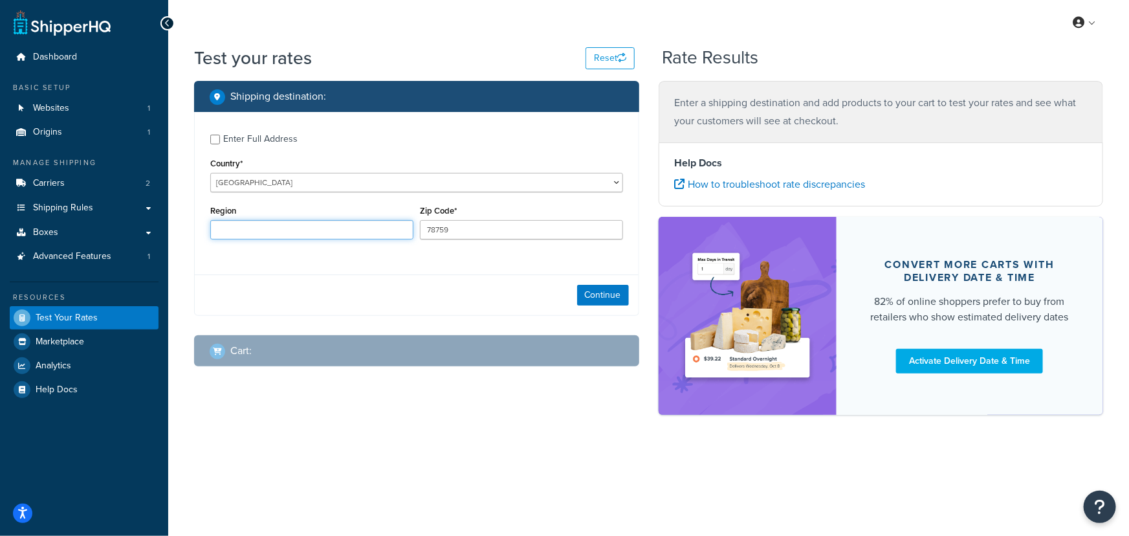
click at [288, 226] on input "Region" at bounding box center [311, 229] width 203 height 19
type input "Gelderland"
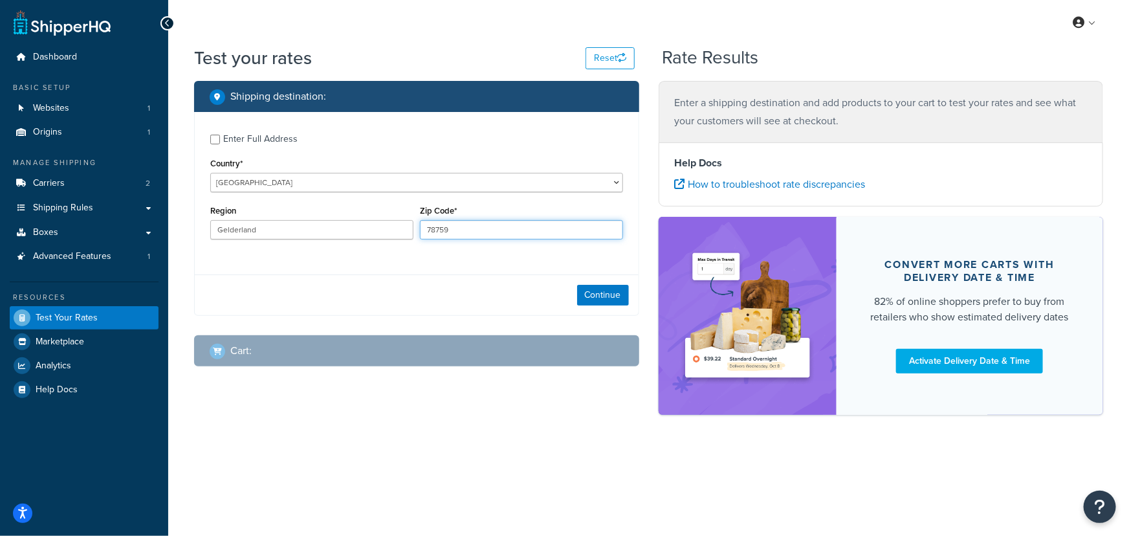
drag, startPoint x: 417, startPoint y: 239, endPoint x: 290, endPoint y: 246, distance: 126.9
click at [312, 246] on div "Region [GEOGRAPHIC_DATA] Zip Code* 78759" at bounding box center [416, 225] width 419 height 47
type input "7152 kj"
drag, startPoint x: 331, startPoint y: 270, endPoint x: 331, endPoint y: 283, distance: 12.3
click at [331, 281] on div "Enter Full Address Country* [GEOGRAPHIC_DATA] [GEOGRAPHIC_DATA] [GEOGRAPHIC_DAT…" at bounding box center [416, 214] width 445 height 204
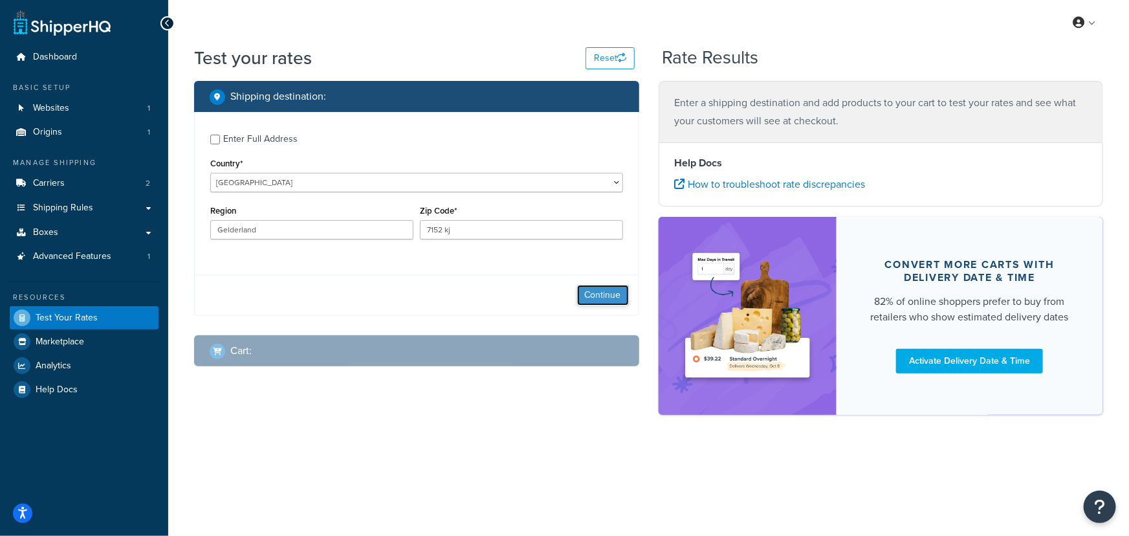
click at [601, 290] on button "Continue" at bounding box center [603, 295] width 52 height 21
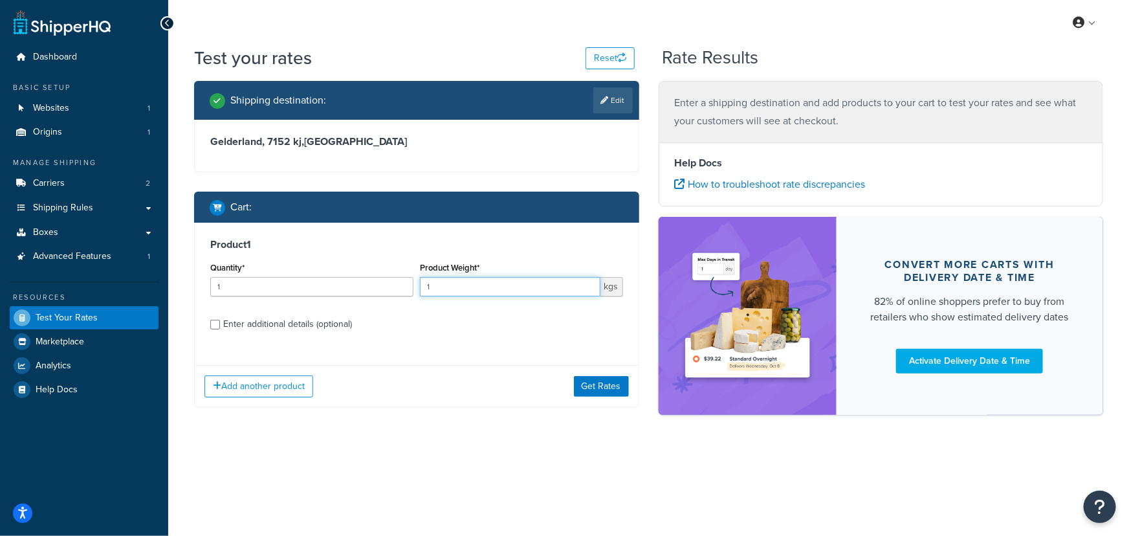
drag, startPoint x: 441, startPoint y: 288, endPoint x: 360, endPoint y: 290, distance: 80.2
click at [386, 292] on div "Quantity* 1 Product Weight* 1 kgs" at bounding box center [416, 282] width 419 height 47
type input "15"
click at [210, 324] on input "Enter additional details (optional)" at bounding box center [215, 325] width 10 height 10
checkbox input "true"
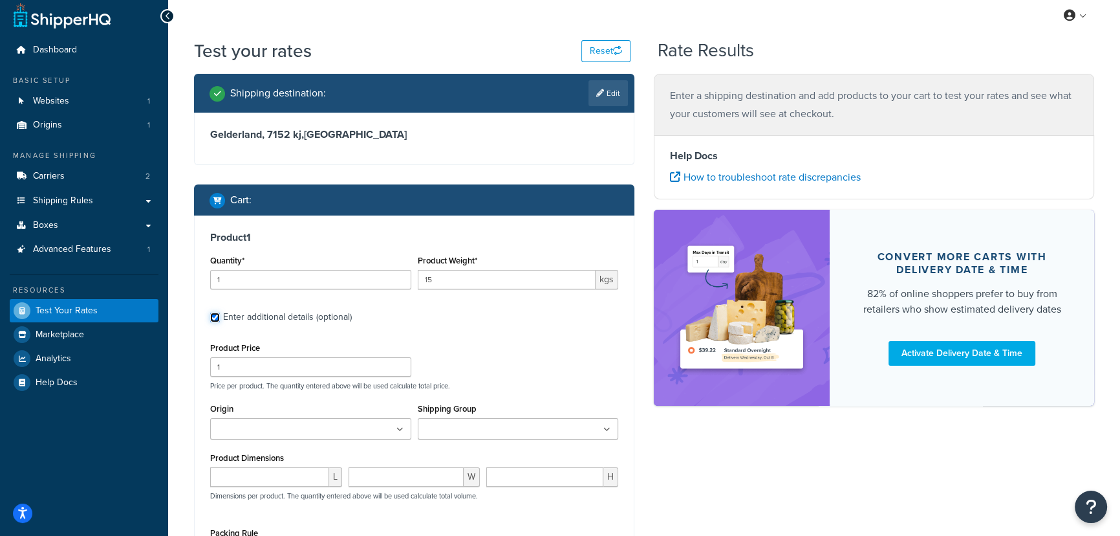
scroll to position [117, 0]
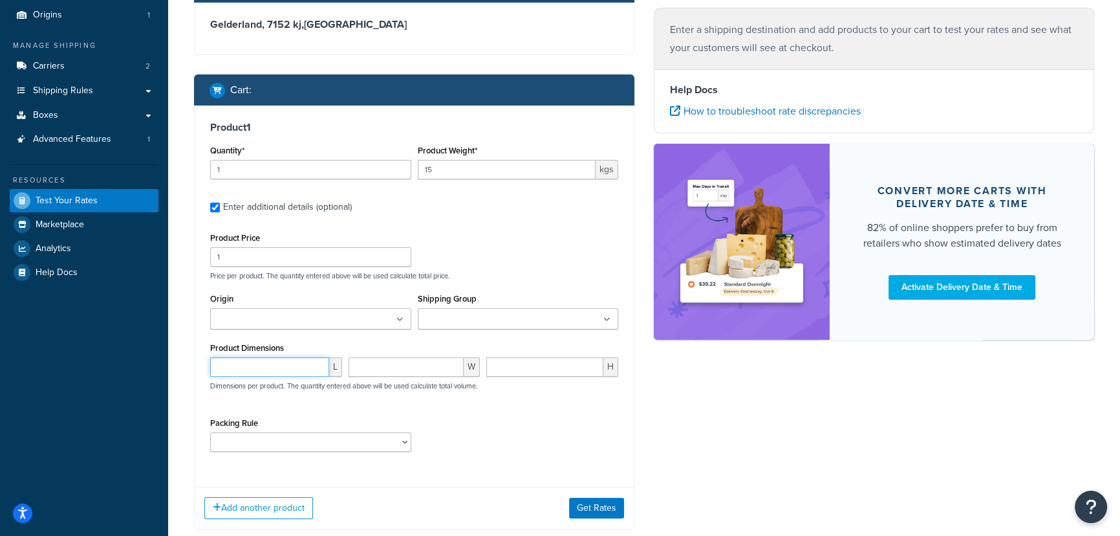
click at [263, 371] on input "number" at bounding box center [269, 366] width 119 height 19
type input "30"
click at [408, 373] on input "number" at bounding box center [407, 366] width 116 height 19
type input "30"
click at [552, 366] on input "number" at bounding box center [544, 366] width 117 height 19
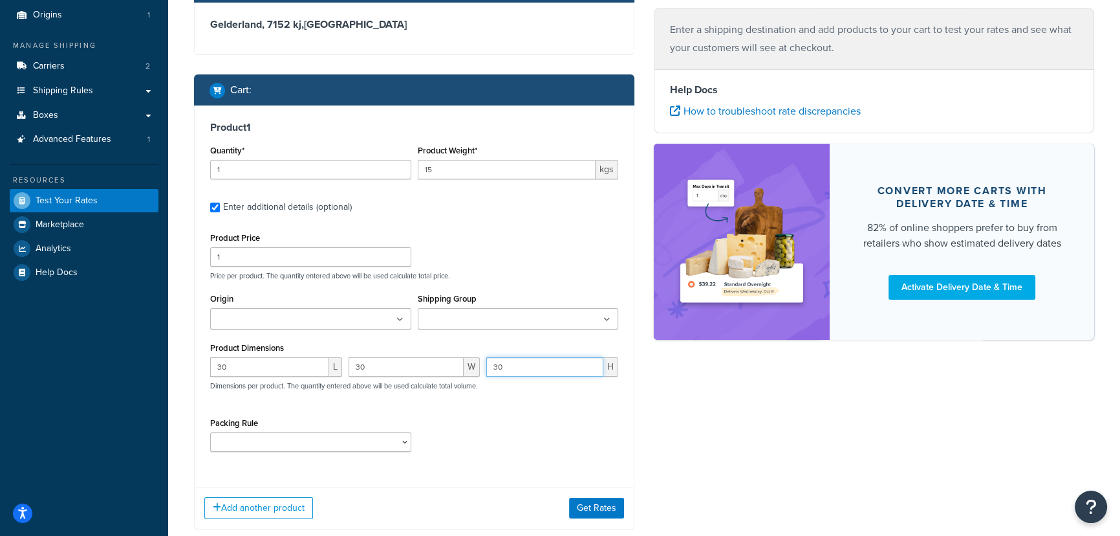
type input "30"
click at [343, 439] on select "Clips Packing Rule Rails Packing rule" at bounding box center [310, 441] width 201 height 19
select select "86495"
click at [210, 433] on select "Clips Packing Rule Rails Packing rule" at bounding box center [310, 441] width 201 height 19
click at [580, 504] on button "Get Rates" at bounding box center [596, 507] width 55 height 21
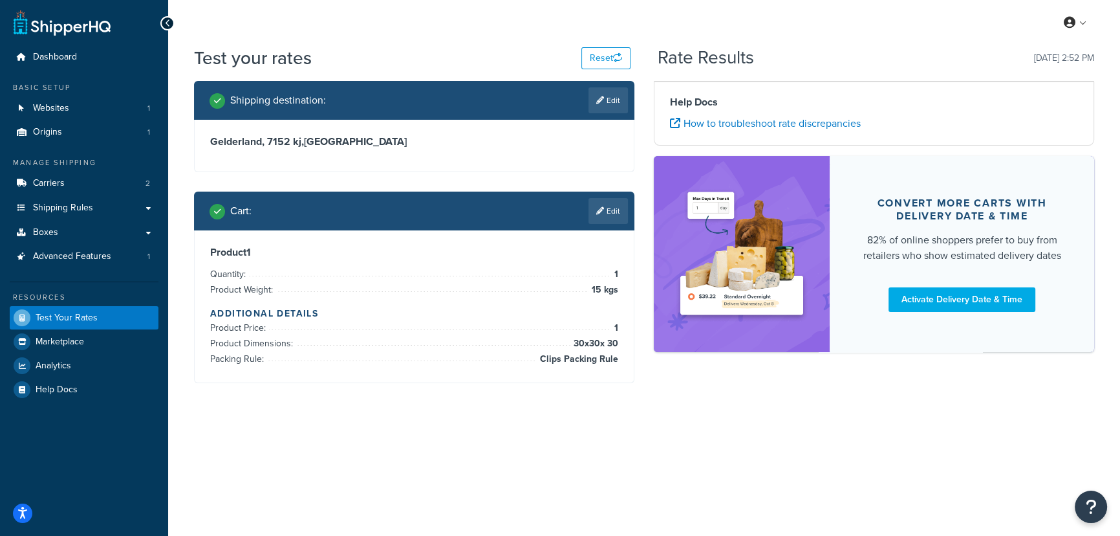
scroll to position [0, 0]
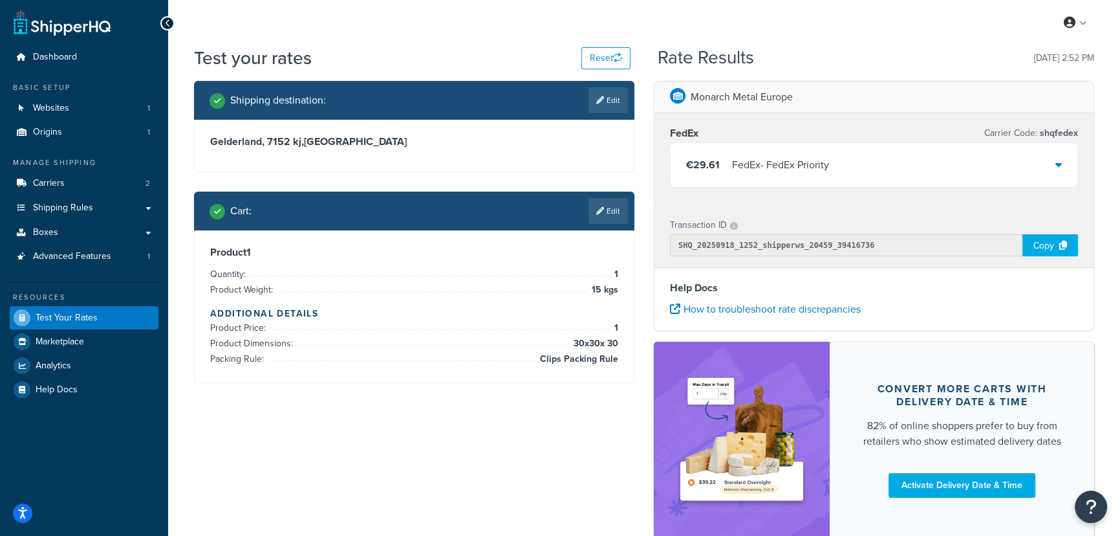
click at [1041, 159] on div "€29.61 FedEx - FedEx Priority" at bounding box center [874, 165] width 407 height 44
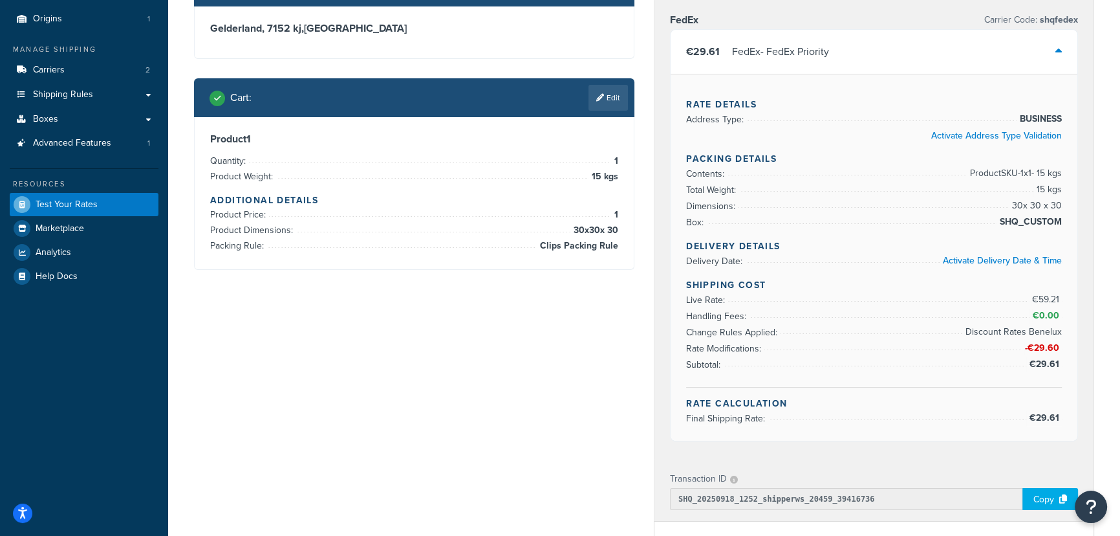
scroll to position [117, 0]
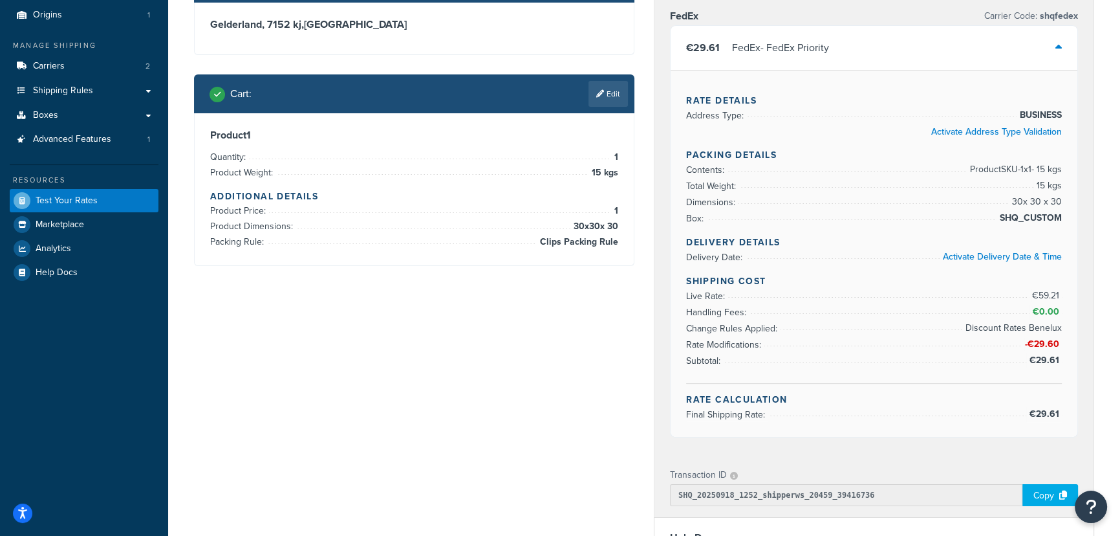
drag, startPoint x: 1029, startPoint y: 276, endPoint x: 1067, endPoint y: 279, distance: 37.7
click at [1067, 279] on div "Rate Details Address Type: BUSINESS Activate Address Type Validation Packing De…" at bounding box center [874, 253] width 407 height 367
drag, startPoint x: 1017, startPoint y: 186, endPoint x: 1061, endPoint y: 199, distance: 45.8
click at [1061, 199] on ul "Contents: Product SKU-1 x 1 - 15 kgs Total Weight: 15 kgs Dimensions: 30 x 30 x…" at bounding box center [874, 194] width 376 height 65
click at [1028, 210] on span "SHQ_CUSTOM" at bounding box center [1029, 218] width 65 height 16
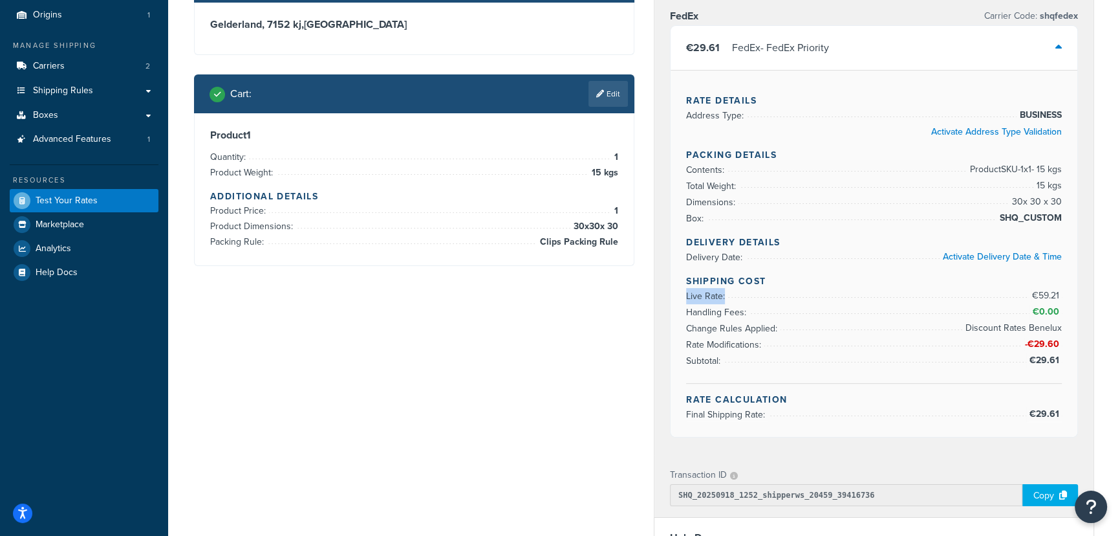
drag, startPoint x: 1027, startPoint y: 273, endPoint x: 1035, endPoint y: 274, distance: 7.8
click at [1035, 288] on li "Live Rate: €59.21" at bounding box center [874, 296] width 376 height 16
click at [1041, 288] on span "€59.21" at bounding box center [1047, 295] width 30 height 14
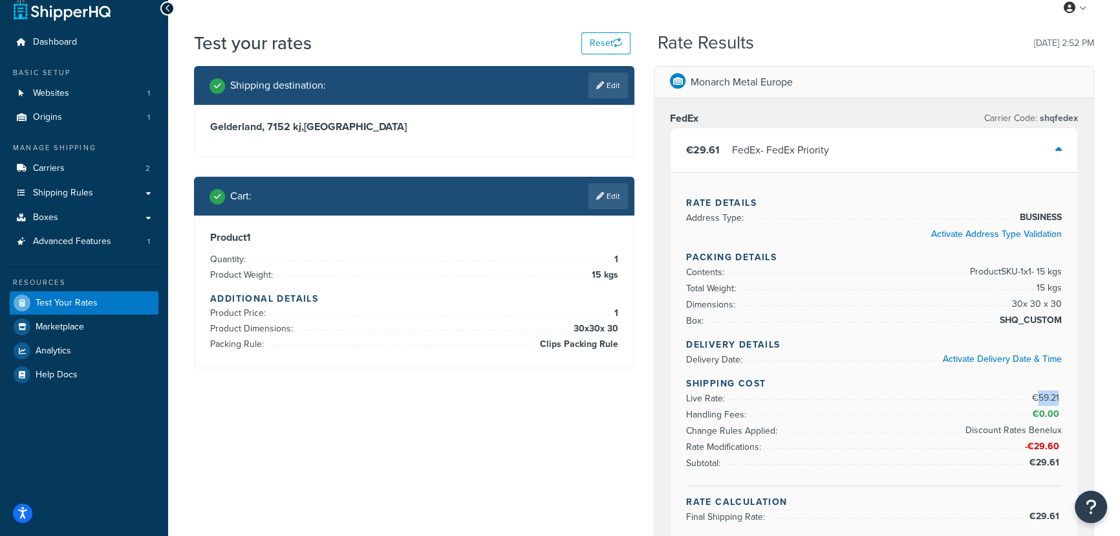
scroll to position [0, 0]
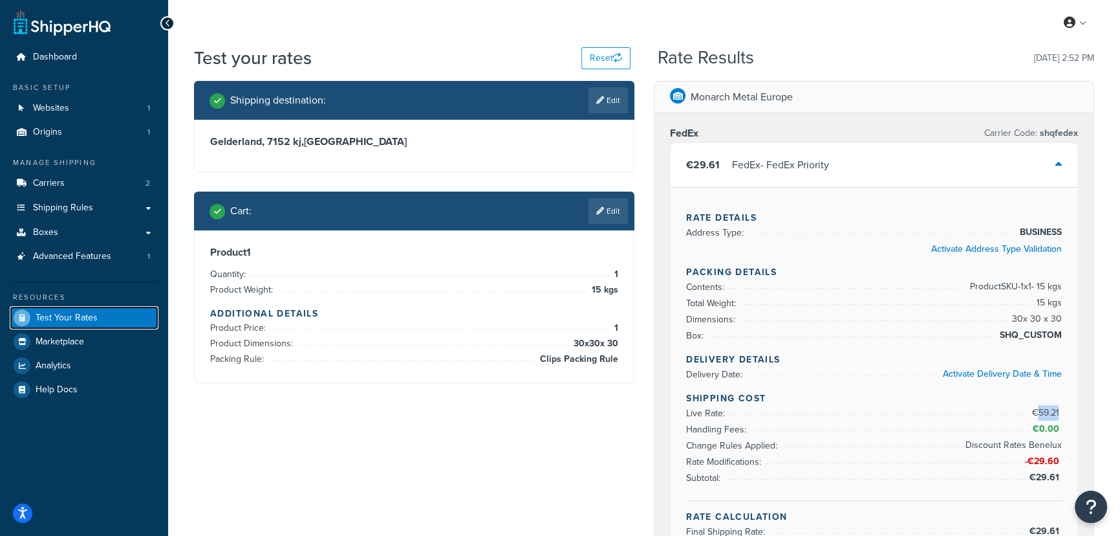
click at [36, 325] on link "Test Your Rates" at bounding box center [84, 317] width 149 height 23
click at [574, 60] on div "Test your rates Reset" at bounding box center [412, 57] width 437 height 25
click at [593, 60] on button "Reset" at bounding box center [606, 58] width 49 height 22
select select "[GEOGRAPHIC_DATA]"
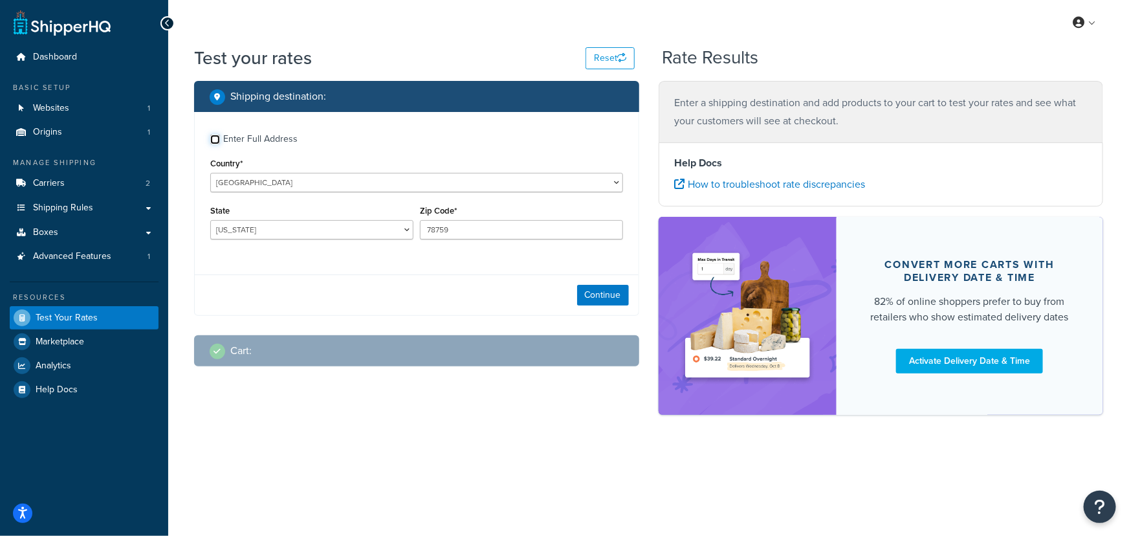
click at [217, 141] on input "Enter Full Address" at bounding box center [215, 140] width 10 height 10
checkbox input "true"
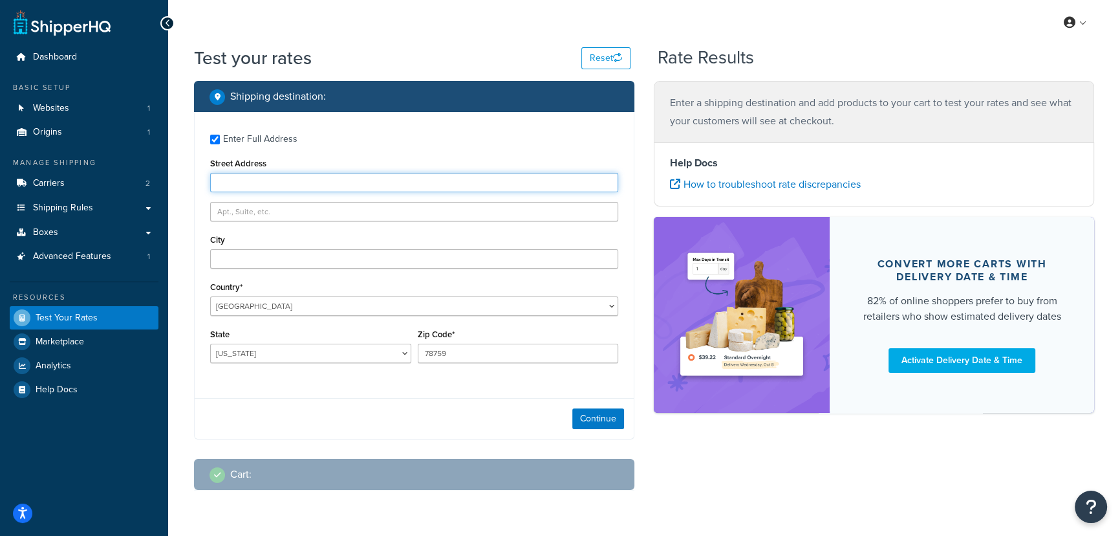
click at [243, 186] on input "Street Address" at bounding box center [414, 182] width 408 height 19
type input "Windmolen 22"
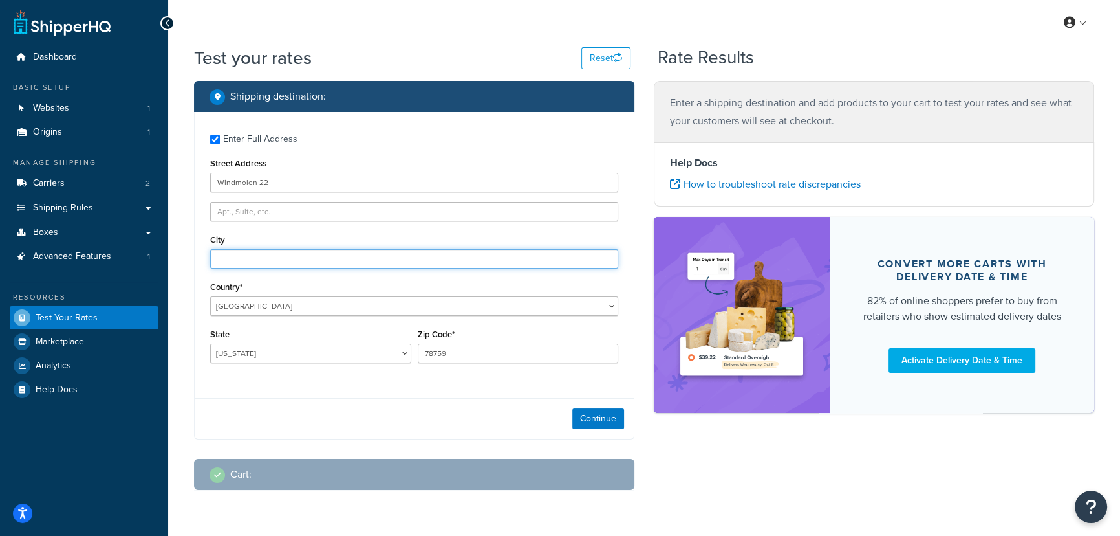
type input "Almelo"
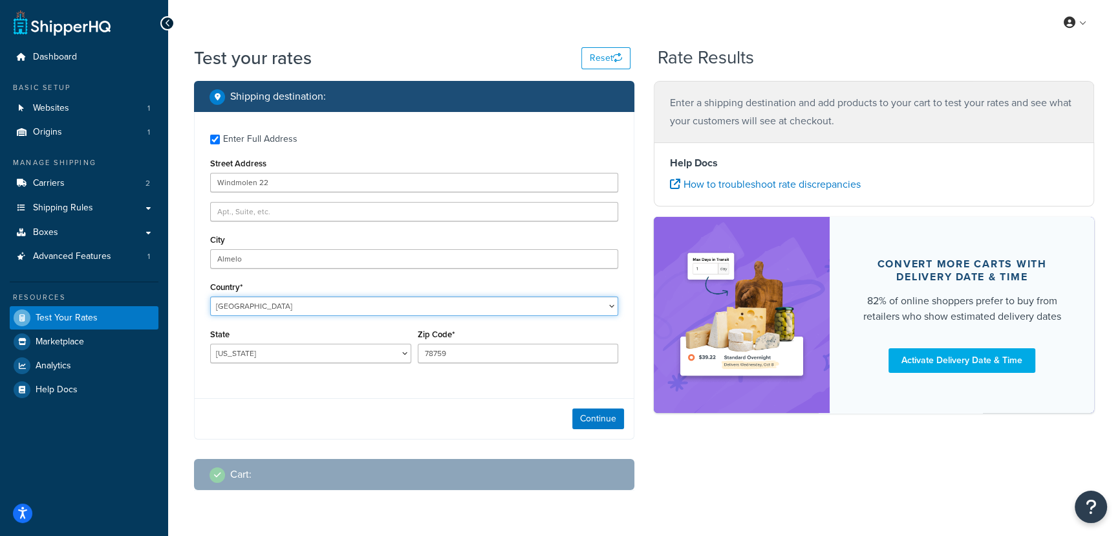
select select "NL"
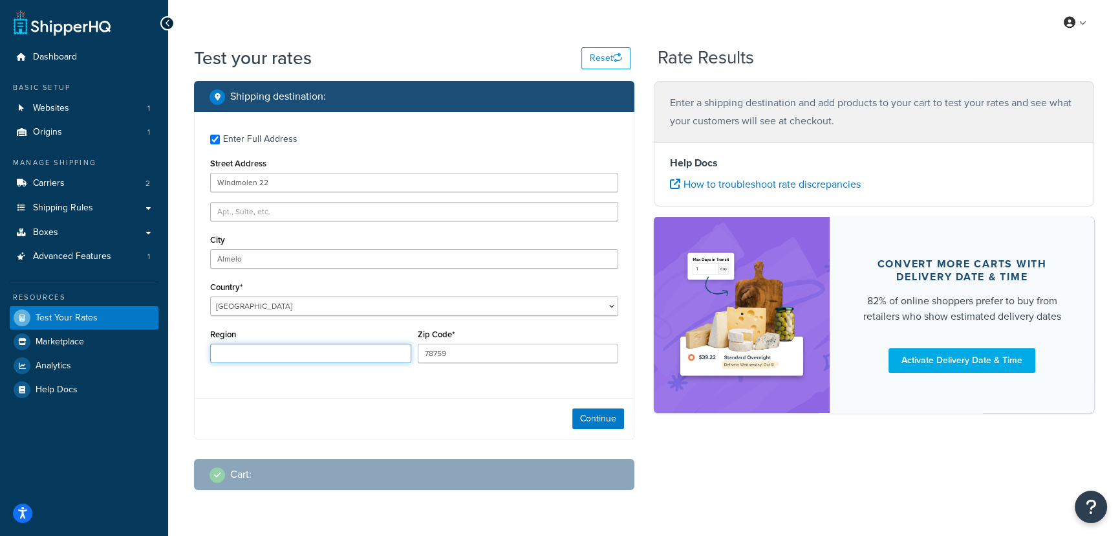
click at [257, 351] on input "Region" at bounding box center [310, 352] width 201 height 19
type input "Gelderland"
drag, startPoint x: 464, startPoint y: 358, endPoint x: 282, endPoint y: 358, distance: 181.8
click at [283, 358] on div "Region [GEOGRAPHIC_DATA] Zip Code* 78759" at bounding box center [414, 348] width 415 height 47
type input "7152 kj"
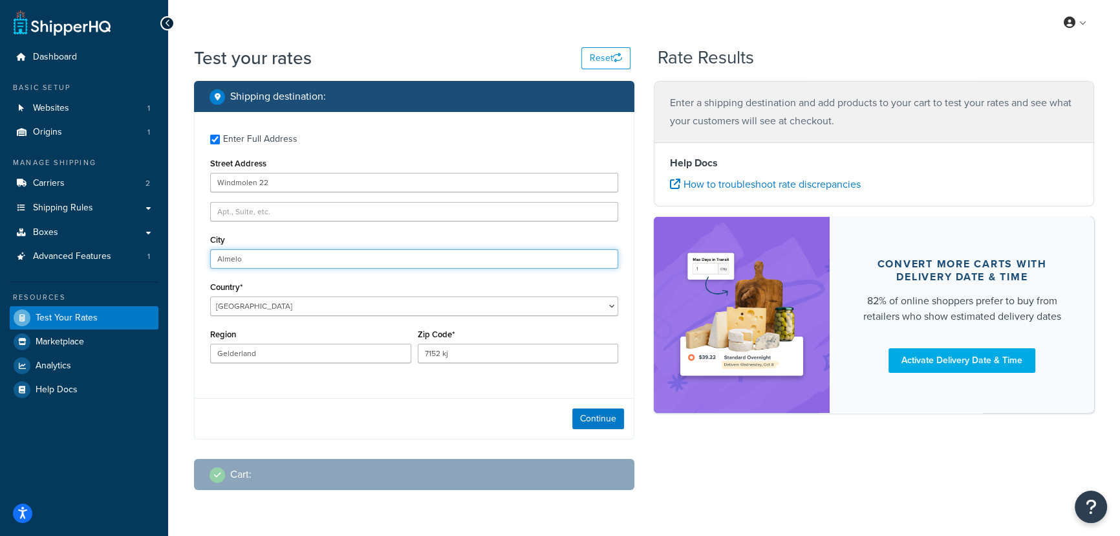
click at [261, 261] on input "Almelo" at bounding box center [414, 258] width 408 height 19
click at [260, 261] on input "Almelo" at bounding box center [414, 258] width 408 height 19
type input "eibergen"
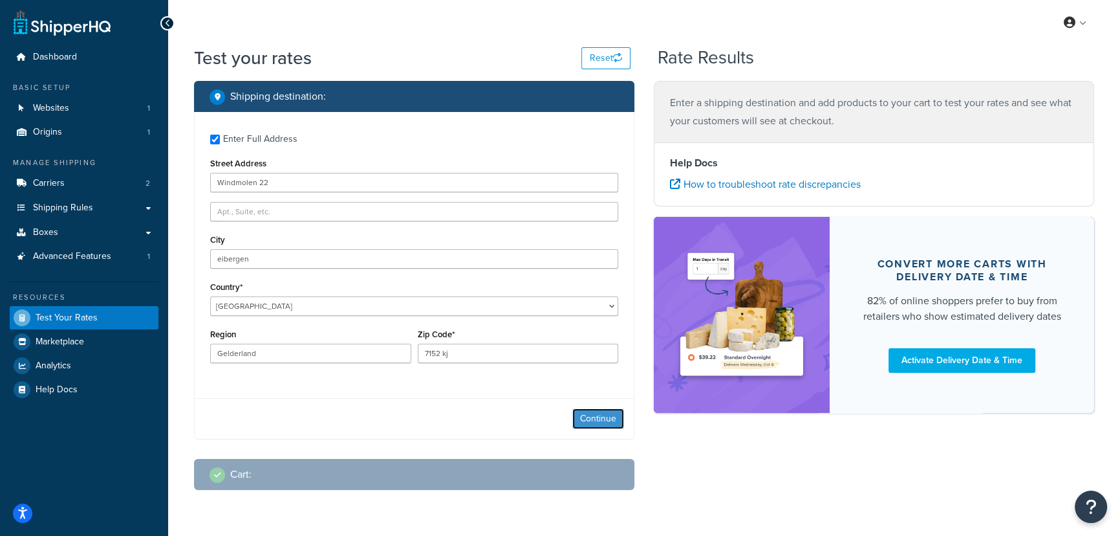
click at [578, 414] on button "Continue" at bounding box center [598, 418] width 52 height 21
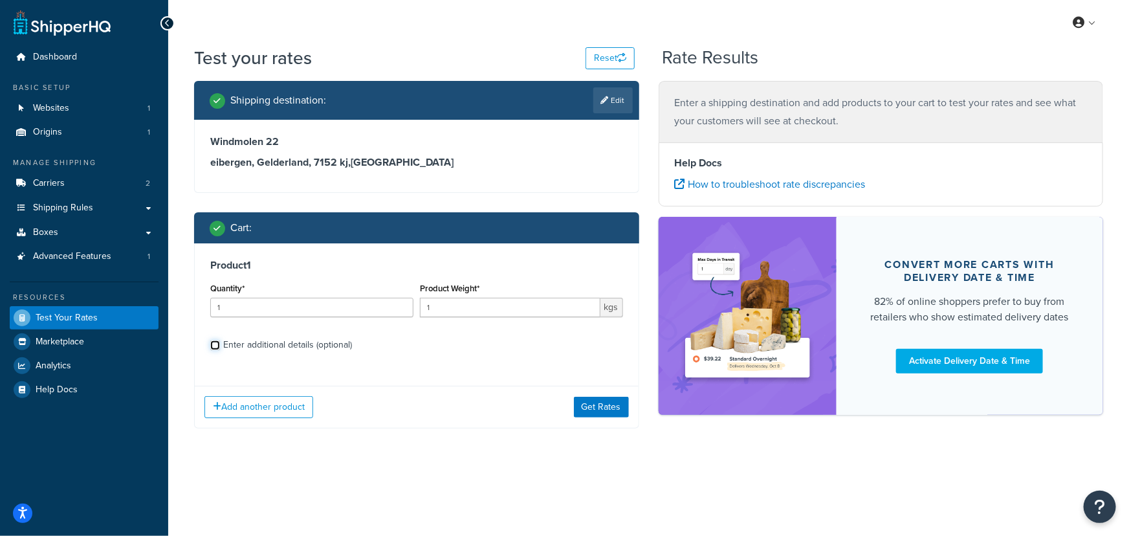
click at [219, 342] on input "Enter additional details (optional)" at bounding box center [215, 345] width 10 height 10
checkbox input "true"
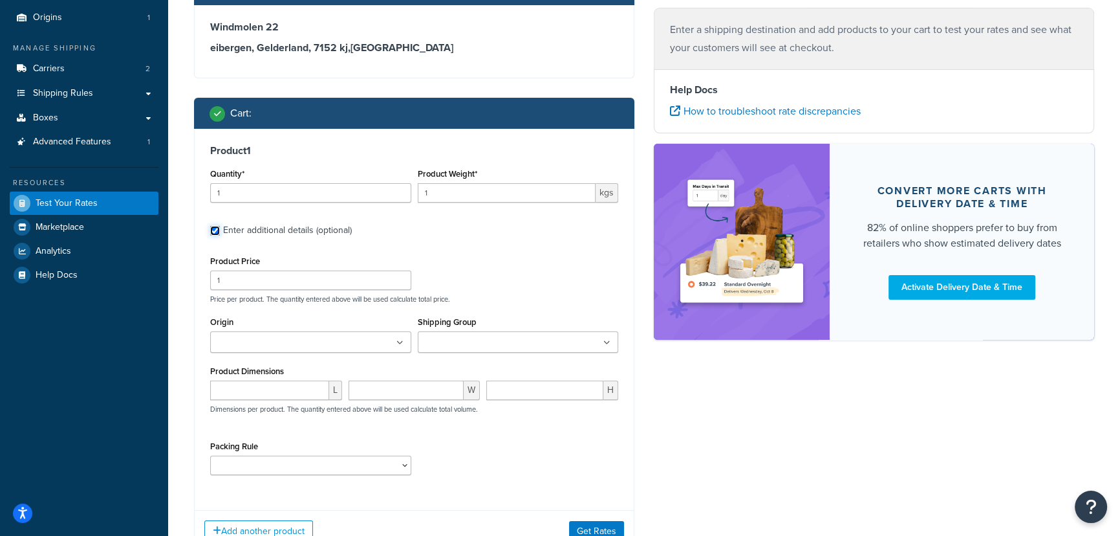
scroll to position [117, 0]
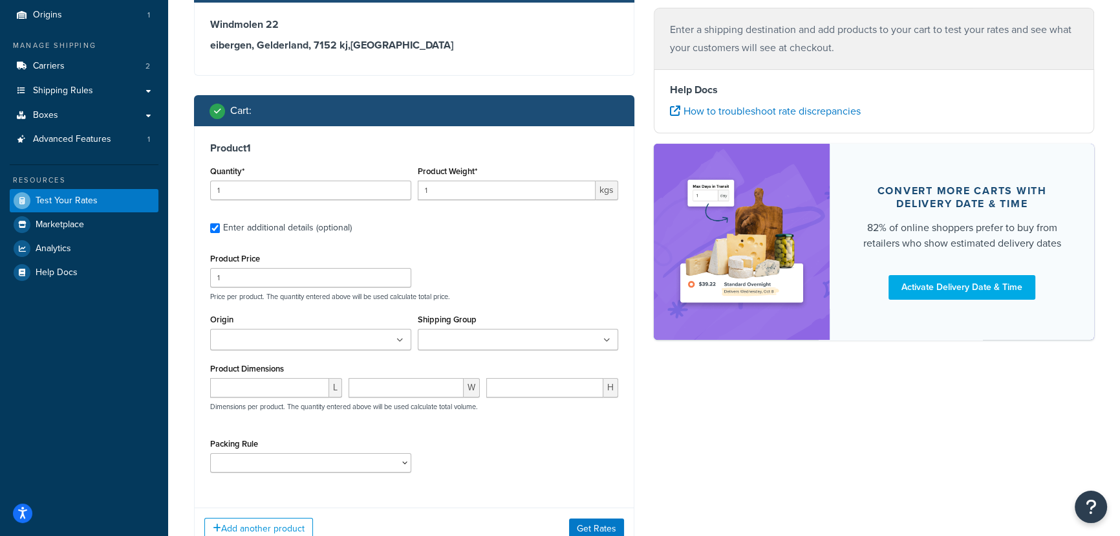
click at [257, 341] on input "Origin" at bounding box center [271, 340] width 114 height 14
click at [240, 463] on select "Clips Packing Rule Rails Packing rule" at bounding box center [310, 462] width 201 height 19
select select "86495"
click at [210, 453] on select "Clips Packing Rule Rails Packing rule" at bounding box center [310, 462] width 201 height 19
drag, startPoint x: 435, startPoint y: 194, endPoint x: 407, endPoint y: 193, distance: 27.8
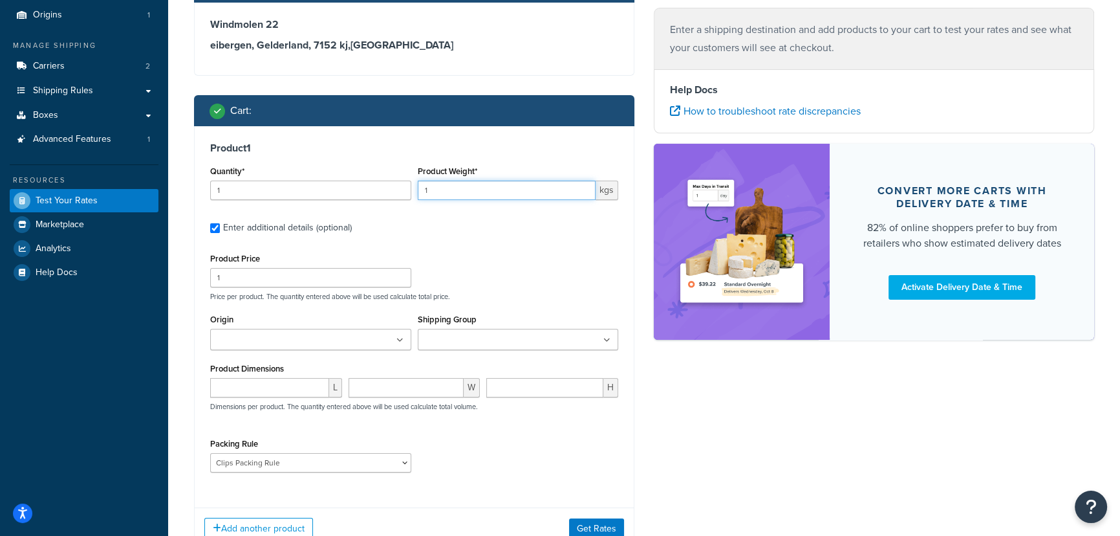
click at [408, 193] on div "Quantity* 1 Product Weight* 1 kgs" at bounding box center [414, 185] width 415 height 47
type input "15"
click at [243, 385] on input "number" at bounding box center [269, 387] width 119 height 19
type input "252"
click at [384, 386] on input "number" at bounding box center [407, 387] width 116 height 19
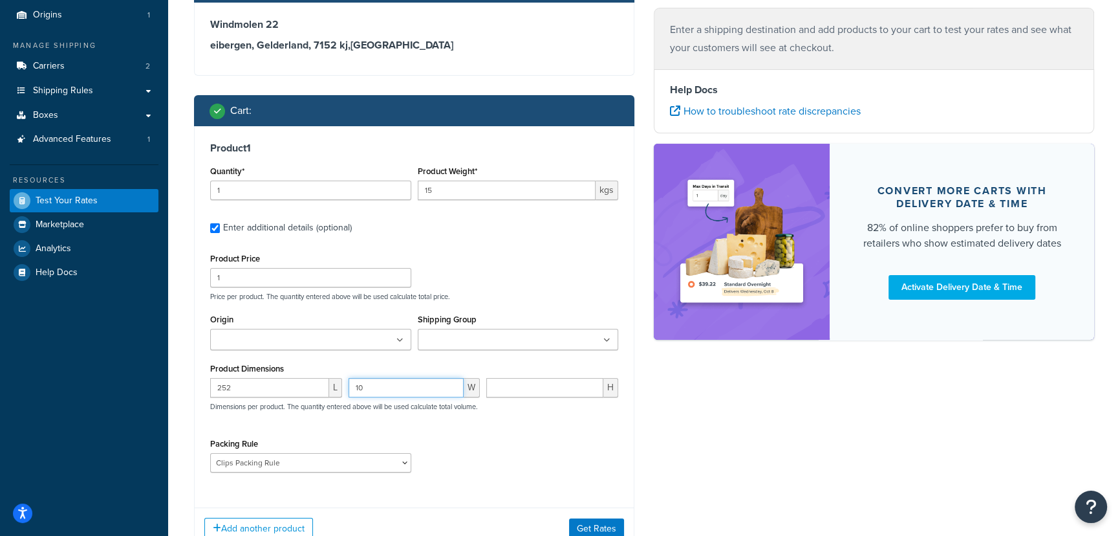
type input "10"
click at [548, 386] on input "number" at bounding box center [544, 387] width 117 height 19
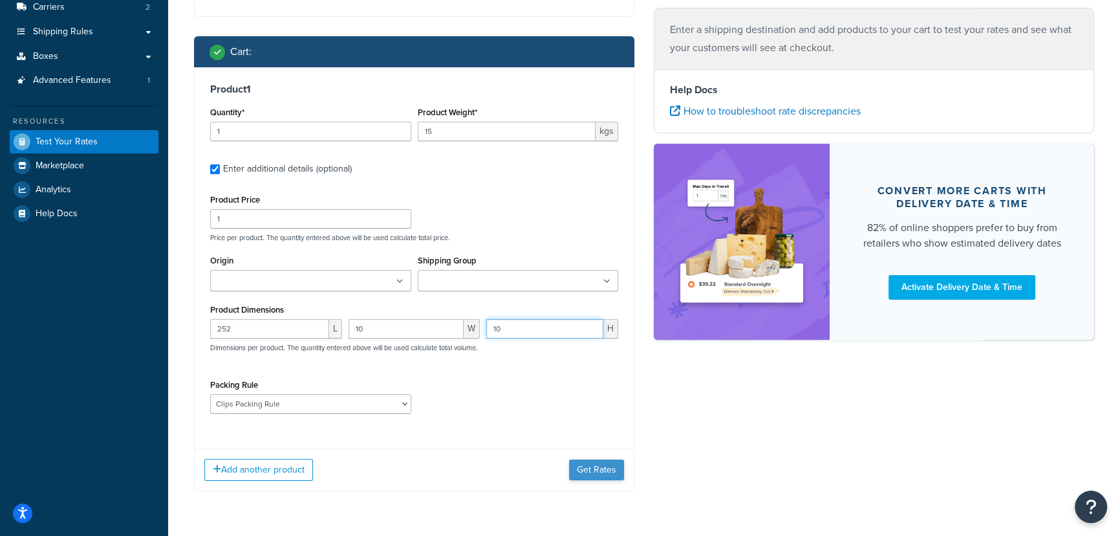
type input "10"
click at [596, 466] on button "Get Rates" at bounding box center [596, 469] width 55 height 21
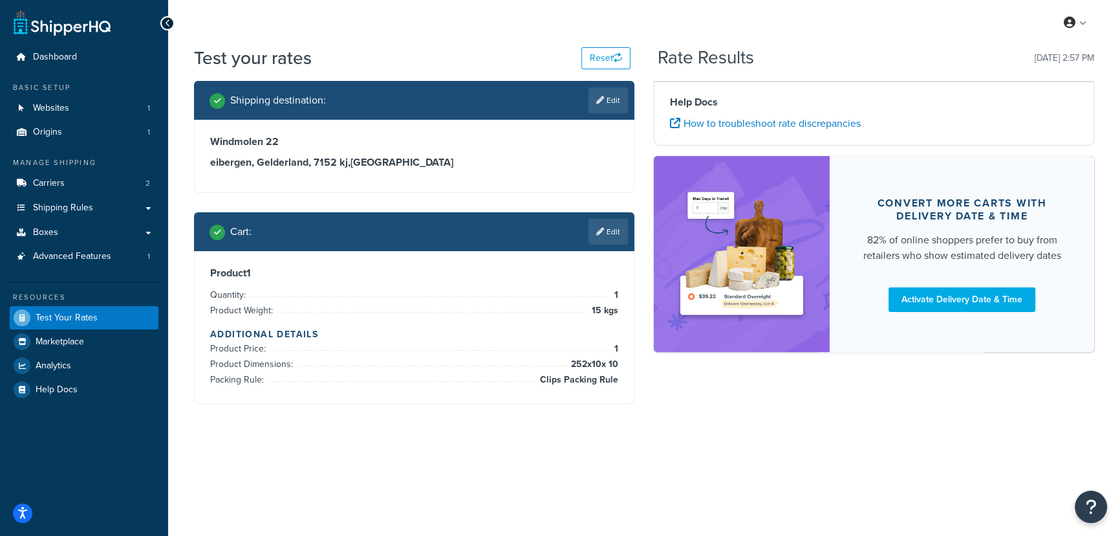
scroll to position [0, 0]
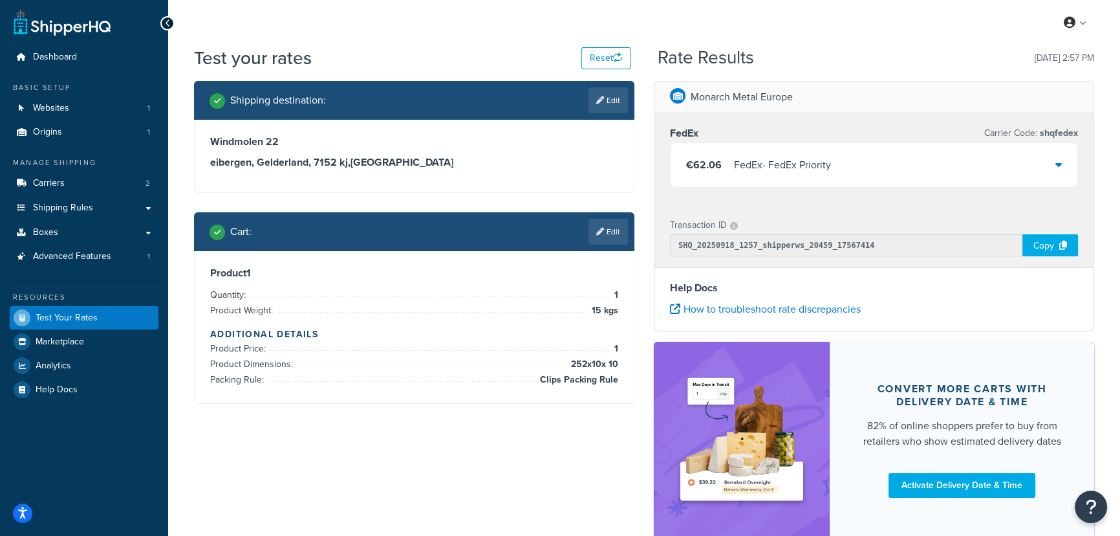
click at [840, 171] on div "€62.06 FedEx - FedEx Priority" at bounding box center [874, 165] width 407 height 44
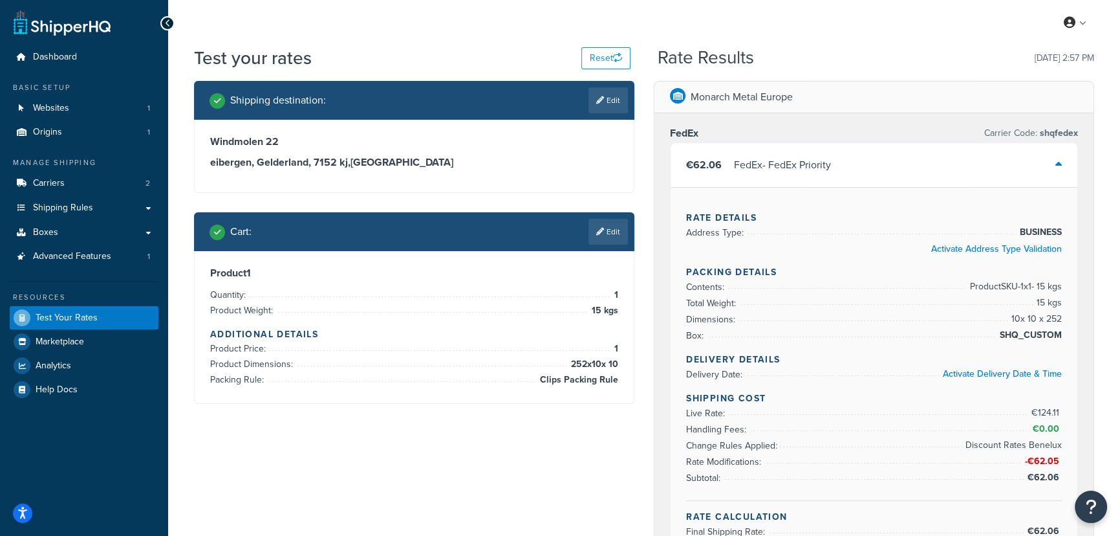
click at [592, 239] on link "Edit" at bounding box center [608, 232] width 39 height 26
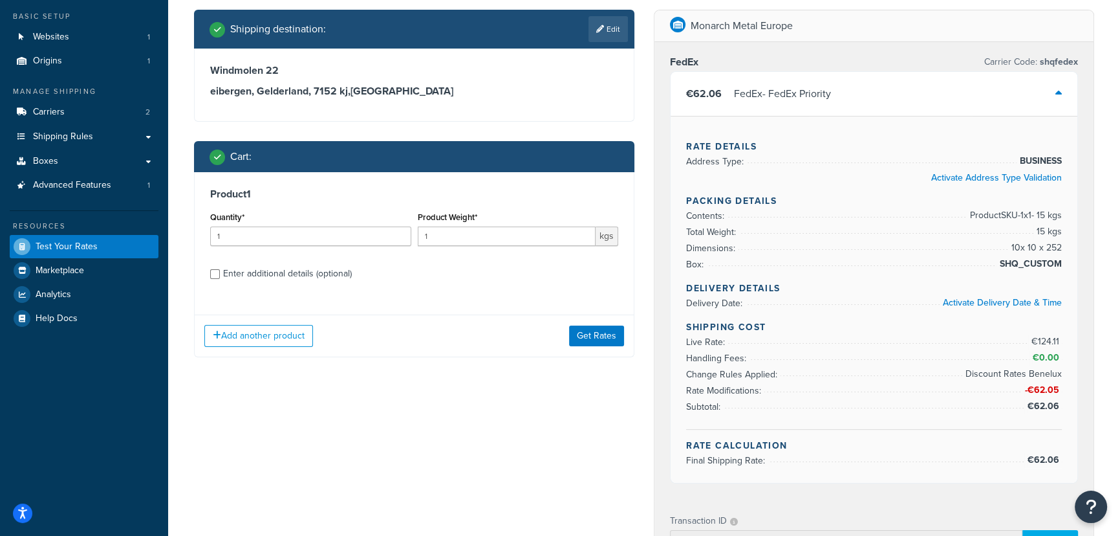
scroll to position [71, 0]
